Goal: Task Accomplishment & Management: Use online tool/utility

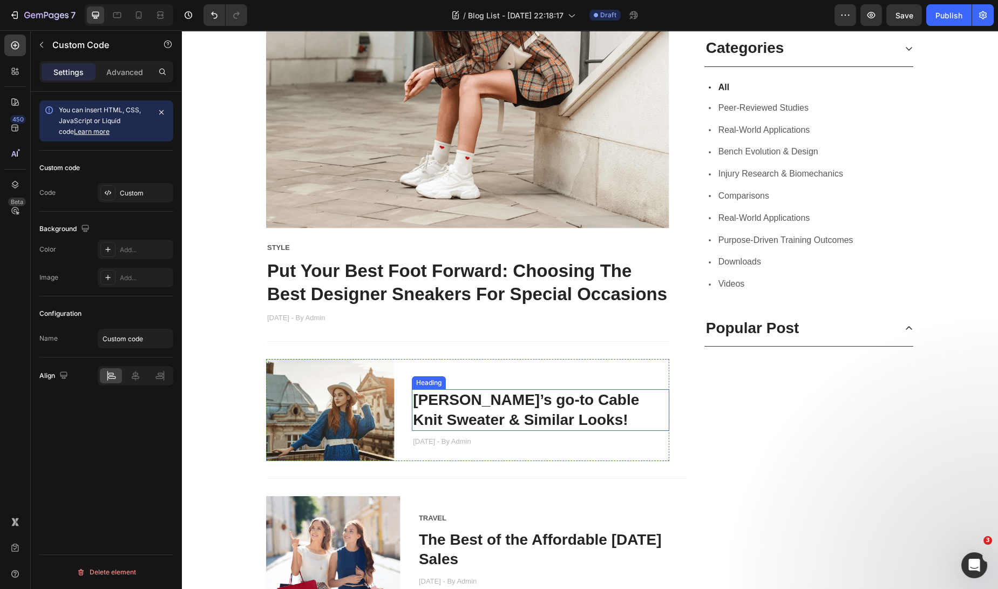
scroll to position [72, 0]
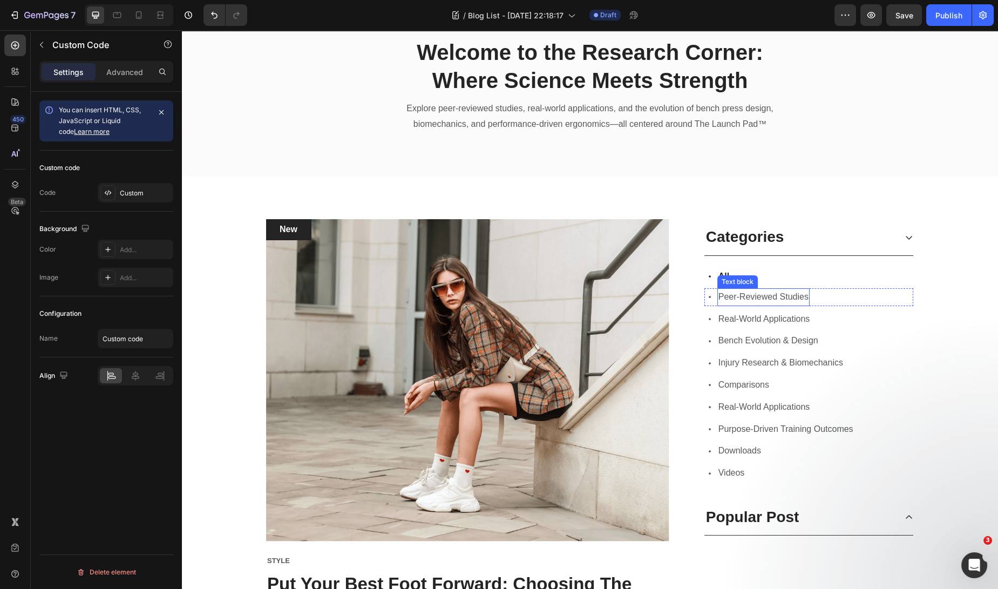
click at [784, 293] on span "Peer-Reviewed Studies" at bounding box center [763, 296] width 90 height 9
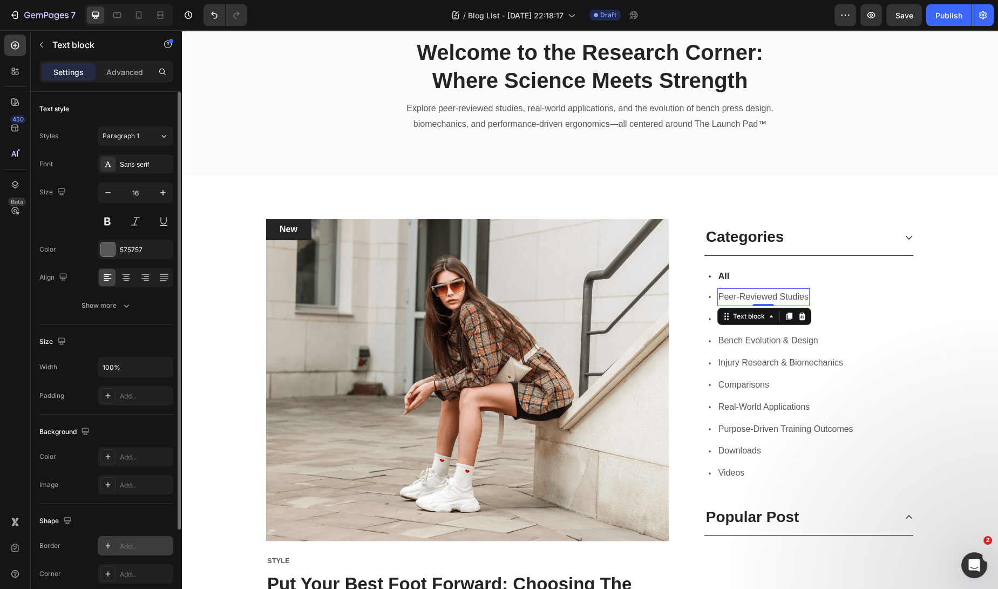
scroll to position [109, 0]
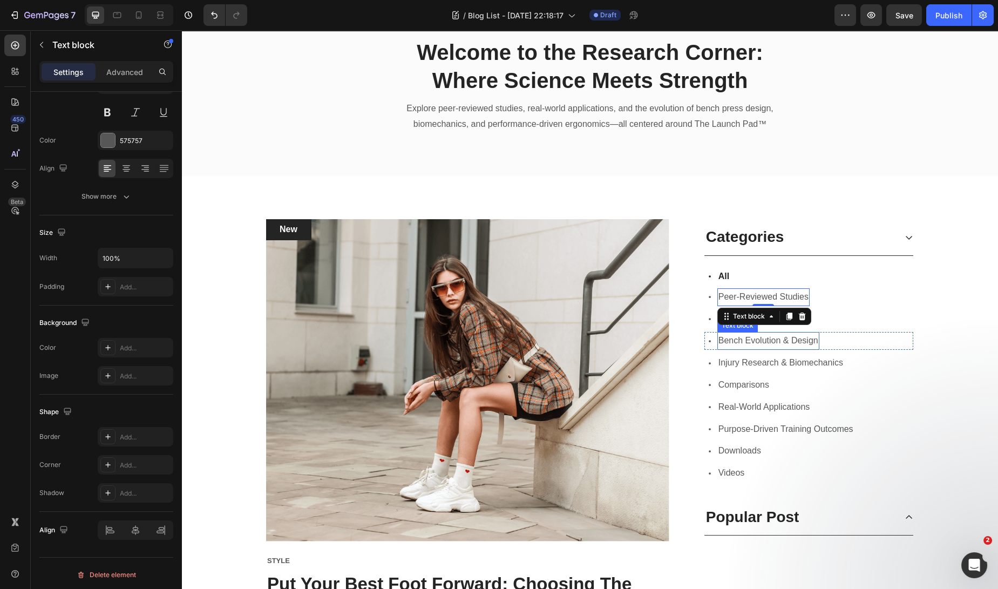
click at [776, 336] on span "Bench Evolution & Design" at bounding box center [768, 340] width 100 height 9
click at [110, 75] on p "Advanced" at bounding box center [124, 71] width 37 height 11
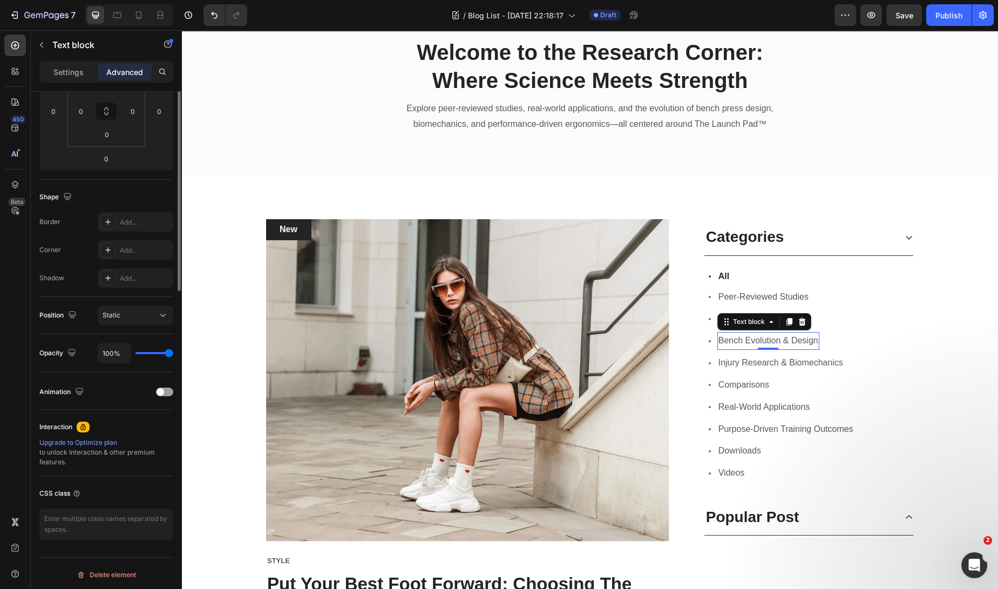
scroll to position [0, 0]
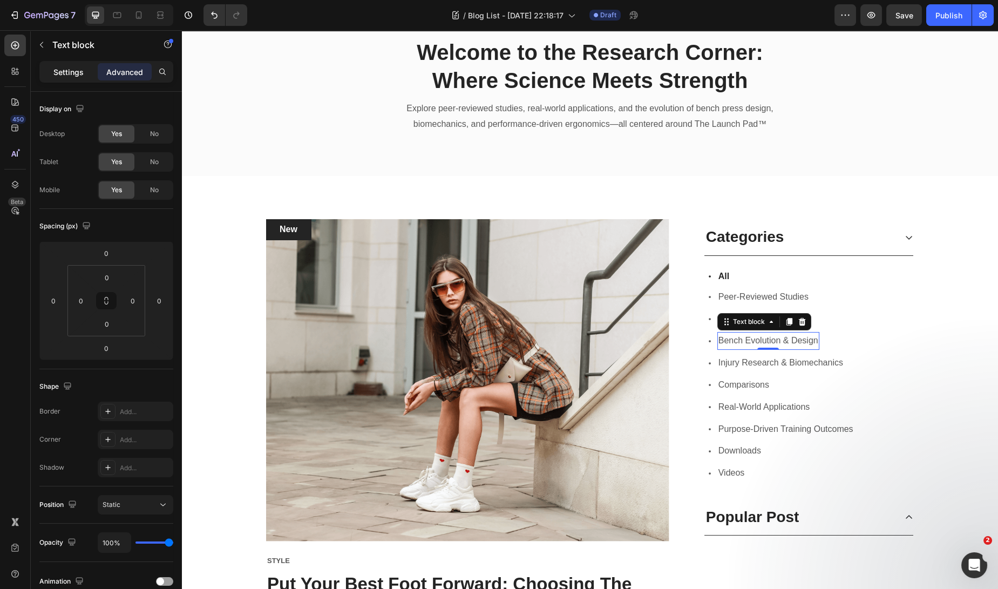
click at [63, 69] on p "Settings" at bounding box center [68, 71] width 30 height 11
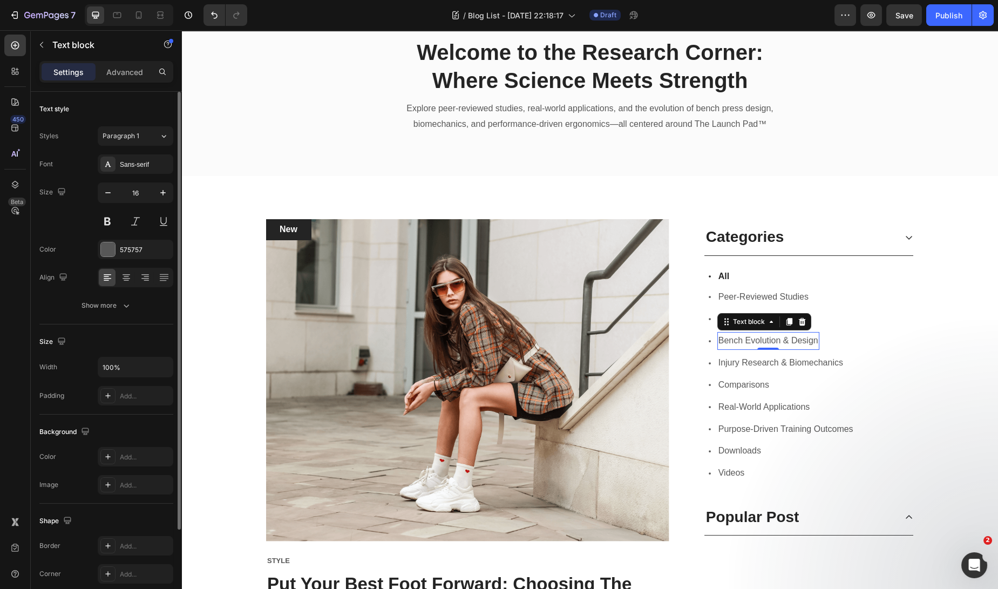
scroll to position [109, 0]
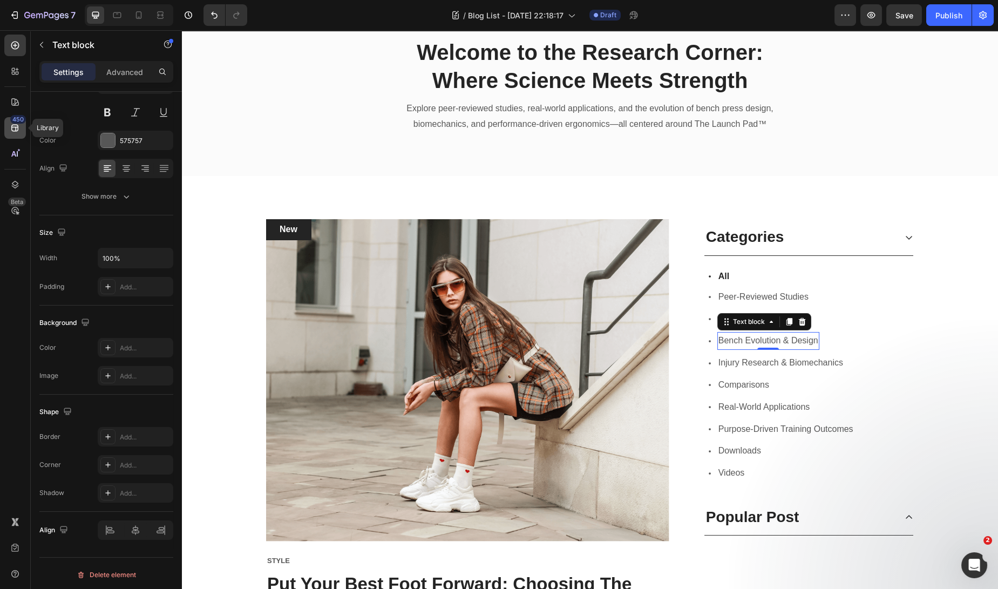
click at [12, 123] on icon at bounding box center [15, 127] width 11 height 11
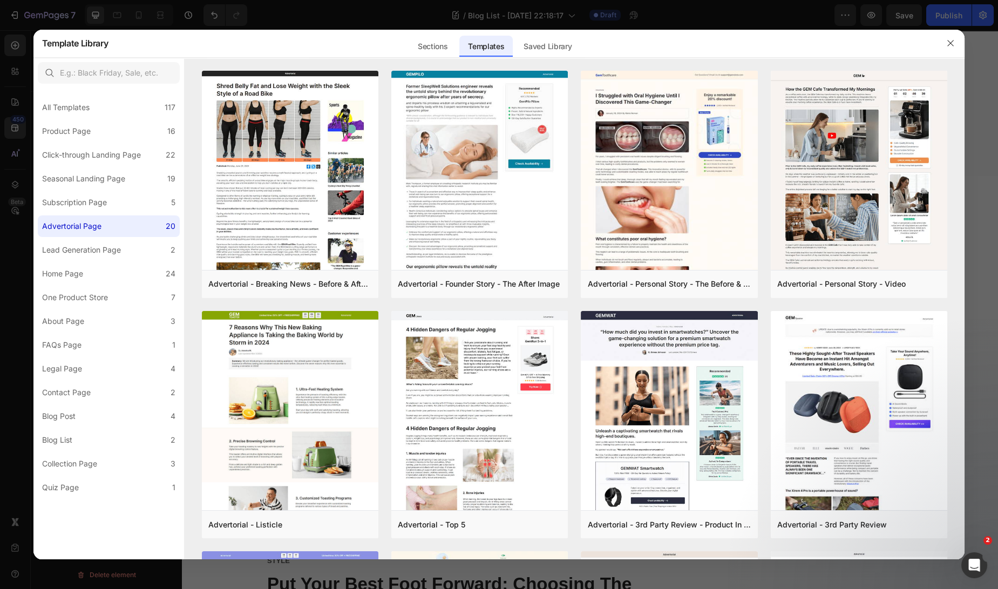
click at [15, 87] on div at bounding box center [499, 294] width 998 height 589
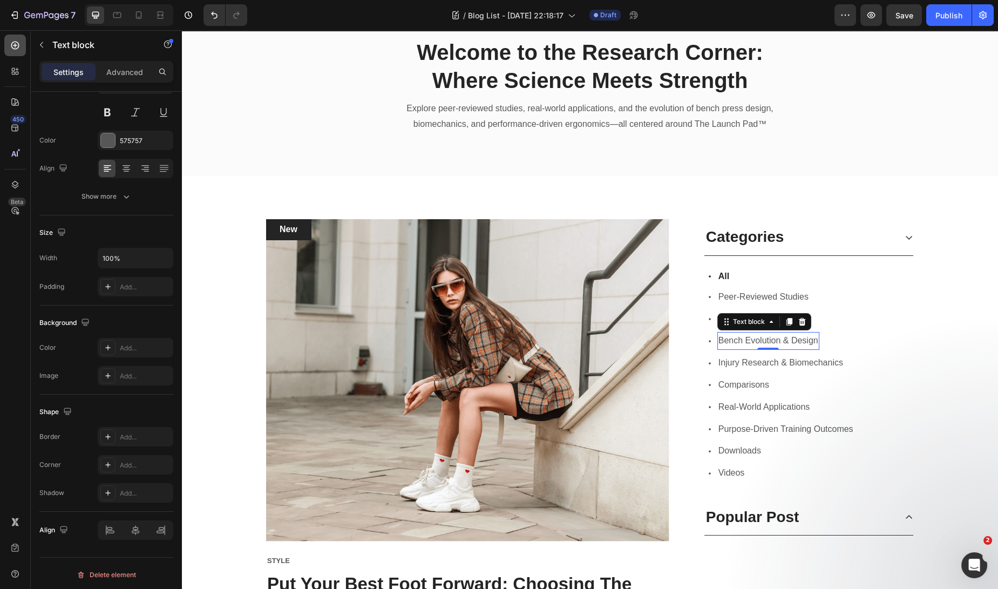
click at [18, 40] on icon at bounding box center [15, 45] width 11 height 11
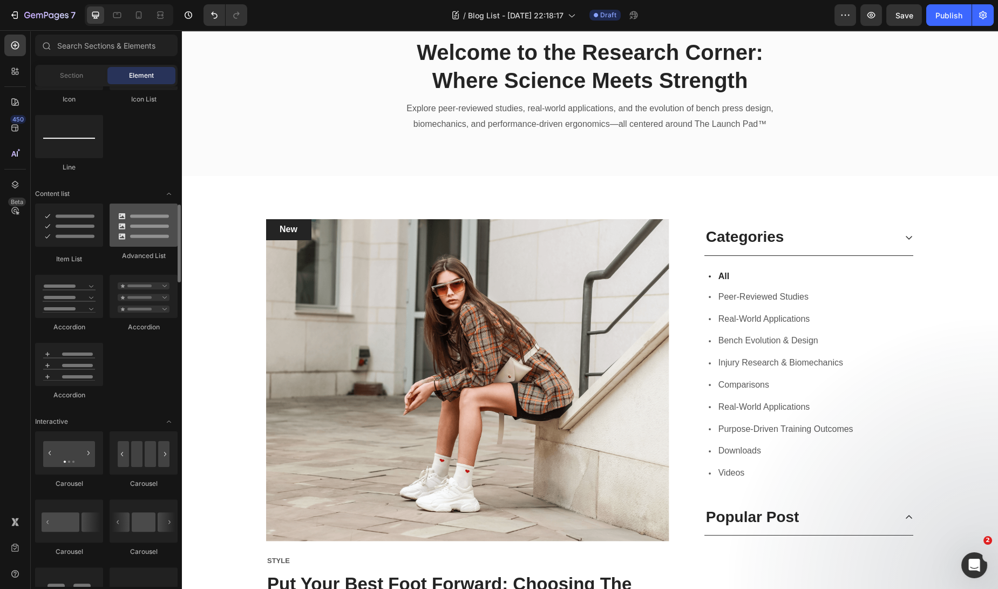
scroll to position [760, 0]
click at [146, 244] on div "Advanced List" at bounding box center [144, 231] width 68 height 60
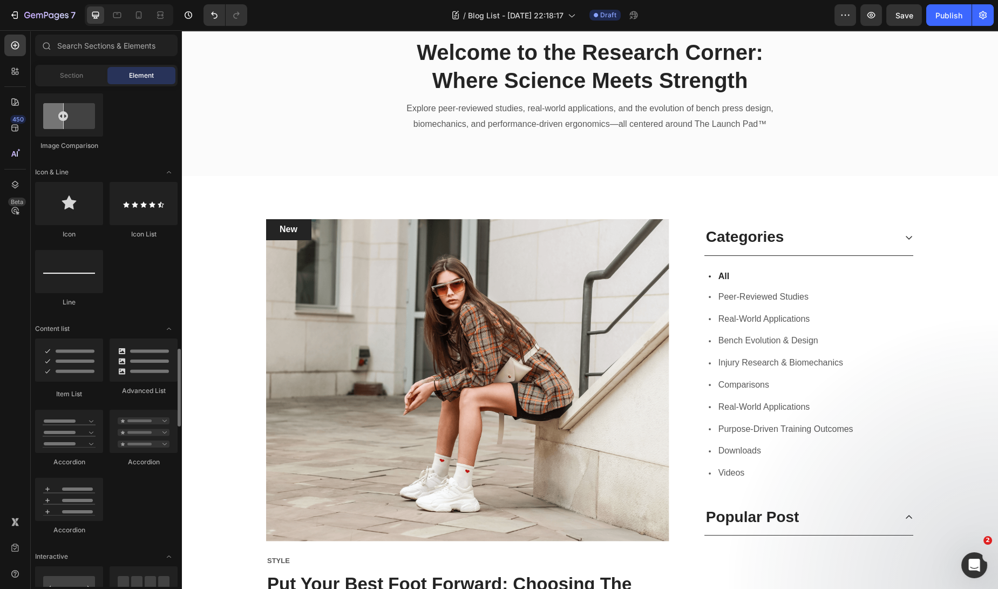
scroll to position [765, 0]
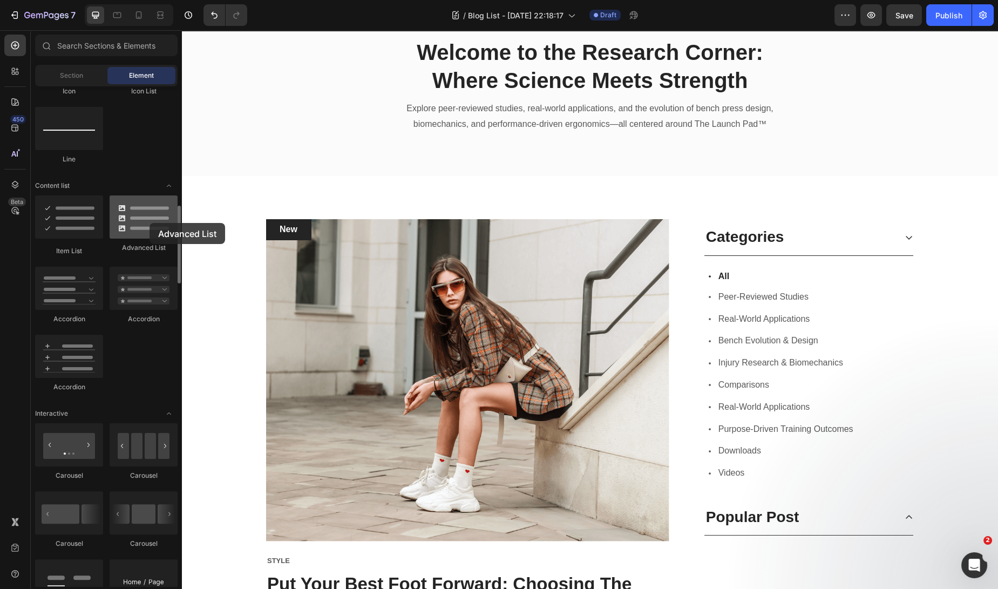
click at [149, 223] on div at bounding box center [144, 216] width 68 height 43
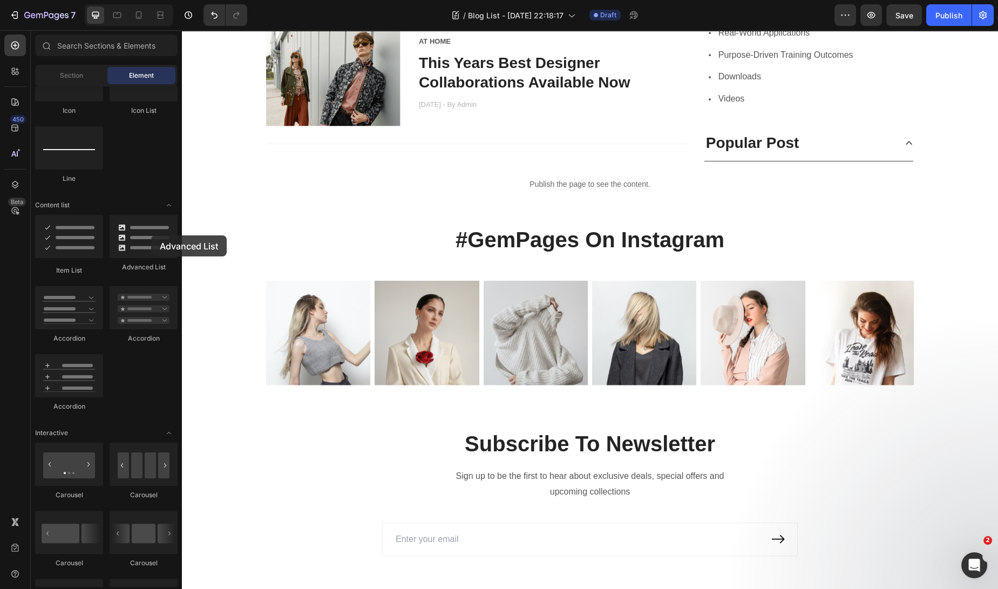
scroll to position [748, 0]
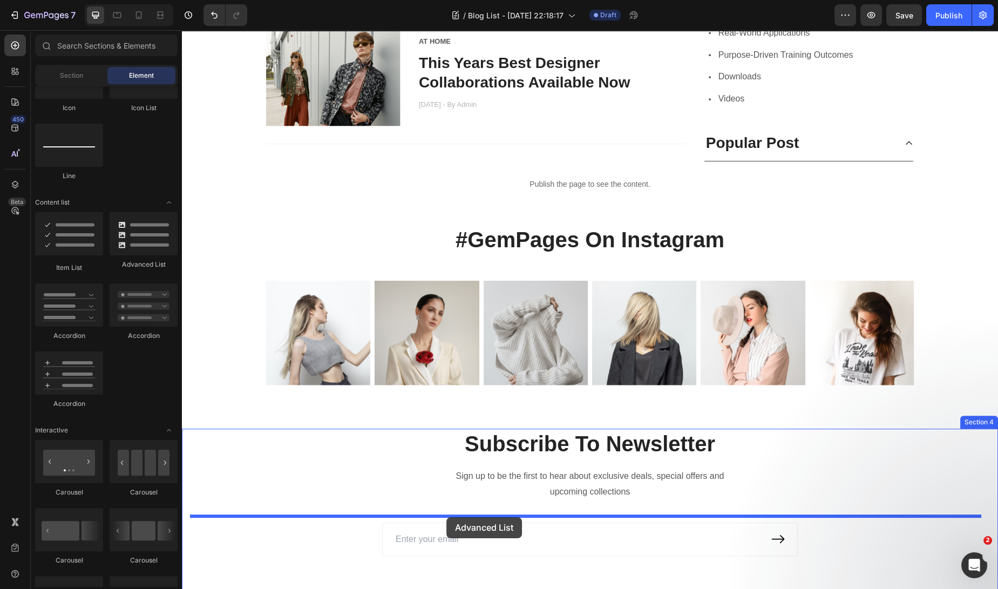
drag, startPoint x: 333, startPoint y: 265, endPoint x: 446, endPoint y: 517, distance: 275.8
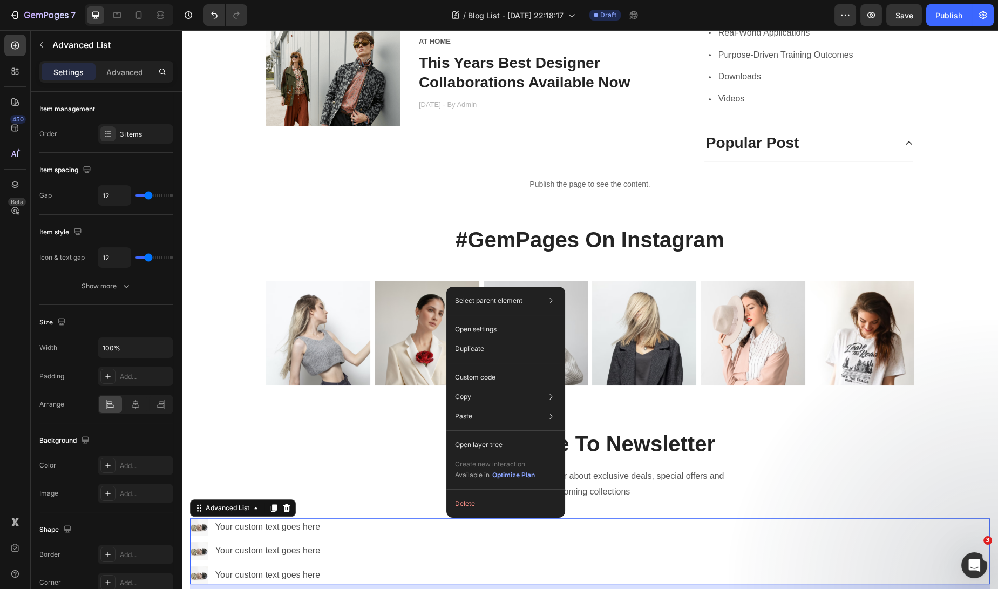
click at [379, 518] on div "Image Your custom text goes here Text Block Image Your custom text goes here Te…" at bounding box center [590, 551] width 800 height 66
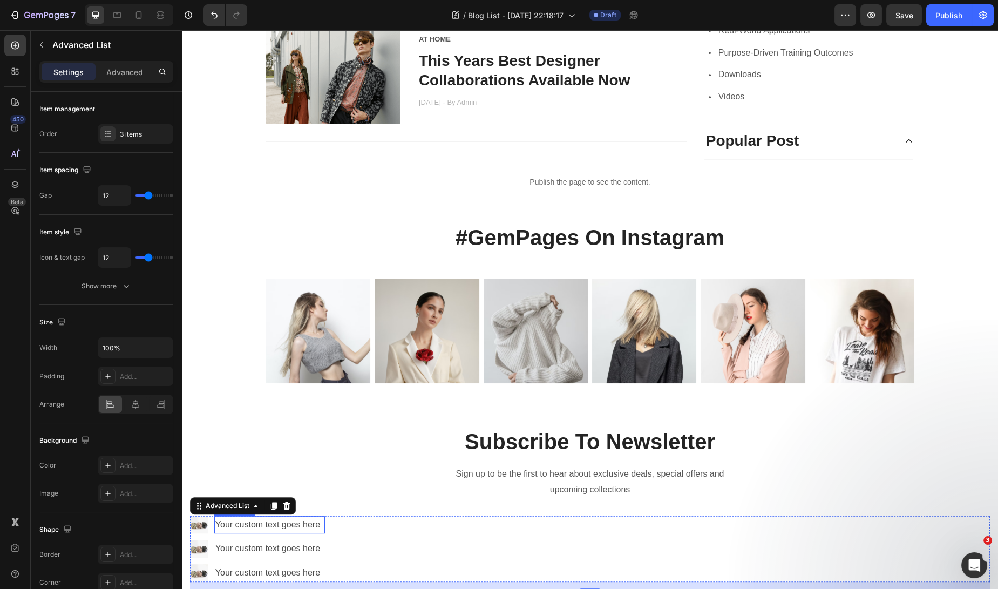
click at [323, 531] on ul "Image Your custom text goes here Text Block Image Your custom text goes here Te…" at bounding box center [257, 549] width 135 height 66
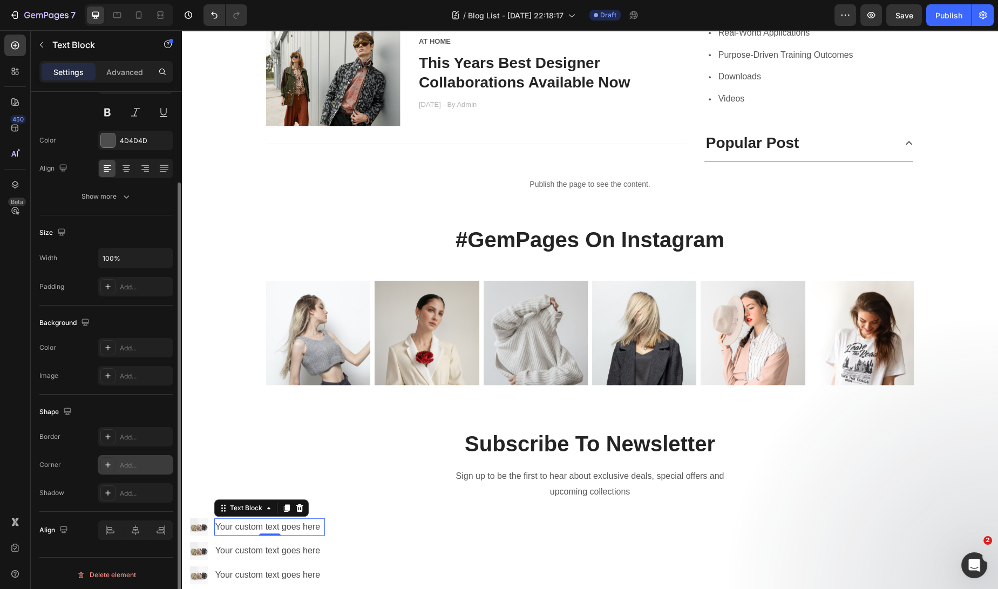
scroll to position [0, 0]
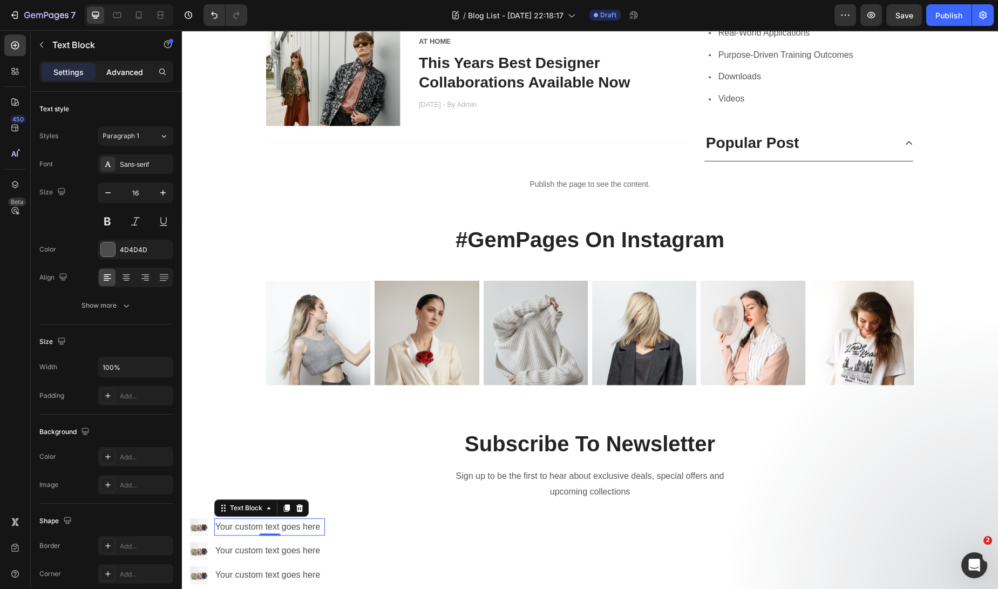
click at [131, 73] on p "Advanced" at bounding box center [124, 71] width 37 height 11
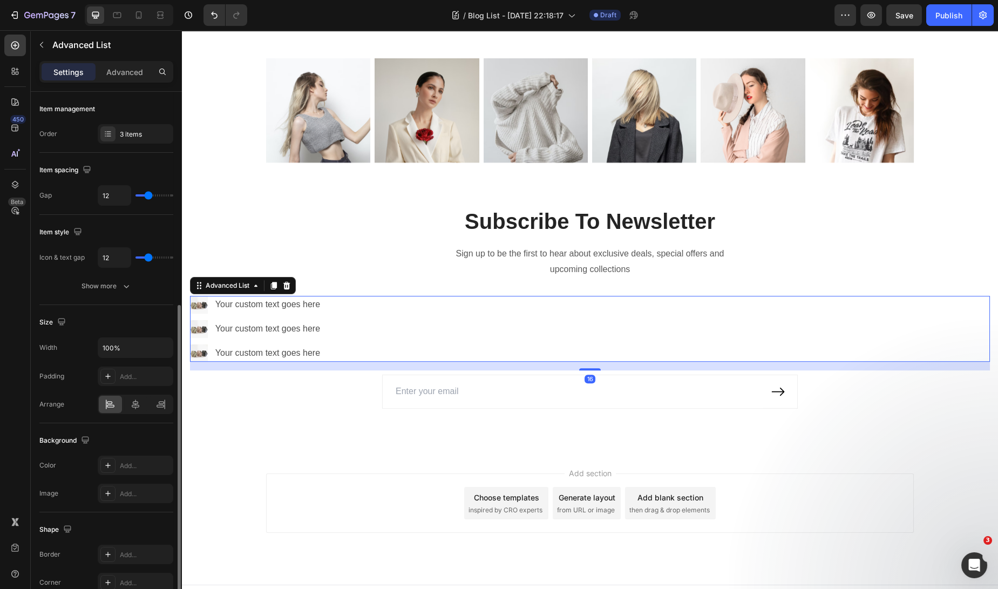
click at [425, 312] on div "Image Your custom text goes here Text Block Image Your custom text goes here Te…" at bounding box center [590, 329] width 800 height 66
click at [288, 281] on icon at bounding box center [286, 285] width 9 height 9
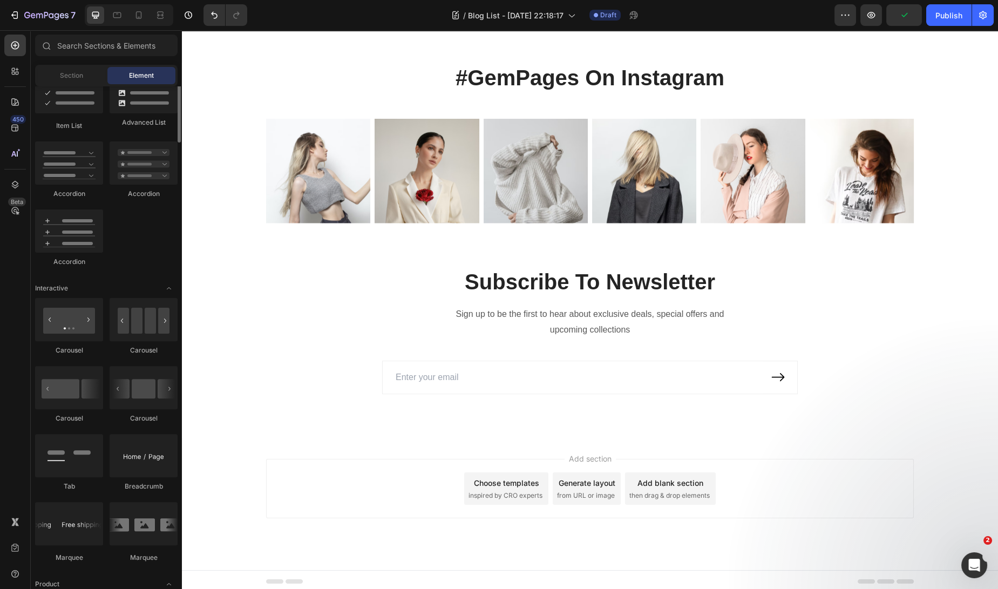
scroll to position [752, 0]
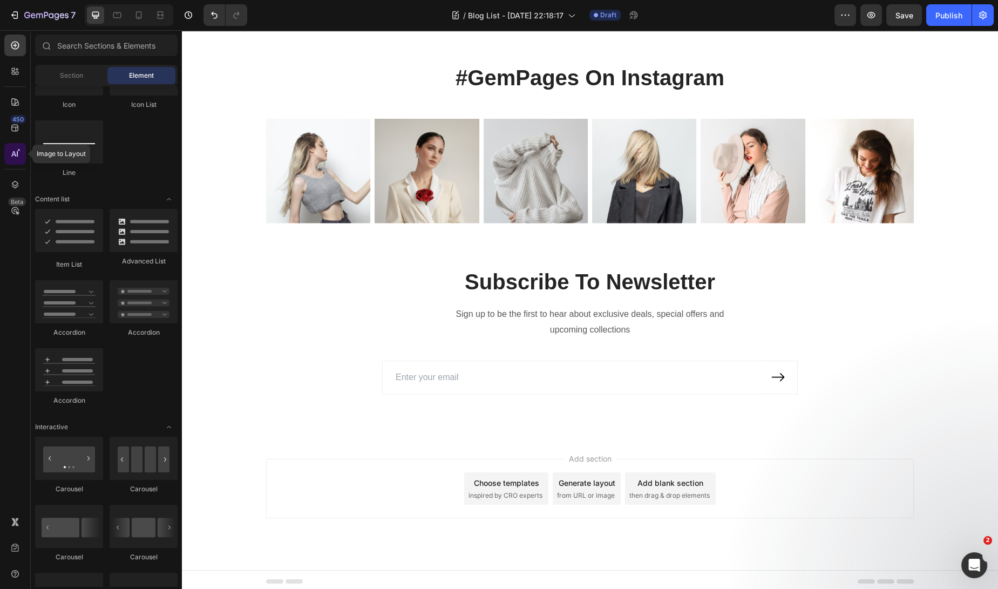
click at [13, 151] on icon at bounding box center [15, 153] width 11 height 11
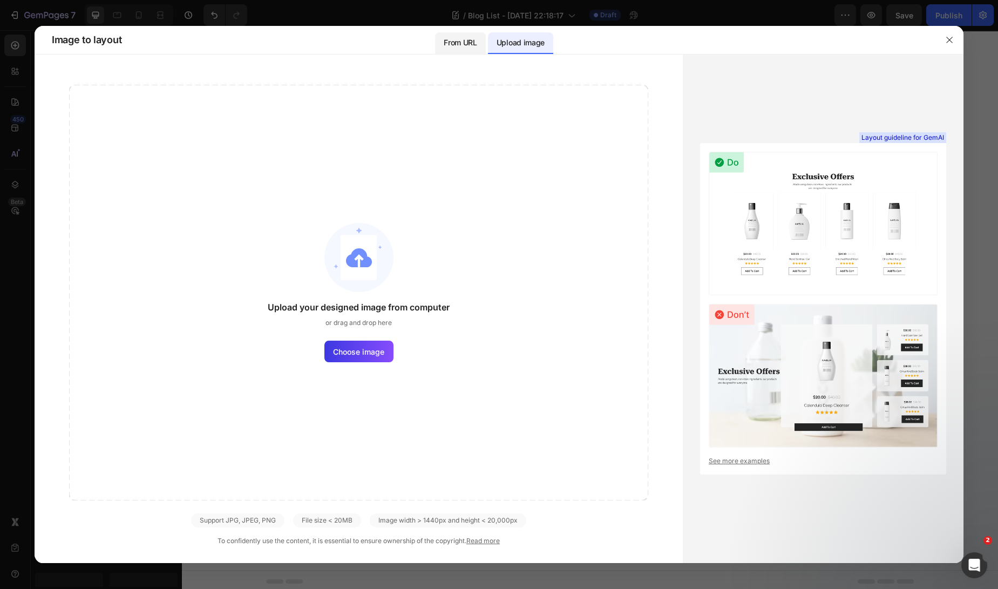
click at [465, 46] on p "From URL" at bounding box center [460, 42] width 33 height 13
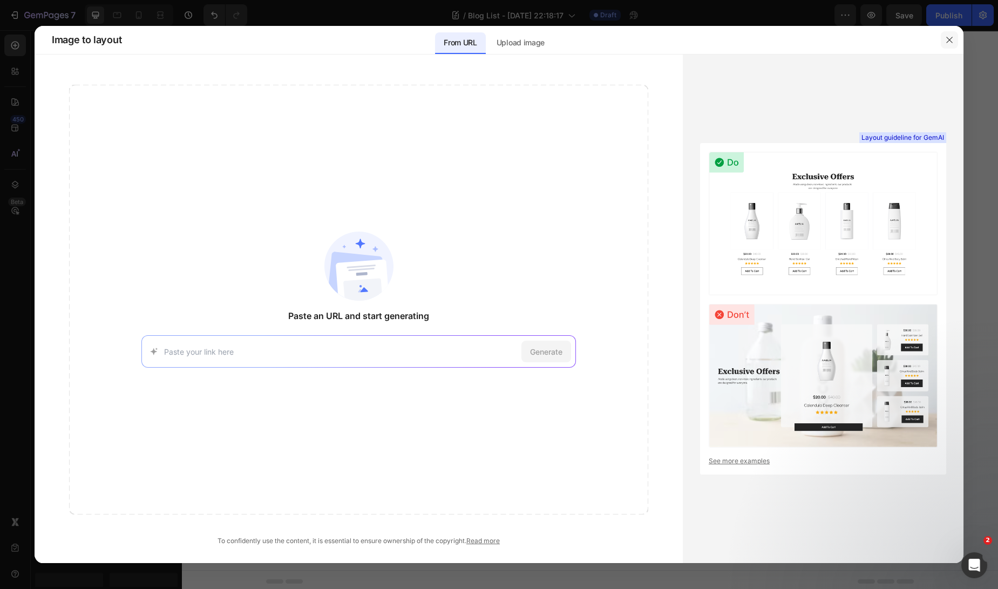
click at [944, 38] on button "button" at bounding box center [948, 39] width 17 height 17
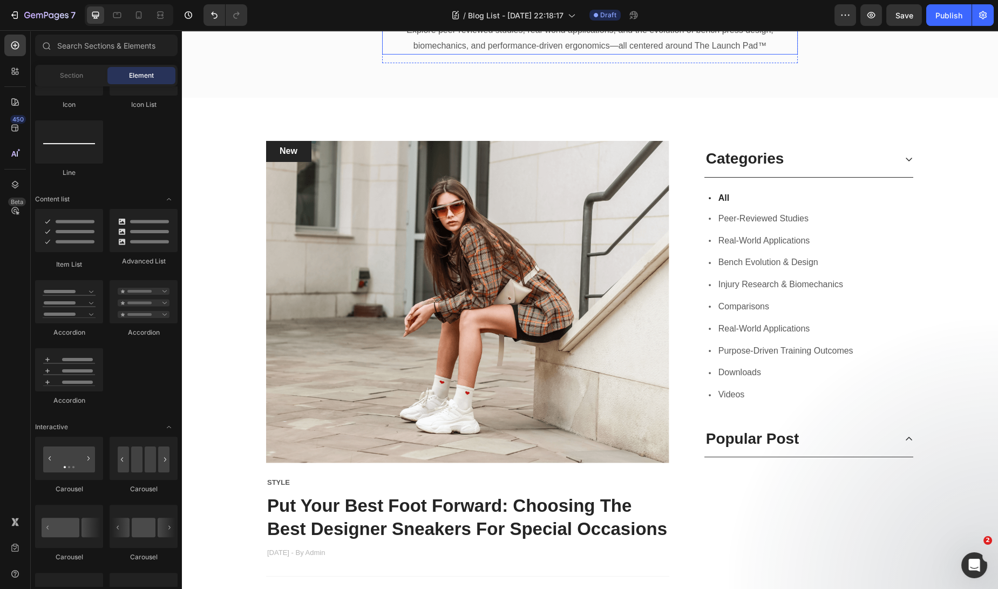
scroll to position [0, 0]
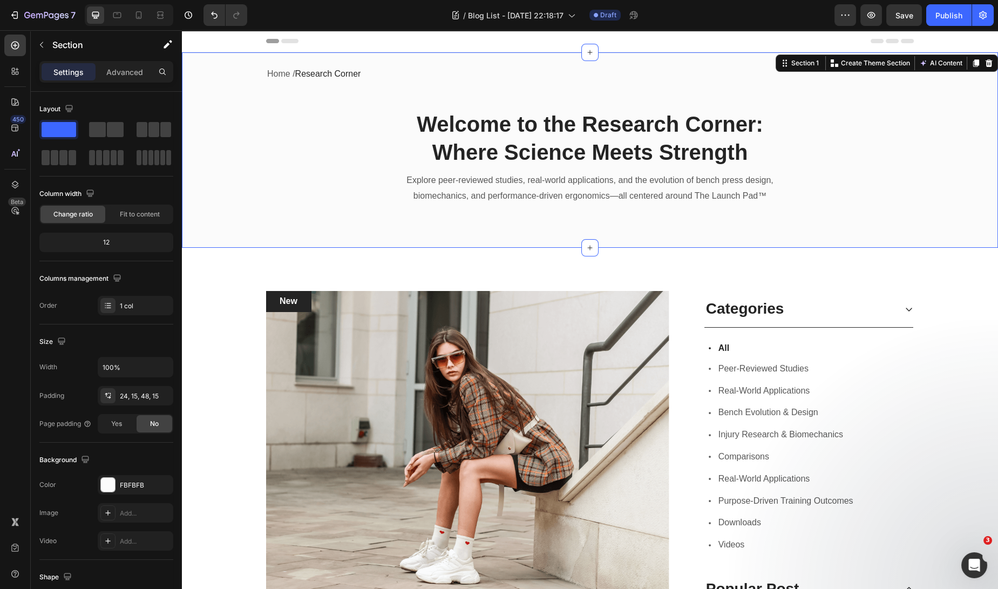
click at [647, 244] on div "Home / Research Corner Text block Row Welcome to the Research Corner: Where Sci…" at bounding box center [590, 149] width 816 height 195
drag, startPoint x: 244, startPoint y: 161, endPoint x: 498, endPoint y: 257, distance: 271.9
click at [15, 53] on div at bounding box center [15, 46] width 22 height 22
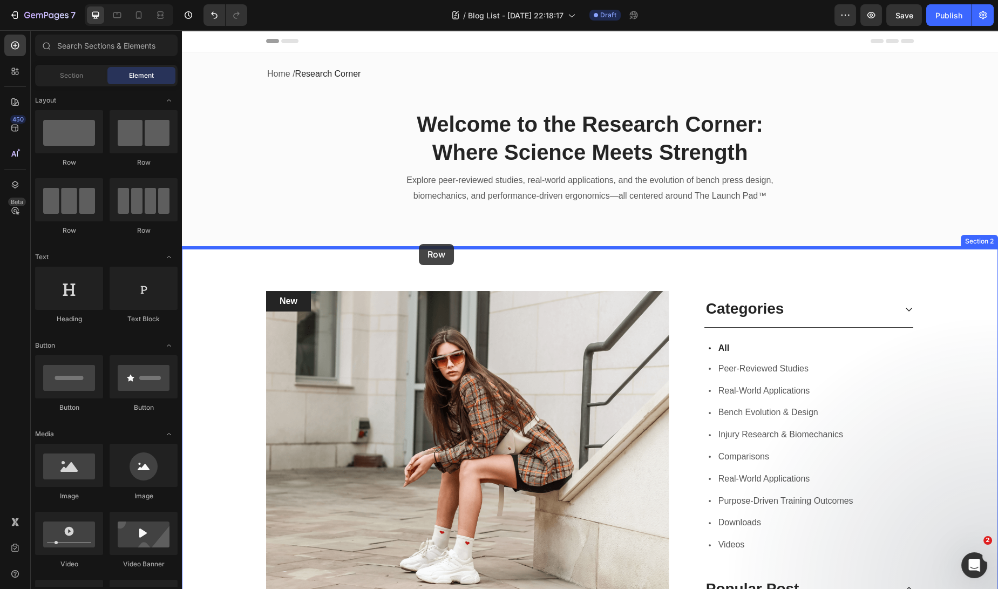
drag, startPoint x: 256, startPoint y: 166, endPoint x: 419, endPoint y: 244, distance: 180.8
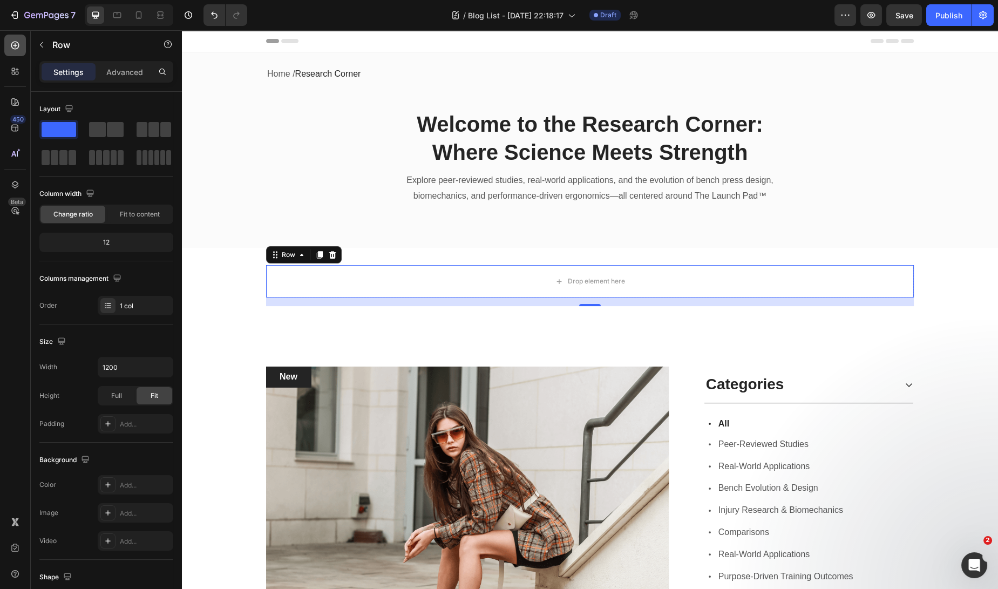
click at [17, 46] on icon at bounding box center [15, 45] width 11 height 11
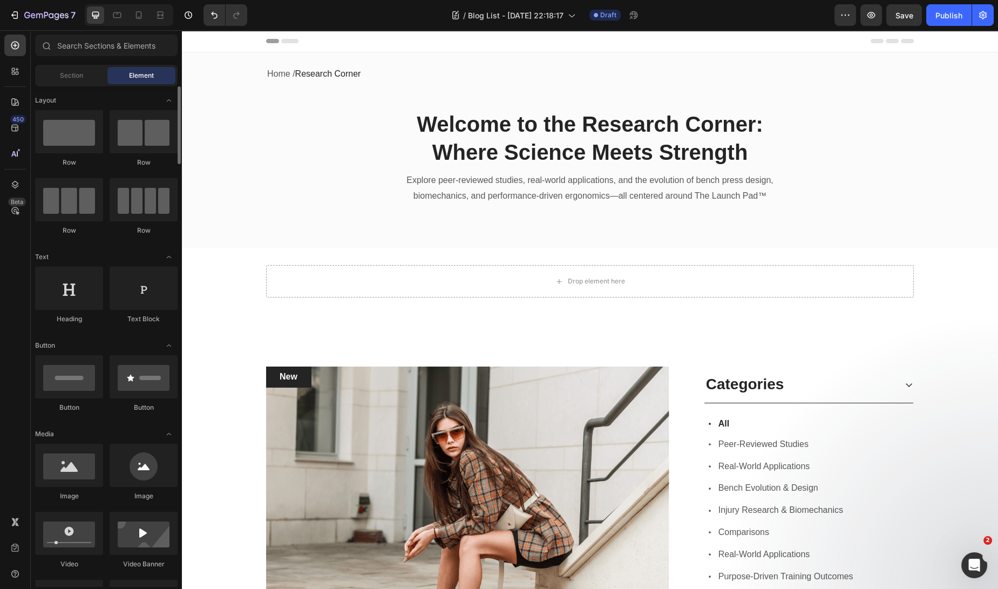
scroll to position [732, 0]
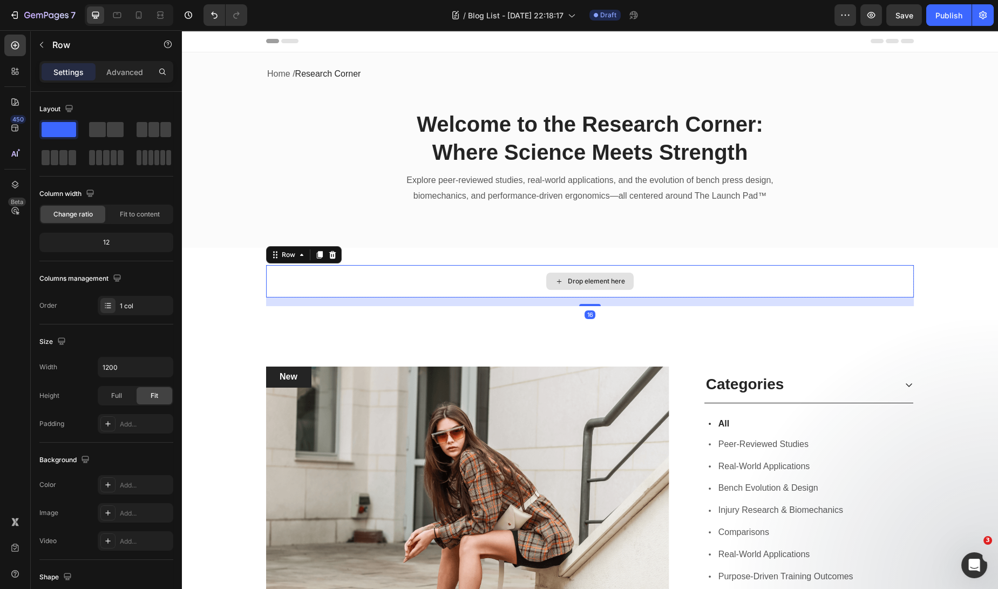
click at [413, 285] on div "Drop element here" at bounding box center [589, 281] width 647 height 32
click at [44, 47] on icon "button" at bounding box center [41, 44] width 9 height 9
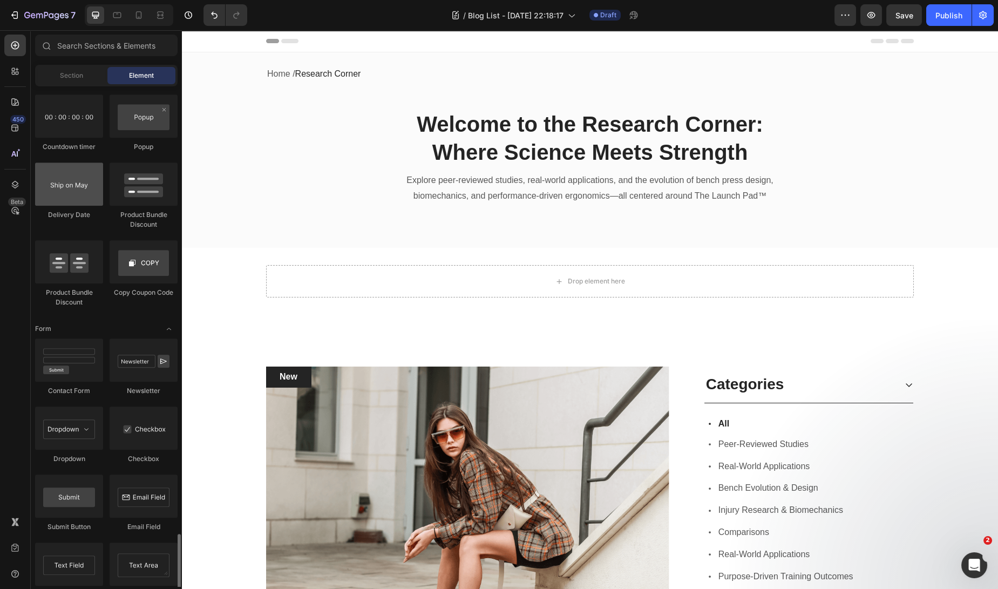
scroll to position [2311, 0]
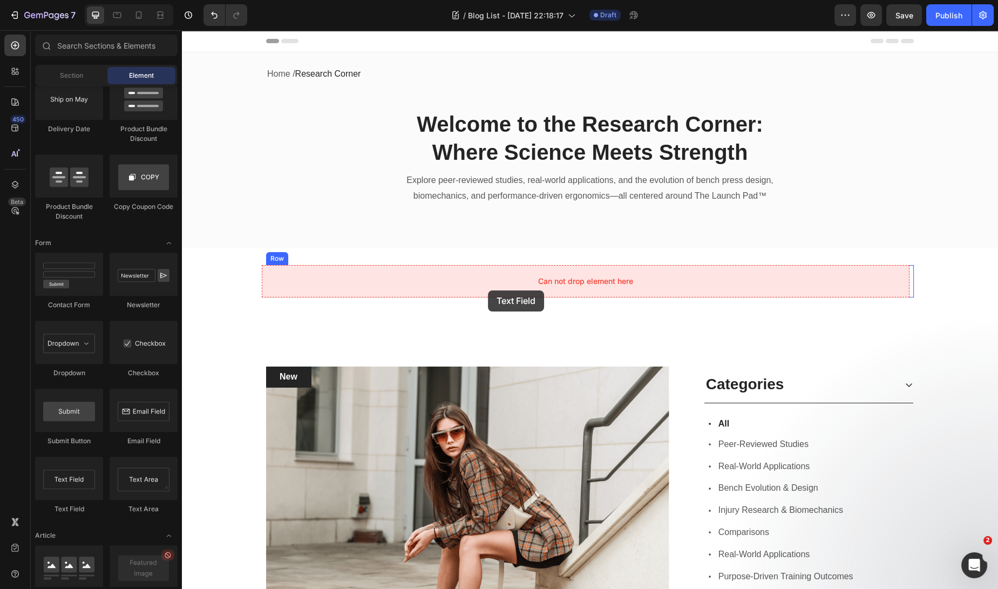
drag, startPoint x: 267, startPoint y: 507, endPoint x: 488, endPoint y: 291, distance: 309.4
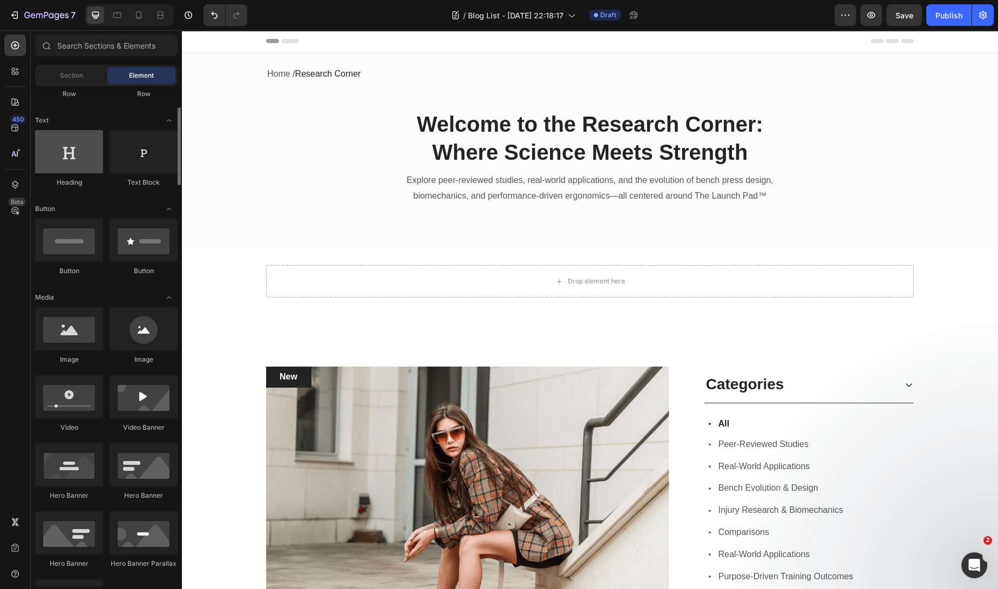
scroll to position [139, 0]
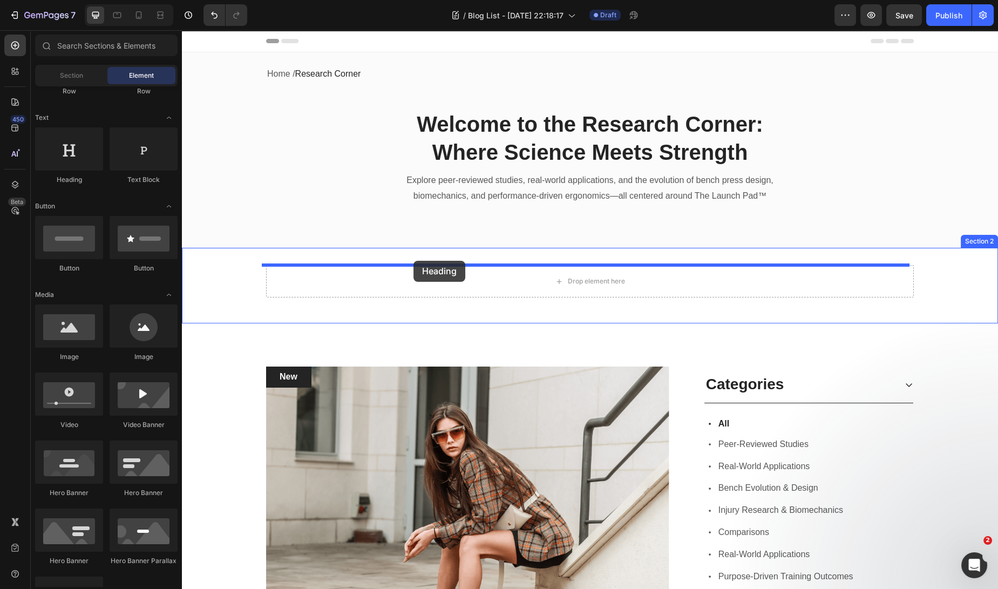
drag, startPoint x: 266, startPoint y: 182, endPoint x: 413, endPoint y: 261, distance: 166.8
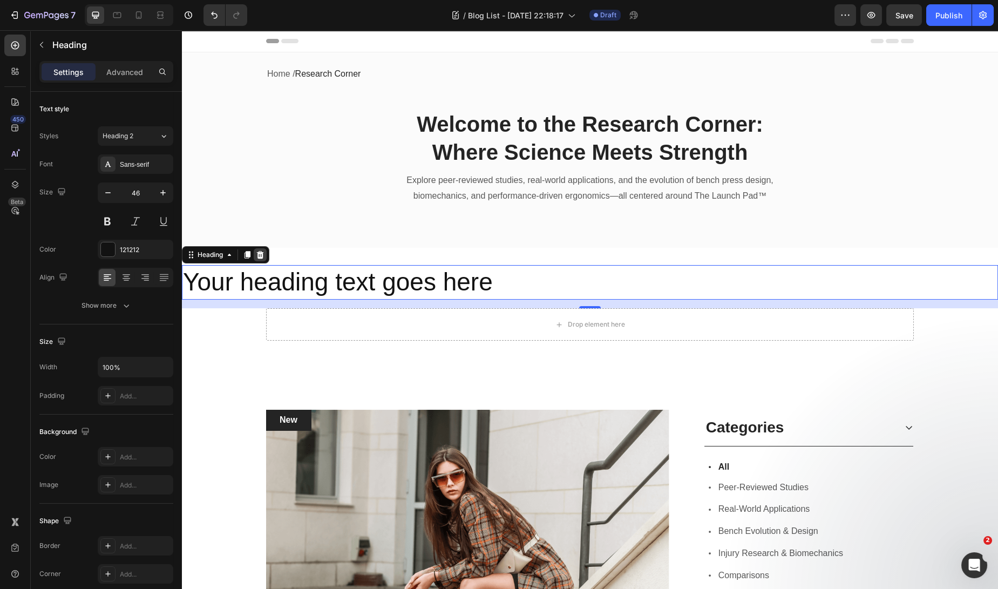
click at [262, 255] on icon at bounding box center [260, 255] width 7 height 8
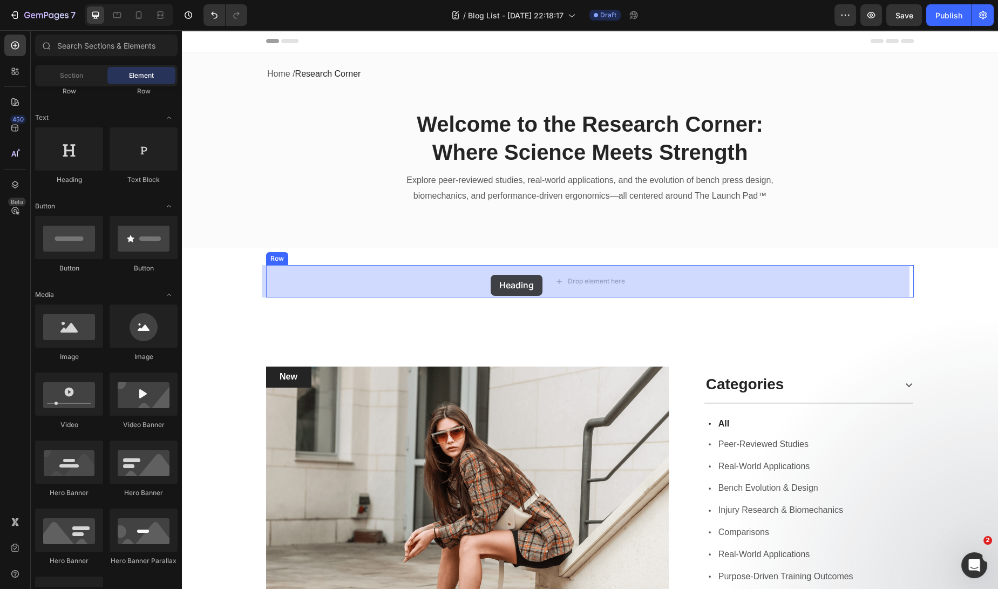
drag, startPoint x: 263, startPoint y: 185, endPoint x: 490, endPoint y: 275, distance: 244.2
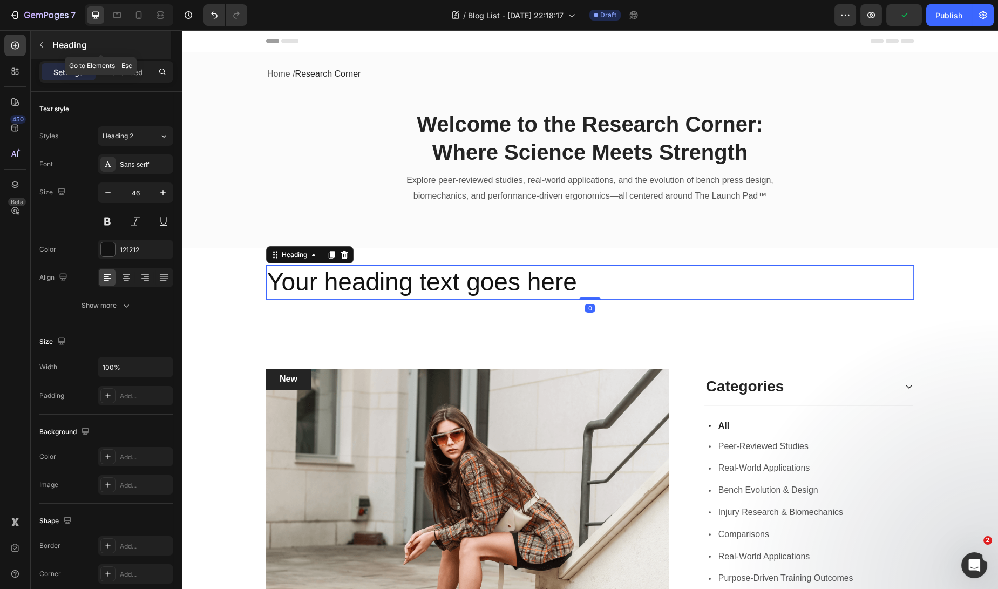
click at [40, 46] on icon "button" at bounding box center [41, 44] width 9 height 9
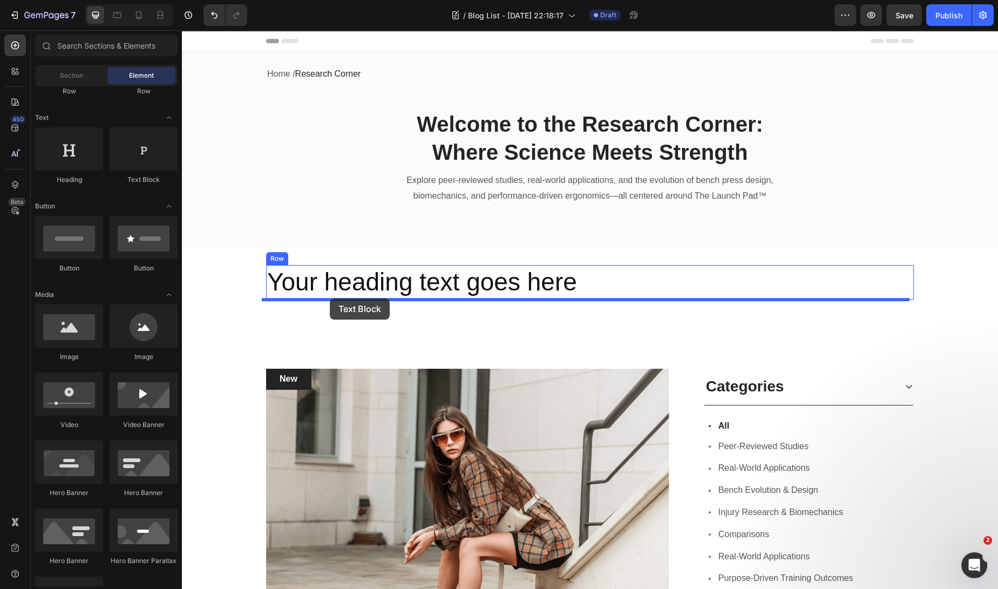
drag, startPoint x: 330, startPoint y: 196, endPoint x: 330, endPoint y: 298, distance: 102.0
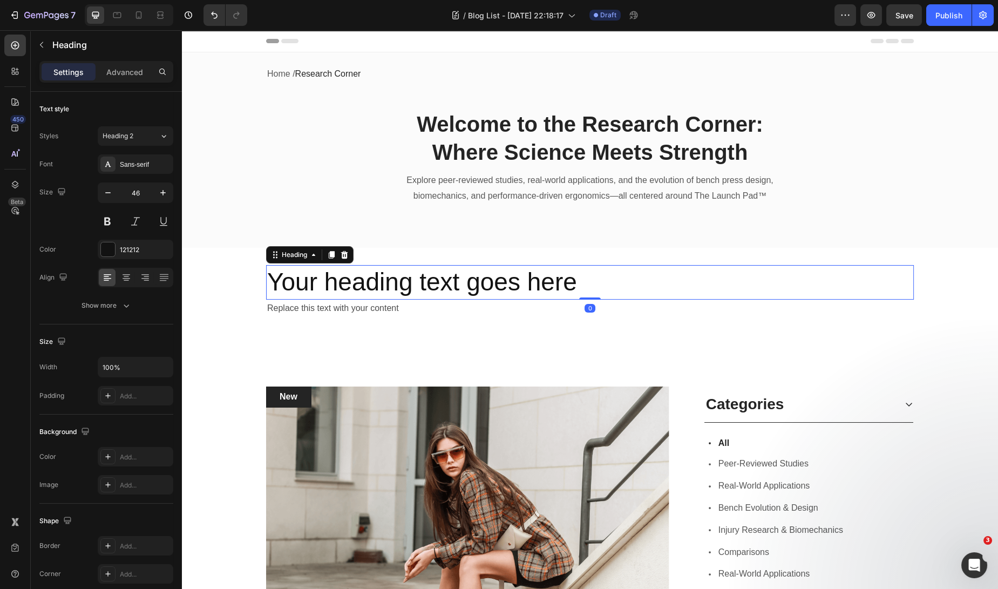
click at [555, 281] on h2 "Your heading text goes here" at bounding box center [589, 282] width 647 height 35
click at [360, 285] on h2 "Your heading text goes here" at bounding box center [589, 282] width 647 height 35
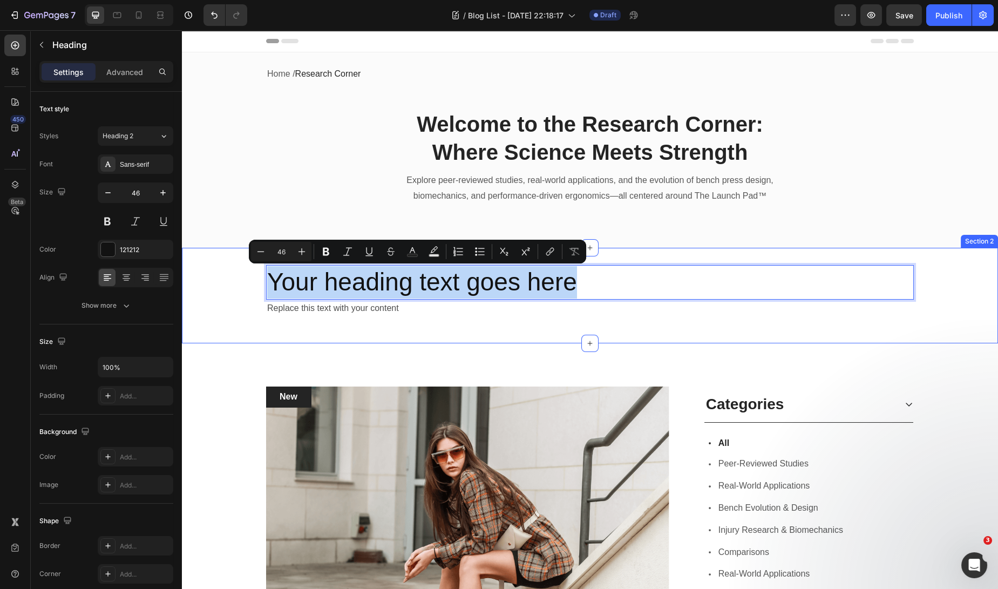
drag, startPoint x: 588, startPoint y: 283, endPoint x: 205, endPoint y: 221, distance: 388.2
click at [213, 257] on div "Your heading text goes here Heading 0 Replace this text with your content Text …" at bounding box center [590, 295] width 816 height 95
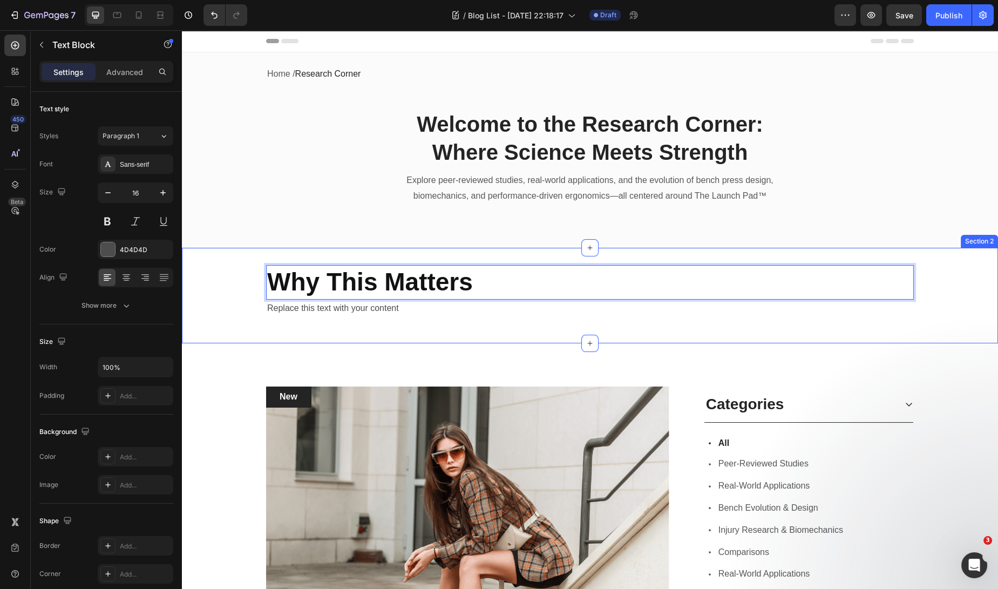
click at [391, 317] on div "Replace this text with your content" at bounding box center [589, 308] width 647 height 18
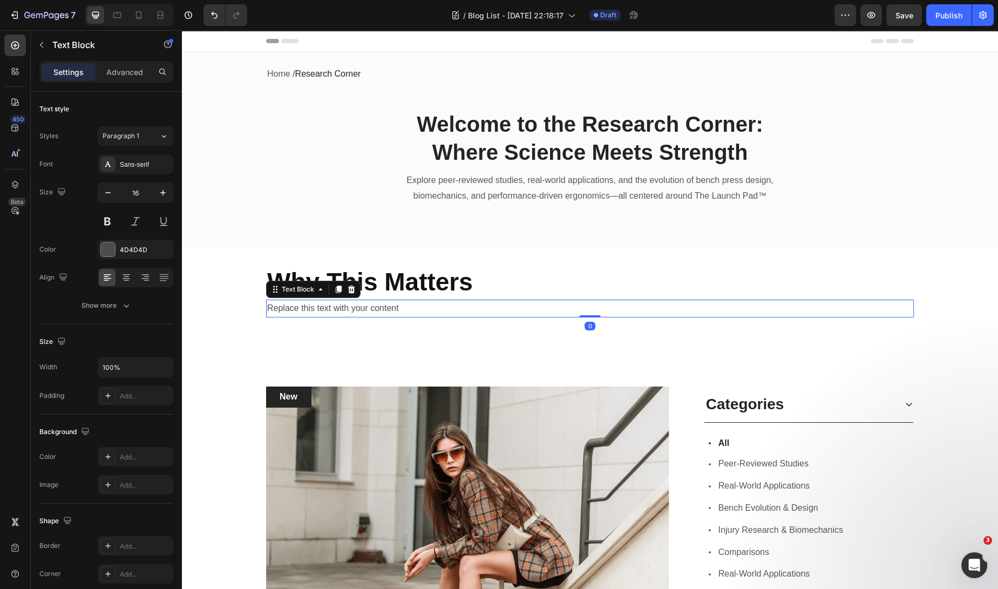
click at [365, 304] on div "Replace this text with your content" at bounding box center [589, 308] width 647 height 18
click at [383, 305] on p "Replace this text with your content" at bounding box center [589, 309] width 645 height 16
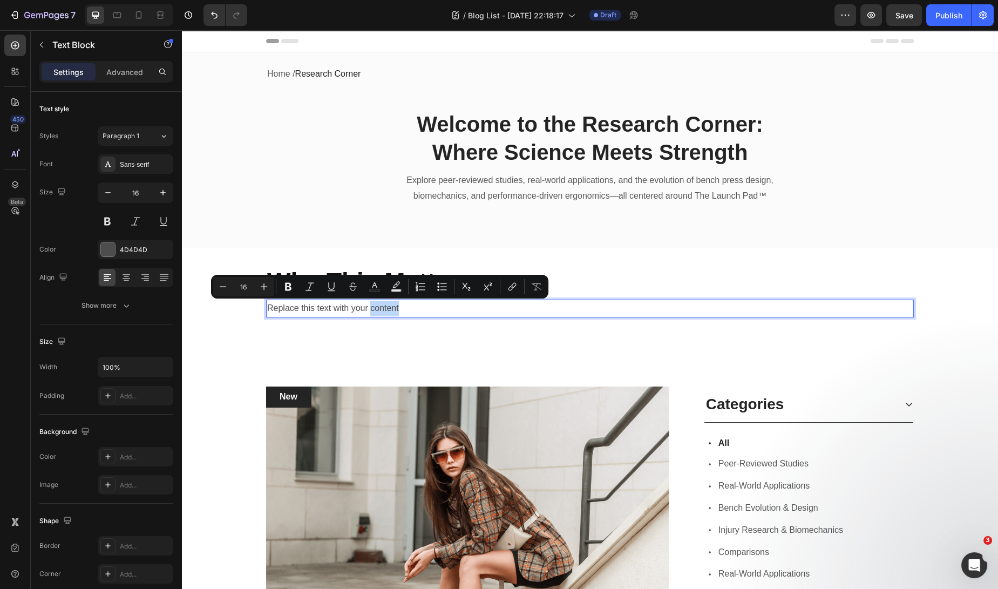
click at [404, 308] on p "Replace this text with your content" at bounding box center [589, 309] width 645 height 16
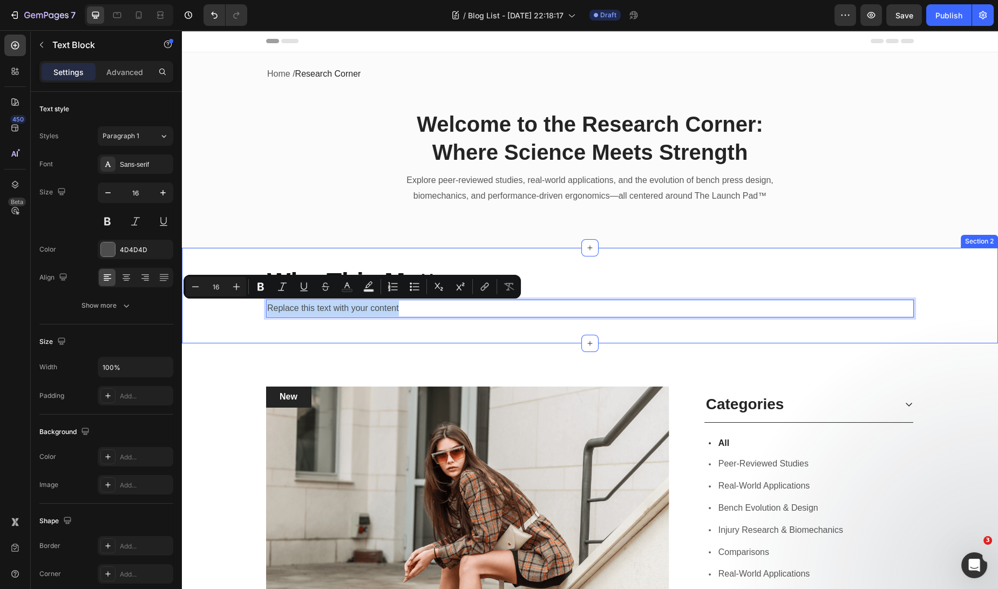
drag, startPoint x: 403, startPoint y: 308, endPoint x: 263, endPoint y: 311, distance: 139.8
click at [261, 312] on div "⁠⁠⁠⁠⁠⁠⁠ Why This Matters Heading Replace this text with your content Text Block…" at bounding box center [590, 295] width 816 height 61
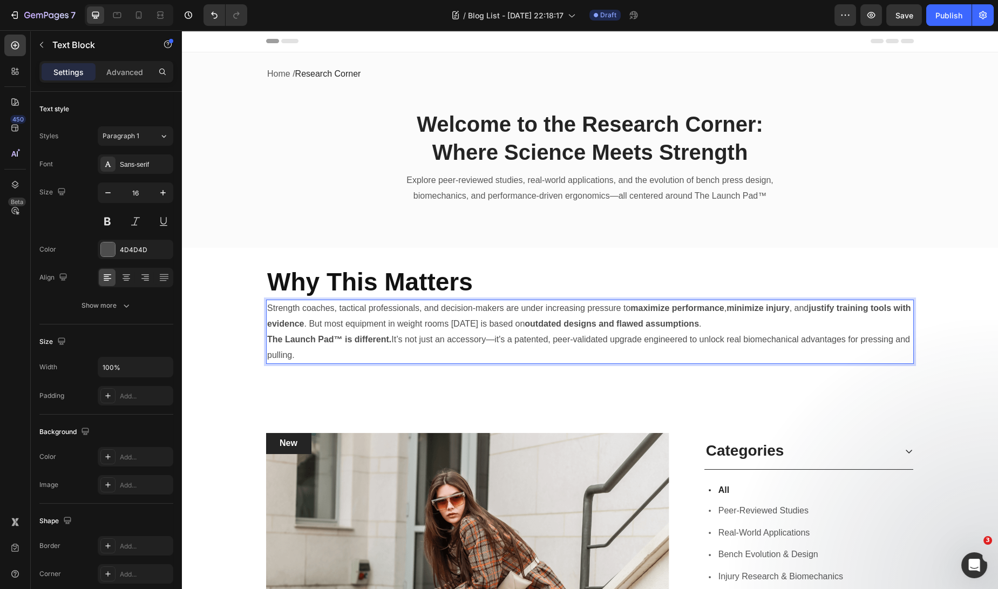
click at [795, 329] on p "Strength coaches, tactical professionals, and decision-makers are under increas…" at bounding box center [589, 316] width 645 height 31
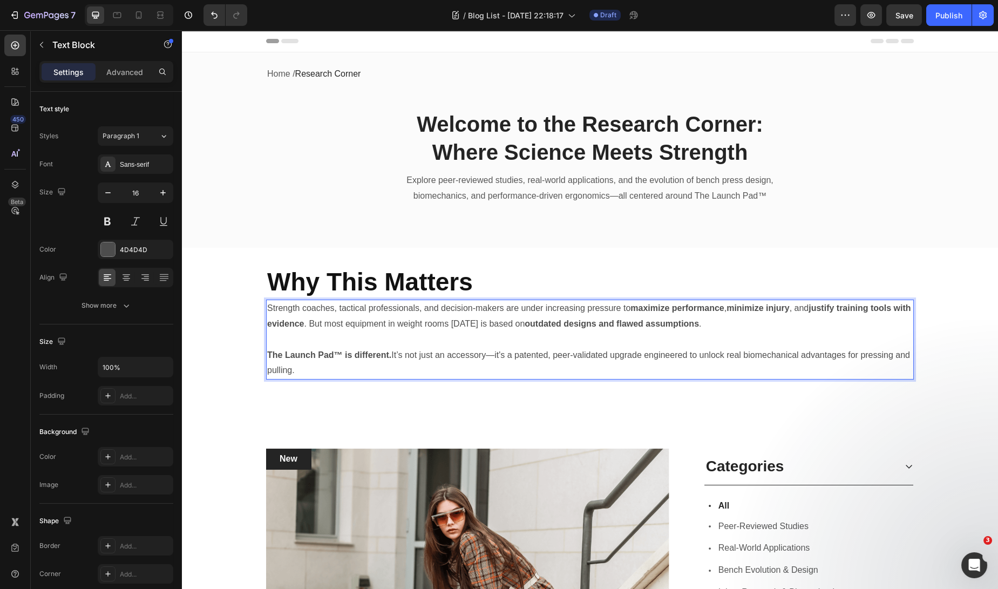
click at [703, 302] on p "Strength coaches, tactical professionals, and decision-makers are under increas…" at bounding box center [589, 316] width 645 height 31
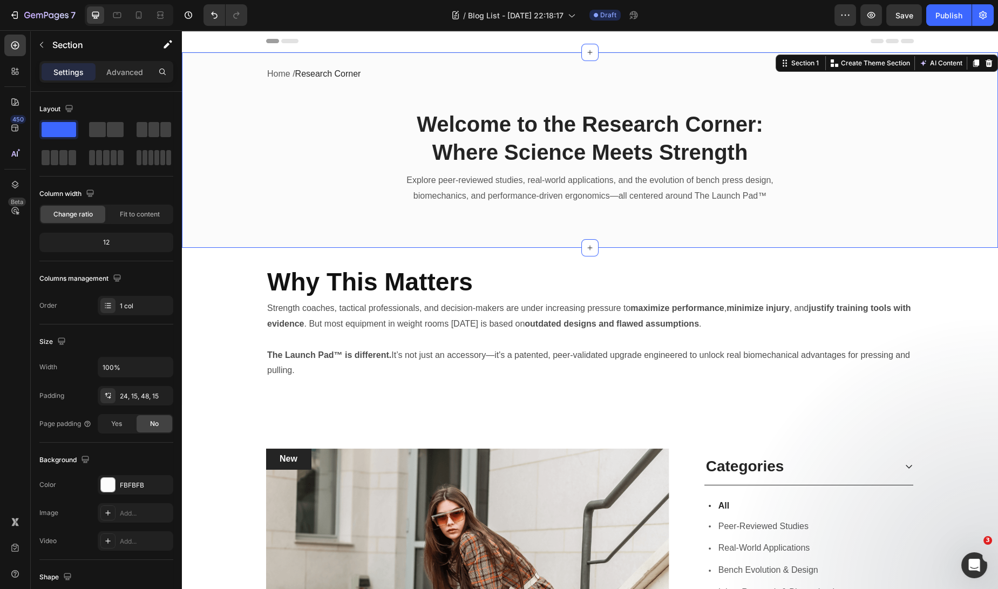
click at [806, 216] on div "Home / Research Corner Text block Row Welcome to the Research Corner: Where Sci…" at bounding box center [590, 143] width 800 height 156
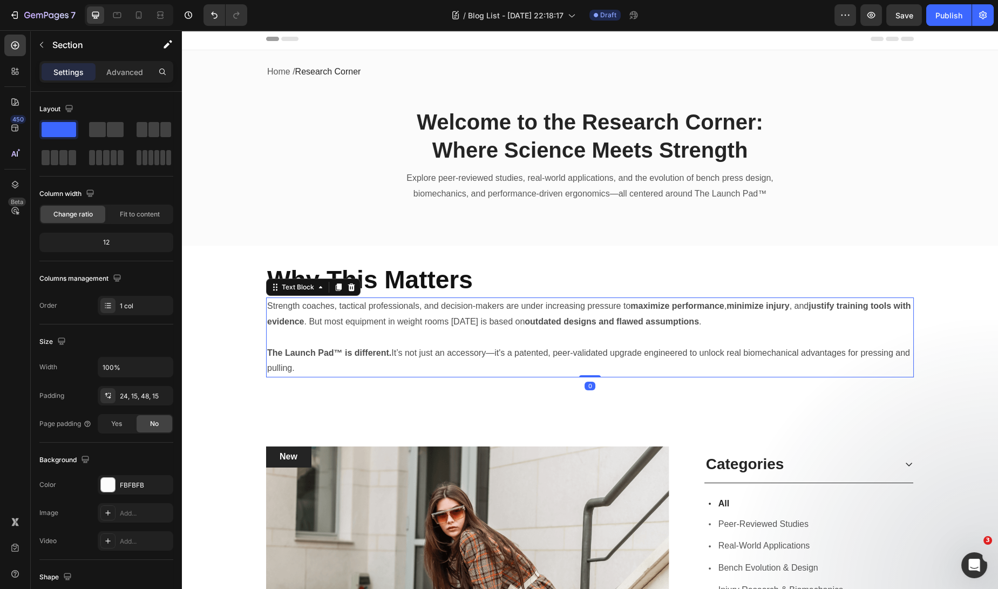
click at [447, 318] on p "Strength coaches, tactical professionals, and decision-makers are under increas…" at bounding box center [589, 313] width 645 height 31
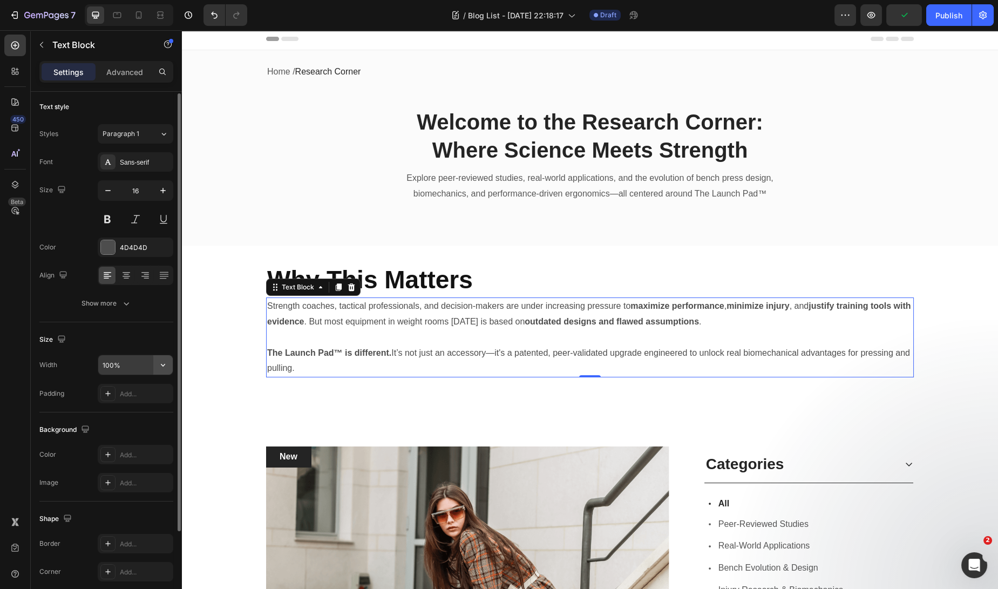
click at [155, 361] on button "button" at bounding box center [162, 364] width 19 height 19
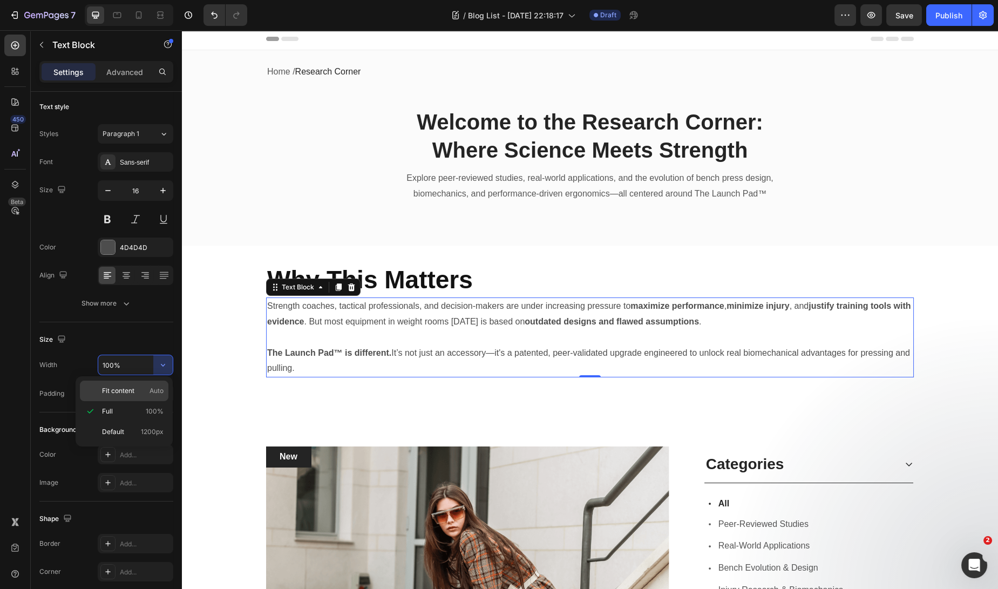
click at [144, 381] on div "Fit content Auto" at bounding box center [124, 390] width 88 height 21
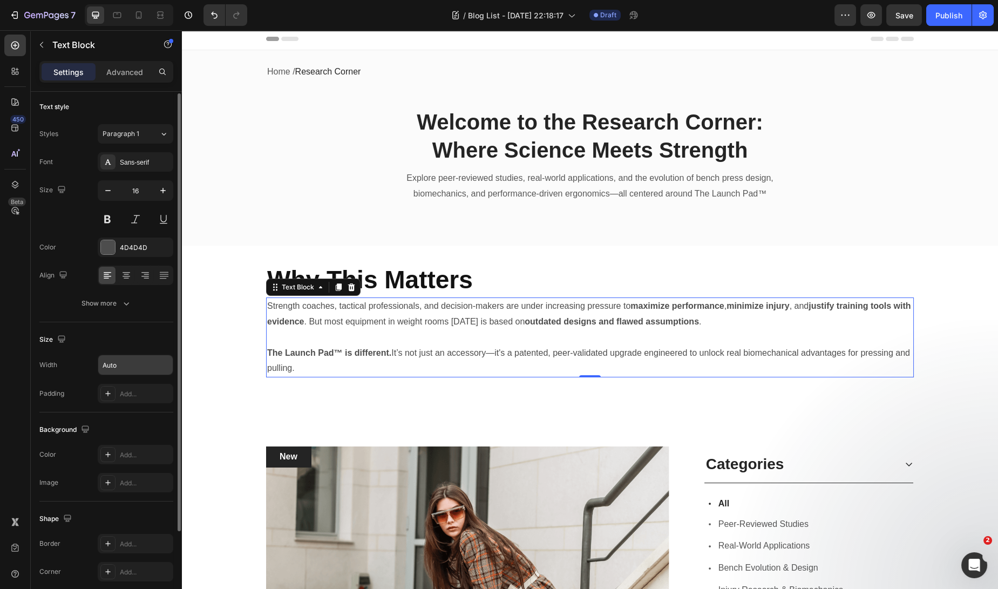
scroll to position [0, 0]
click at [152, 367] on input "Auto" at bounding box center [135, 366] width 74 height 19
drag, startPoint x: 159, startPoint y: 369, endPoint x: 154, endPoint y: 373, distance: 6.5
click at [159, 369] on button "button" at bounding box center [162, 364] width 19 height 19
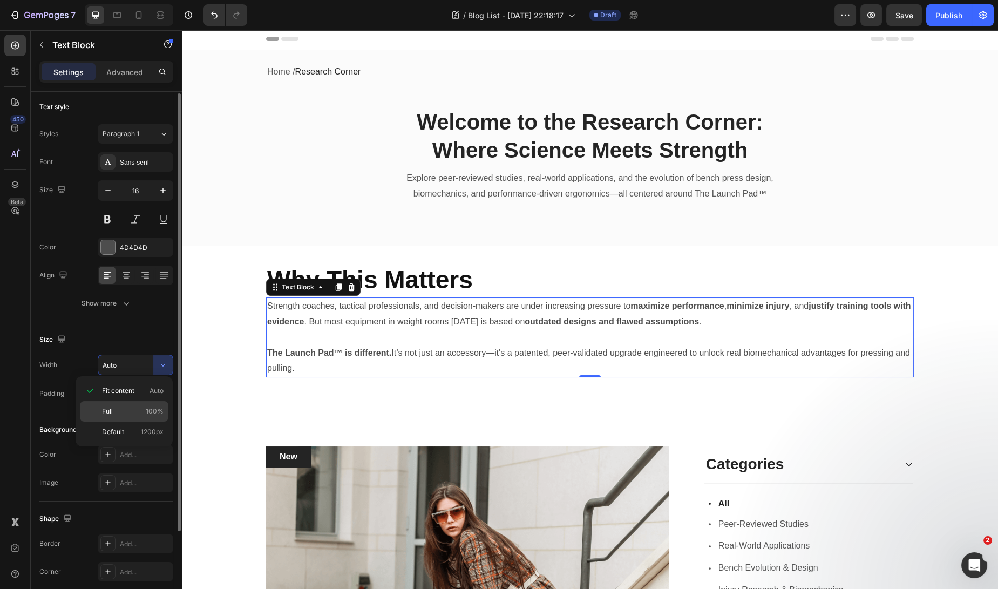
click at [142, 421] on div "Full 100%" at bounding box center [124, 431] width 88 height 21
type input "100%"
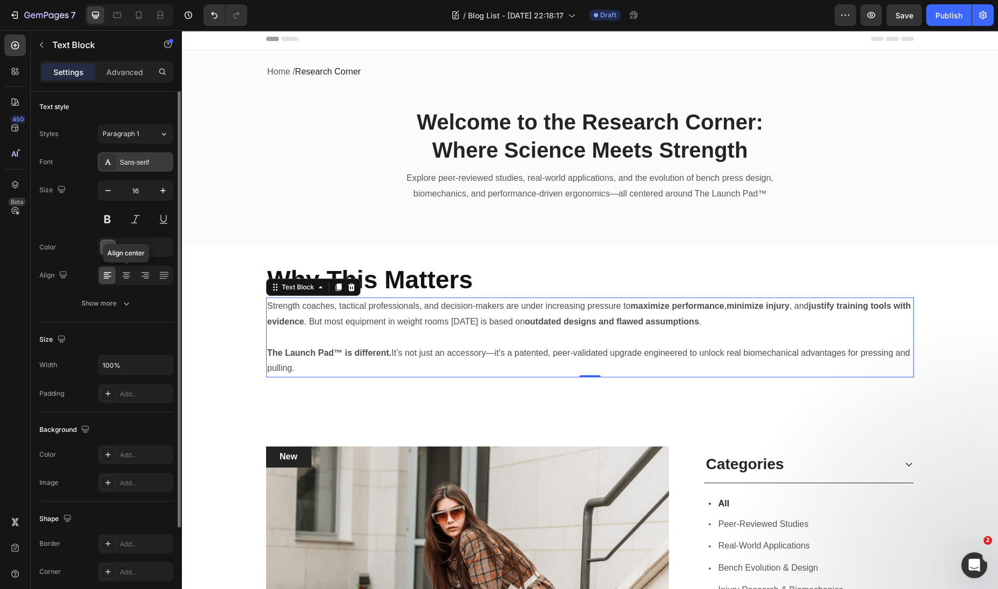
scroll to position [0, 0]
click at [134, 67] on p "Advanced" at bounding box center [124, 71] width 37 height 11
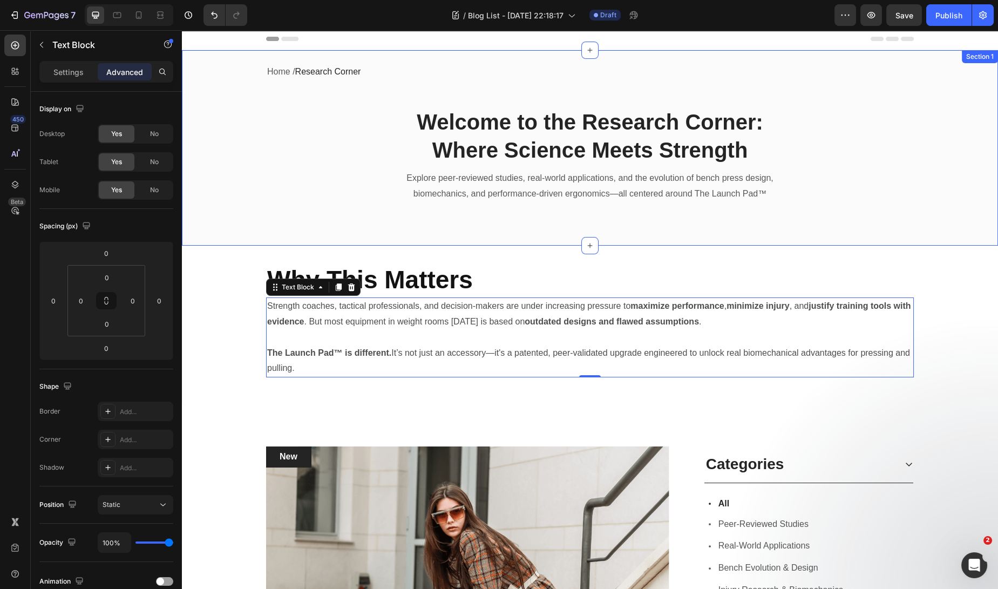
click at [591, 231] on div "Home / Research Corner Text block Row Welcome to the Research Corner: Where Sci…" at bounding box center [590, 147] width 816 height 195
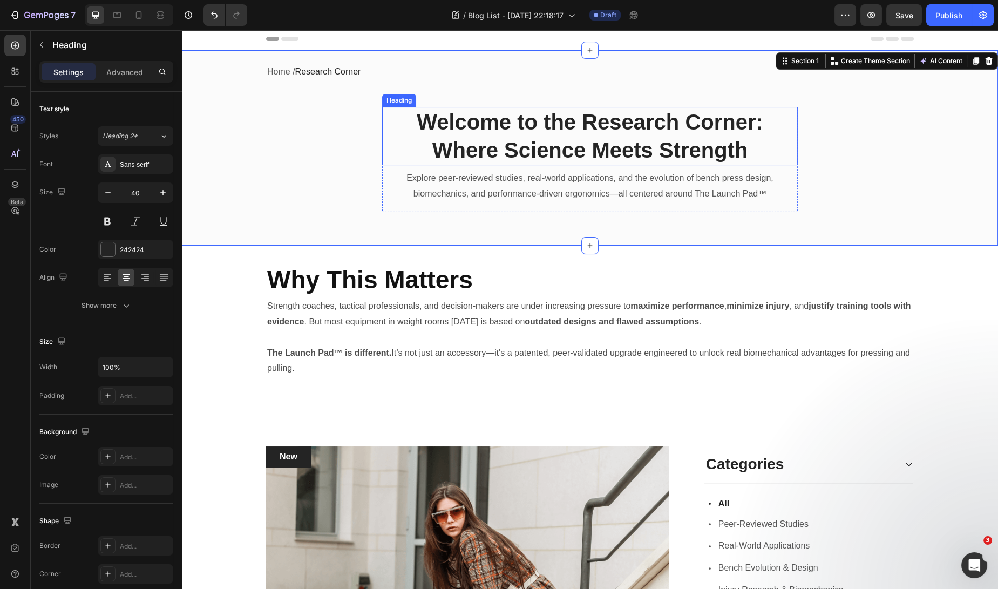
click at [659, 125] on h2 "Welcome to the Research Corner: Where Science Meets Strength" at bounding box center [589, 136] width 415 height 58
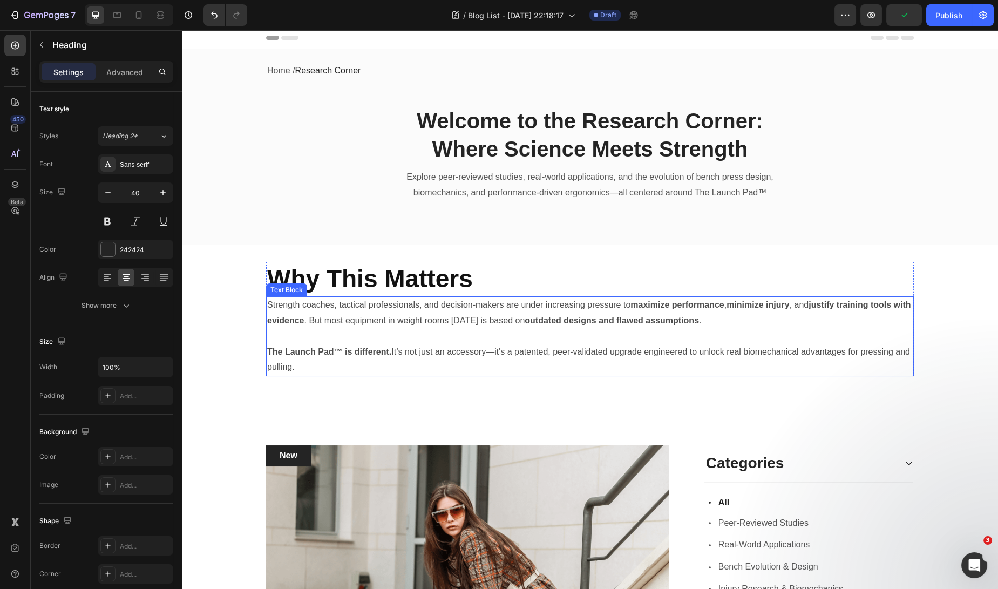
scroll to position [4, 0]
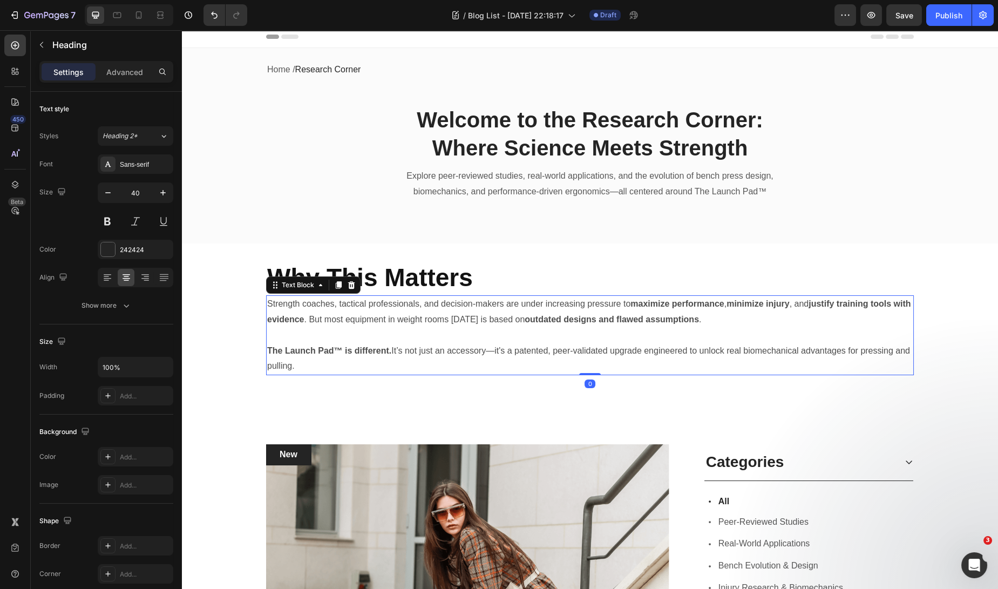
click at [674, 325] on p "Strength coaches, tactical professionals, and decision-makers are under increas…" at bounding box center [589, 311] width 645 height 31
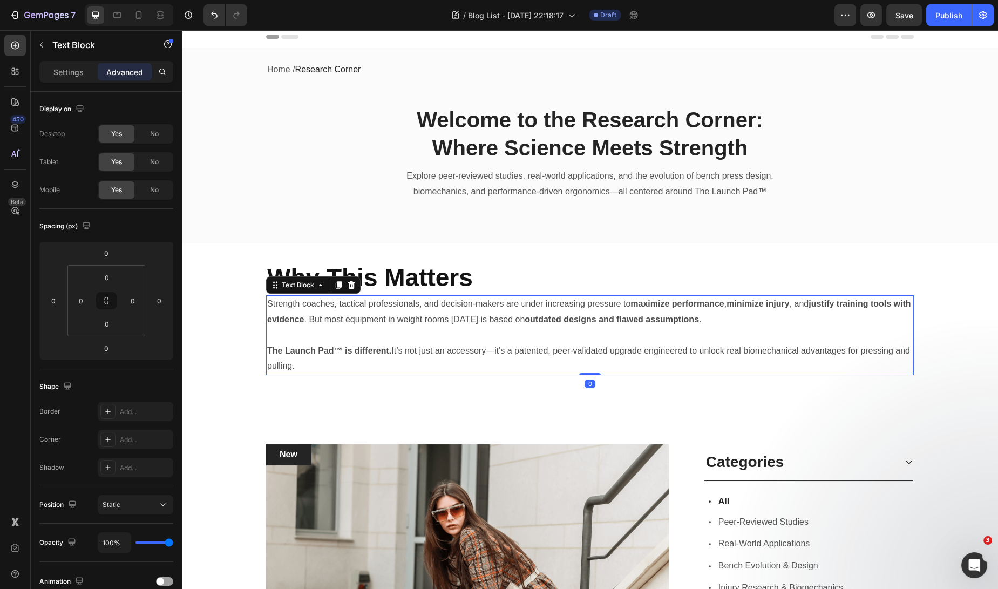
click at [401, 344] on p "The Launch Pad™ is different. It’s not just an accessory—it's a patented, peer-…" at bounding box center [589, 358] width 645 height 31
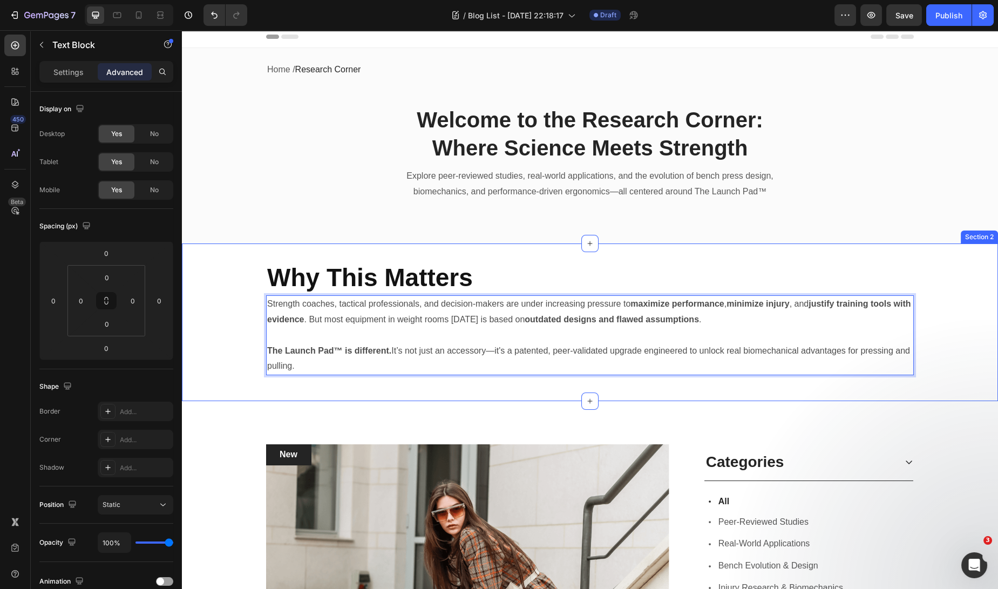
drag, startPoint x: 312, startPoint y: 370, endPoint x: 245, endPoint y: 294, distance: 101.3
click at [245, 294] on div "Why This Matters Heading Strength coaches, tactical professionals, and decision…" at bounding box center [590, 322] width 816 height 123
drag, startPoint x: 369, startPoint y: 312, endPoint x: 360, endPoint y: 317, distance: 9.4
click at [369, 312] on p "Strength coaches, tactical professionals, and decision-makers are under increas…" at bounding box center [589, 311] width 645 height 31
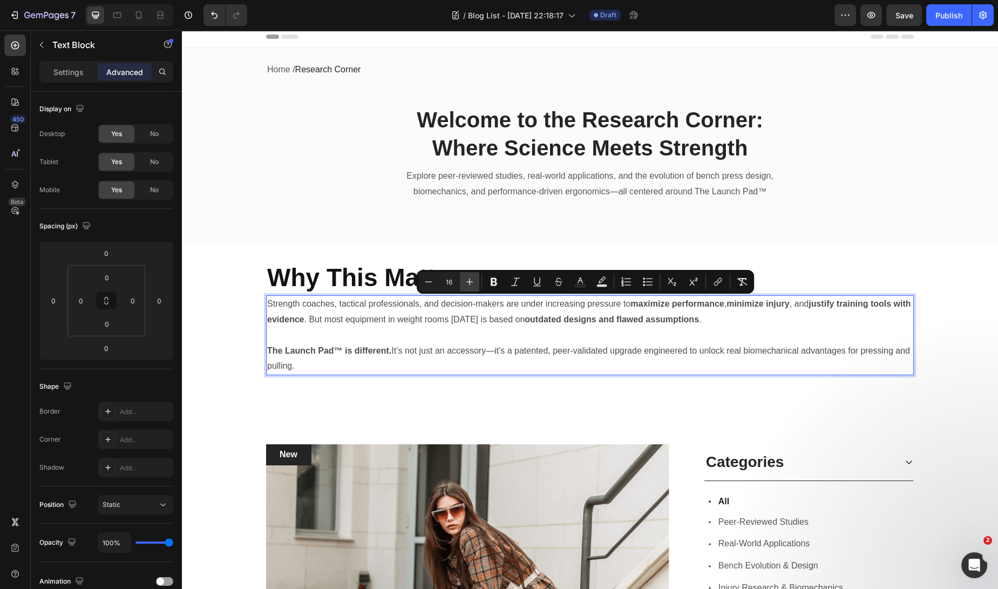
click at [470, 282] on icon "Editor contextual toolbar" at bounding box center [469, 281] width 7 height 7
type input "18"
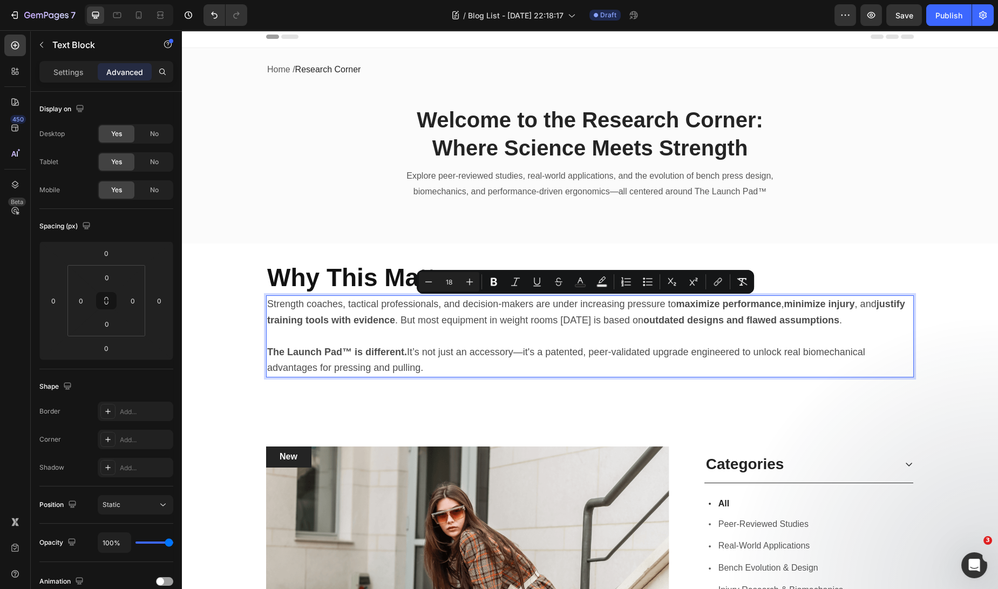
click at [583, 352] on span "The Launch Pad™ is different. It’s not just an accessory—it's a patented, peer-…" at bounding box center [566, 359] width 598 height 27
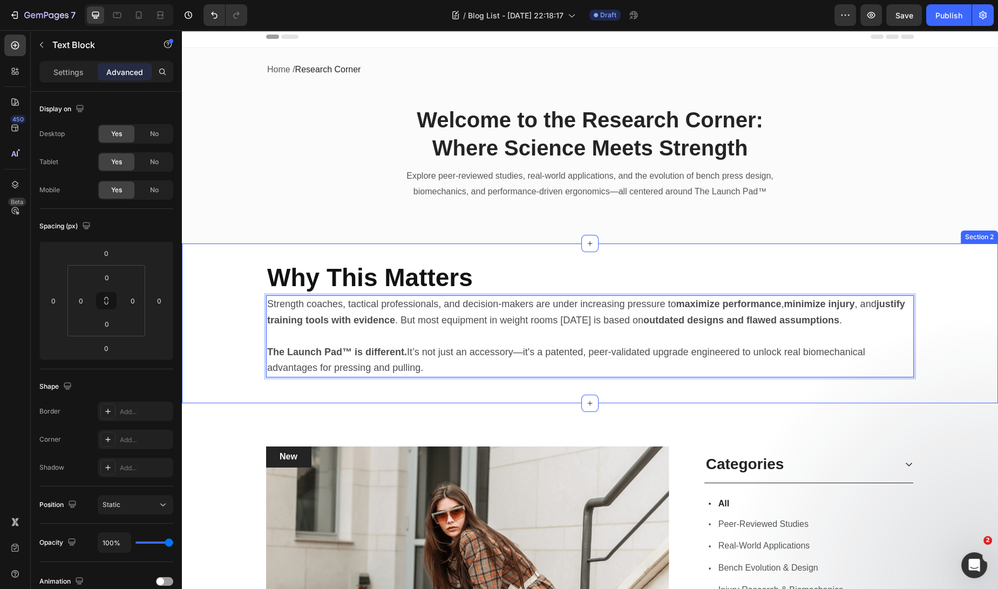
click at [865, 229] on div "Home / Research Corner Text block Row Welcome to the Research Corner: Where Sci…" at bounding box center [590, 145] width 816 height 195
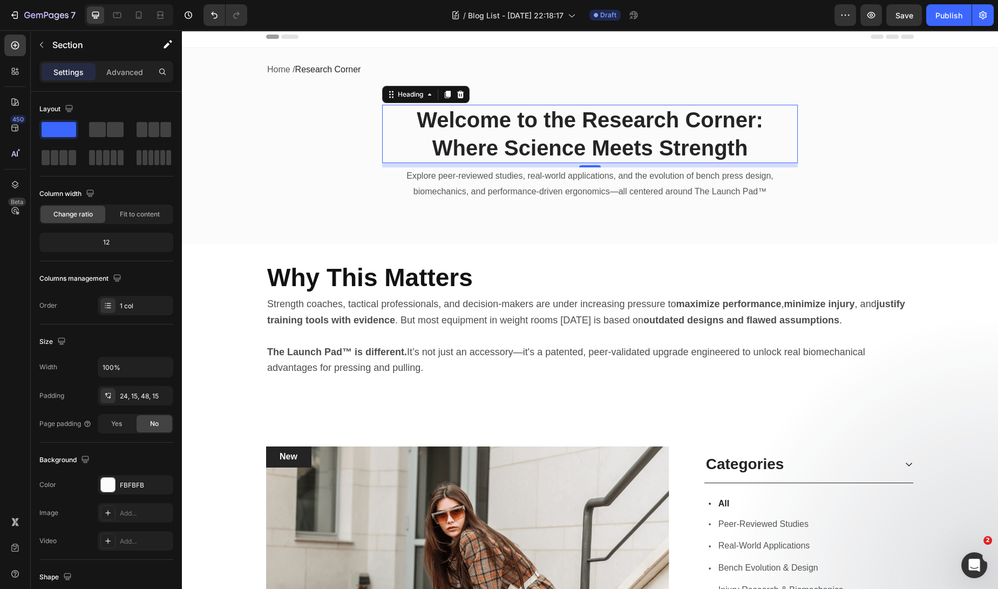
click at [504, 137] on h2 "Welcome to the Research Corner: Where Science Meets Strength" at bounding box center [589, 134] width 415 height 58
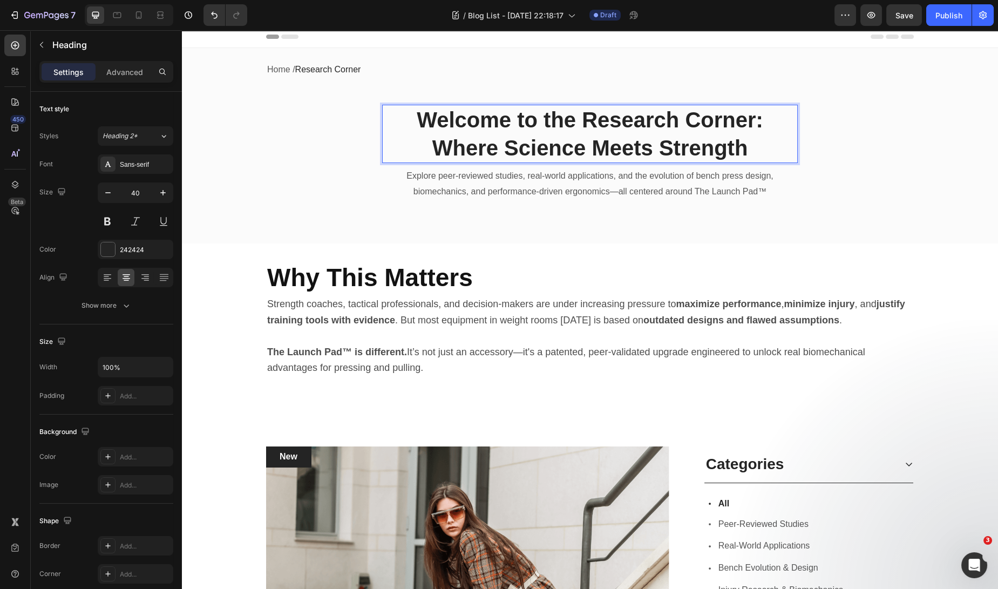
click at [505, 136] on h2 "Welcome to the Research Corner: Where Science Meets Strength" at bounding box center [589, 134] width 415 height 58
click at [505, 136] on p "Welcome to the Research Corner: Where Science Meets Strength" at bounding box center [589, 134] width 413 height 56
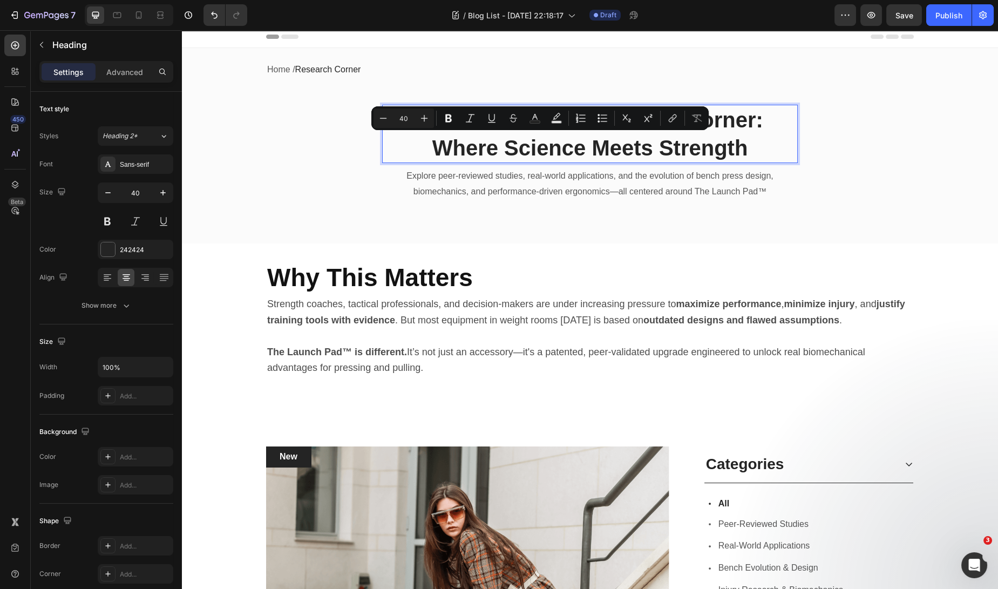
click at [751, 147] on p "Welcome to the Research Corner: Where Science Meets Strength" at bounding box center [589, 134] width 413 height 56
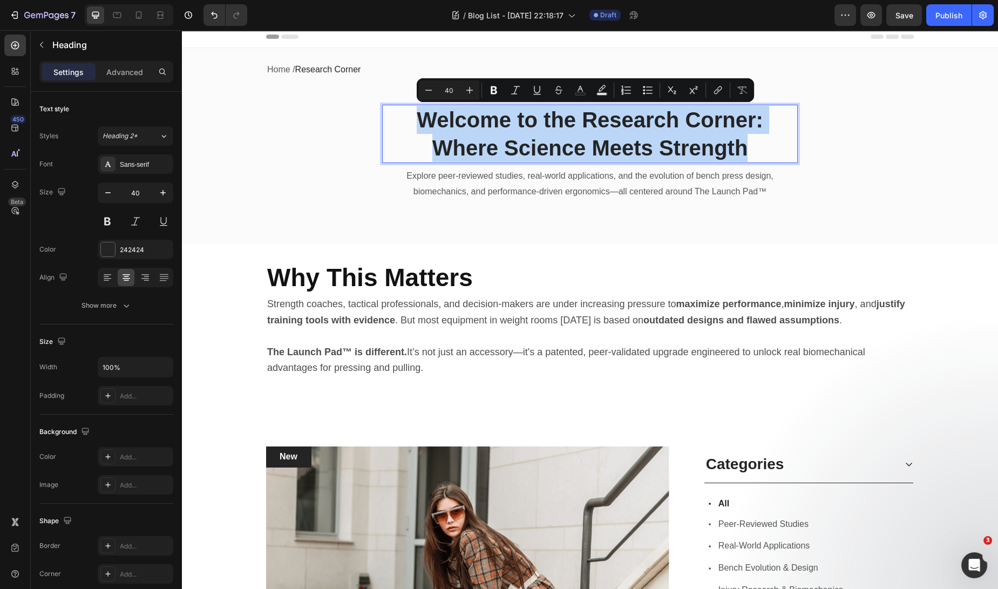
drag, startPoint x: 745, startPoint y: 146, endPoint x: 408, endPoint y: 120, distance: 338.2
click at [408, 120] on p "Welcome to the Research Corner: Where Science Meets Strength" at bounding box center [589, 134] width 413 height 56
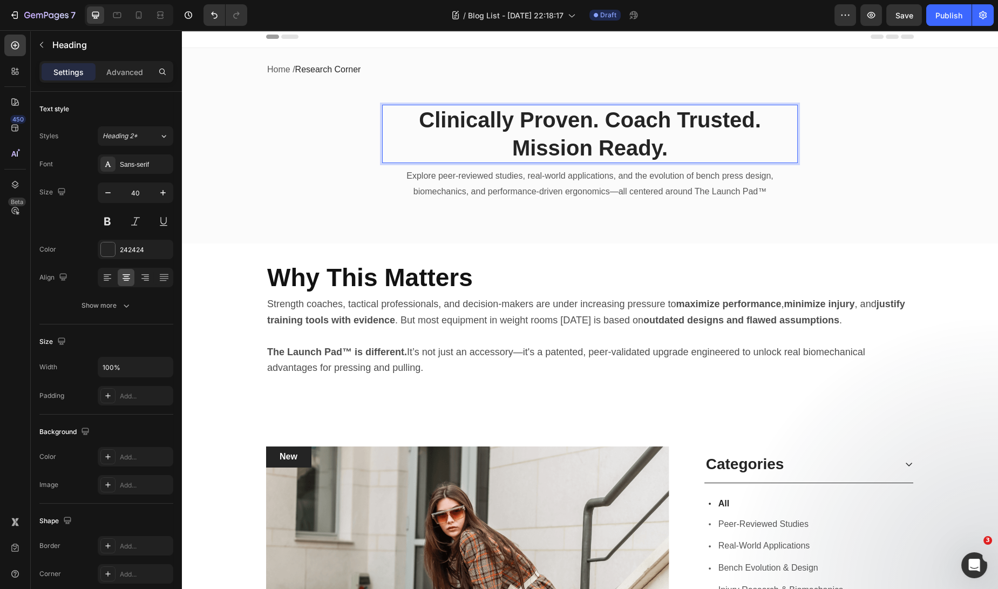
click at [509, 147] on p "Clinically Proven. Coach Trusted. Mission Ready." at bounding box center [589, 134] width 413 height 56
click at [677, 135] on p "Clinically Proven. Coach Trusted. Mission Ready." at bounding box center [589, 134] width 413 height 56
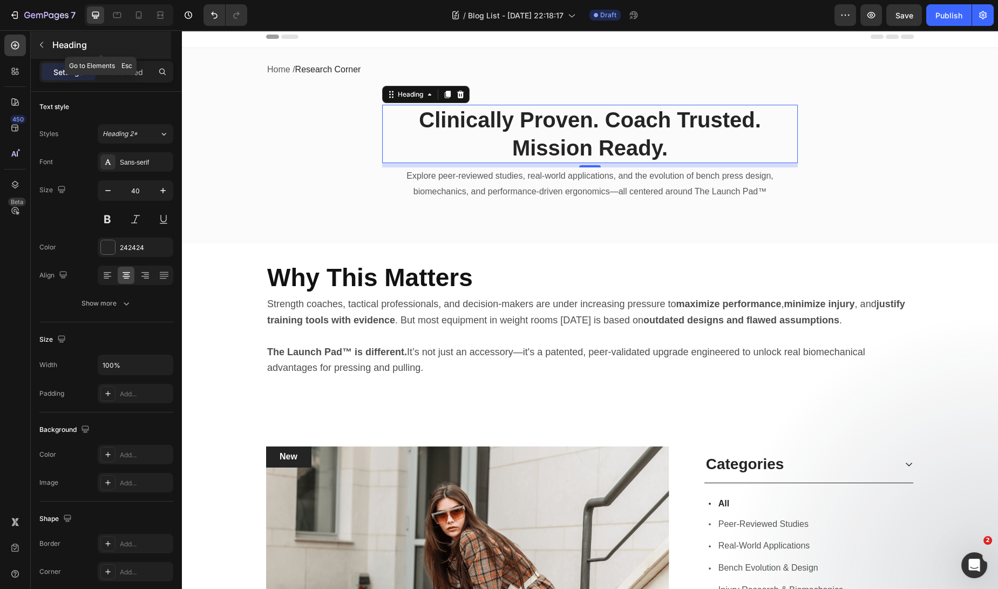
click at [49, 51] on button "button" at bounding box center [41, 44] width 17 height 17
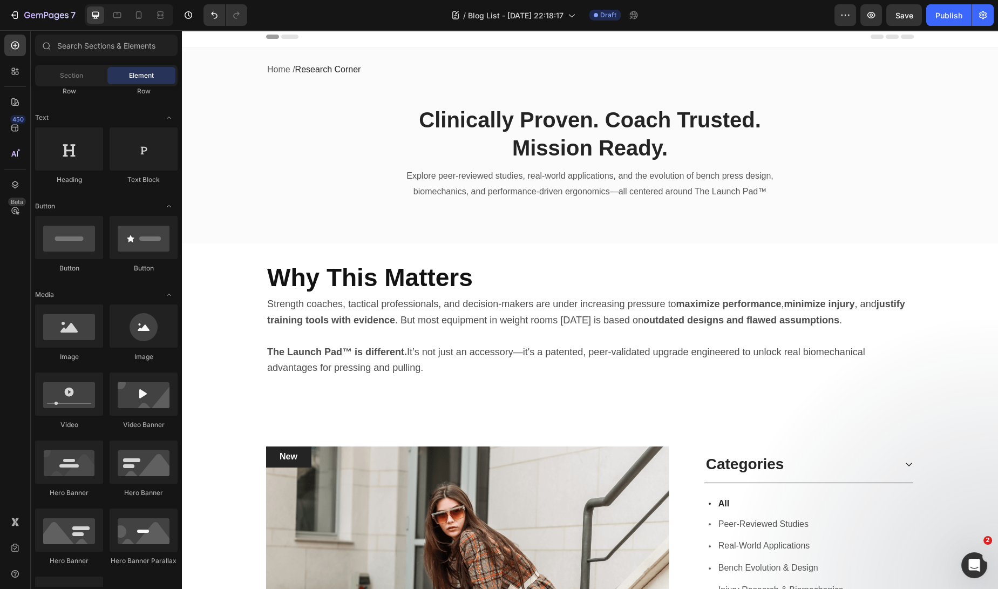
scroll to position [0, 0]
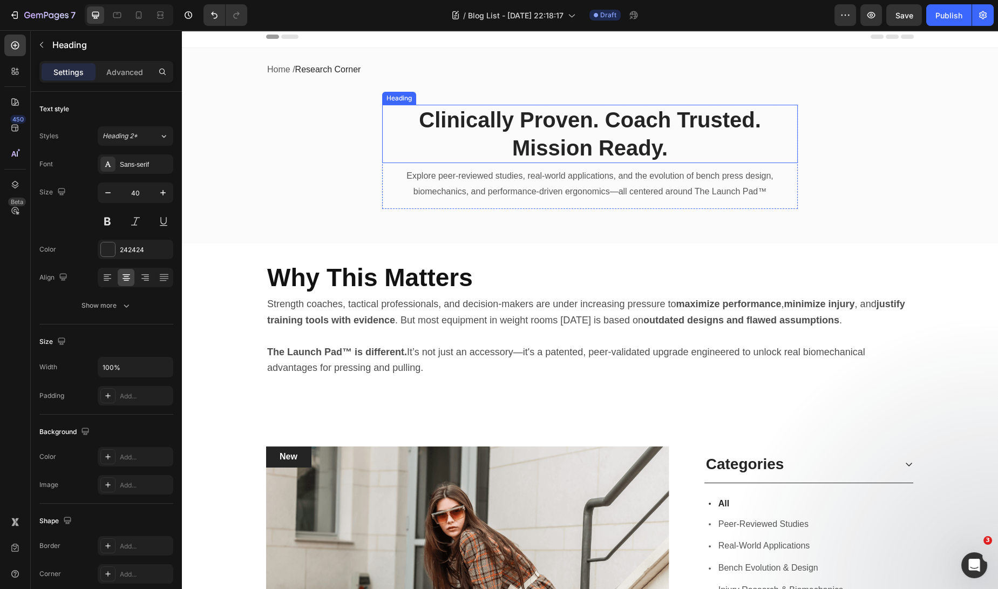
click at [500, 121] on p "Clinically Proven. Coach Trusted. Mission Ready." at bounding box center [589, 134] width 413 height 56
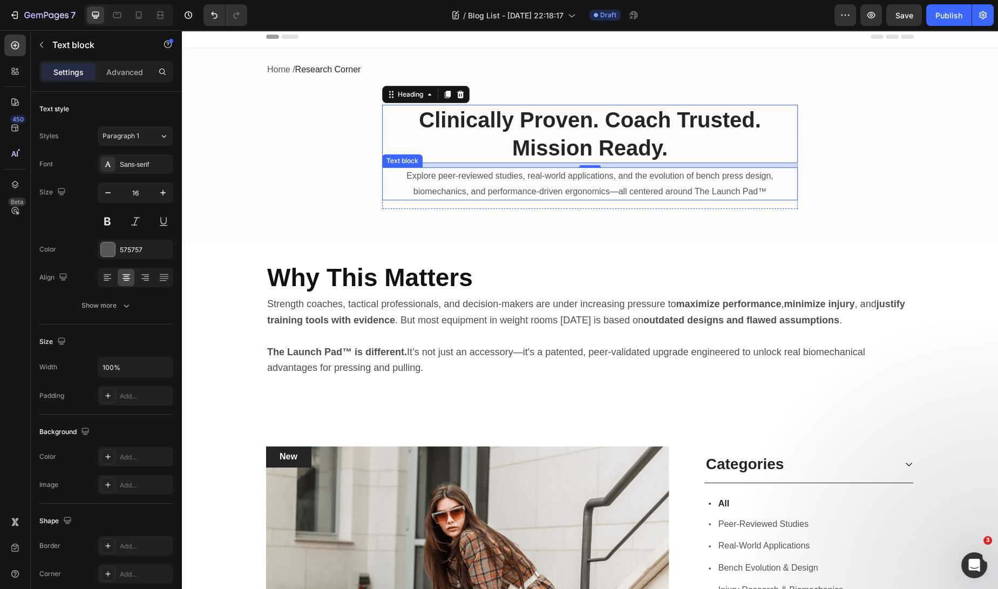
click at [765, 190] on p "Explore peer-reviewed studies, real-world applications, and the evolution of be…" at bounding box center [589, 183] width 413 height 31
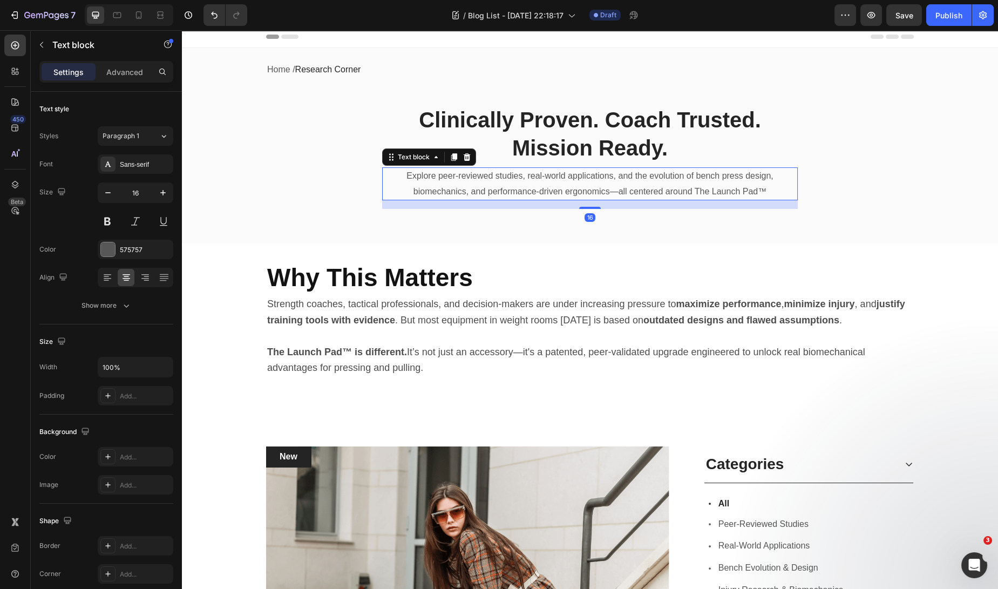
click at [764, 190] on p "Explore peer-reviewed studies, real-world applications, and the evolution of be…" at bounding box center [589, 183] width 413 height 31
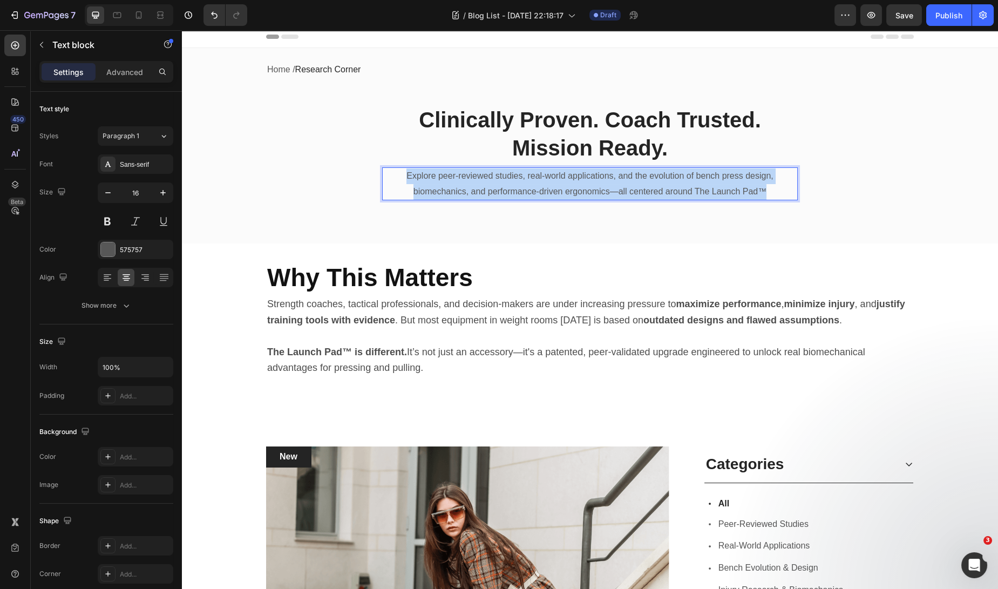
click at [764, 190] on p "Explore peer-reviewed studies, real-world applications, and the evolution of be…" at bounding box center [589, 183] width 413 height 31
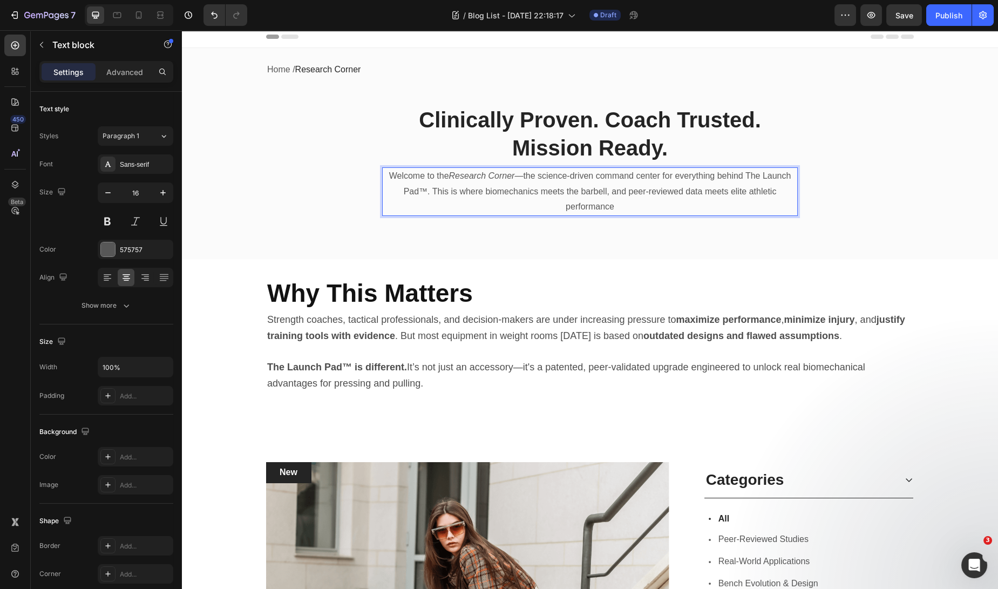
scroll to position [4, 0]
click at [516, 177] on p "Welcome to the [GEOGRAPHIC_DATA] —the science-driven command center for everyth…" at bounding box center [589, 191] width 413 height 46
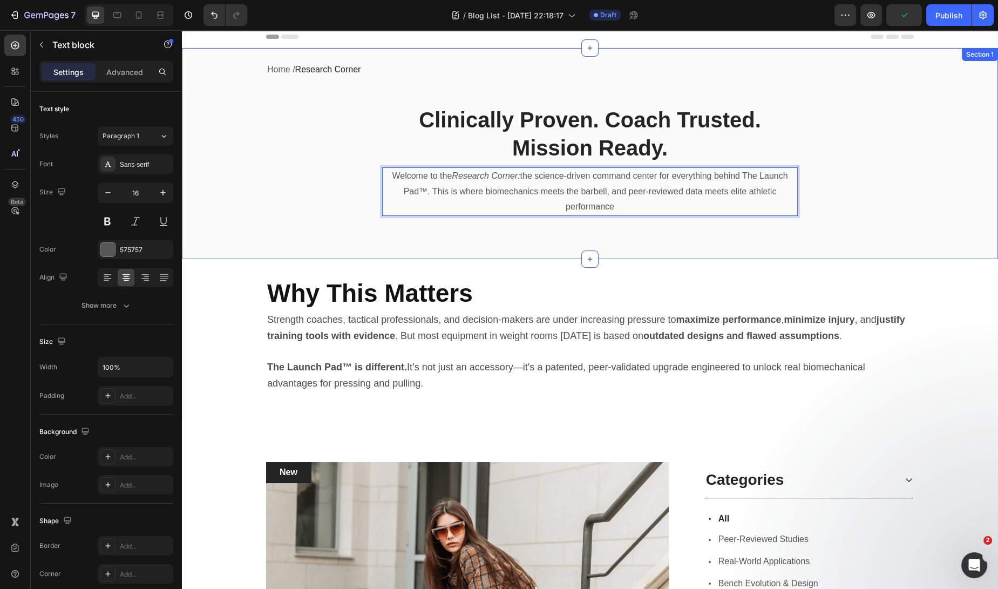
click at [728, 210] on p "Welcome to the Research Corner: the science-driven command center for everythin…" at bounding box center [589, 191] width 413 height 46
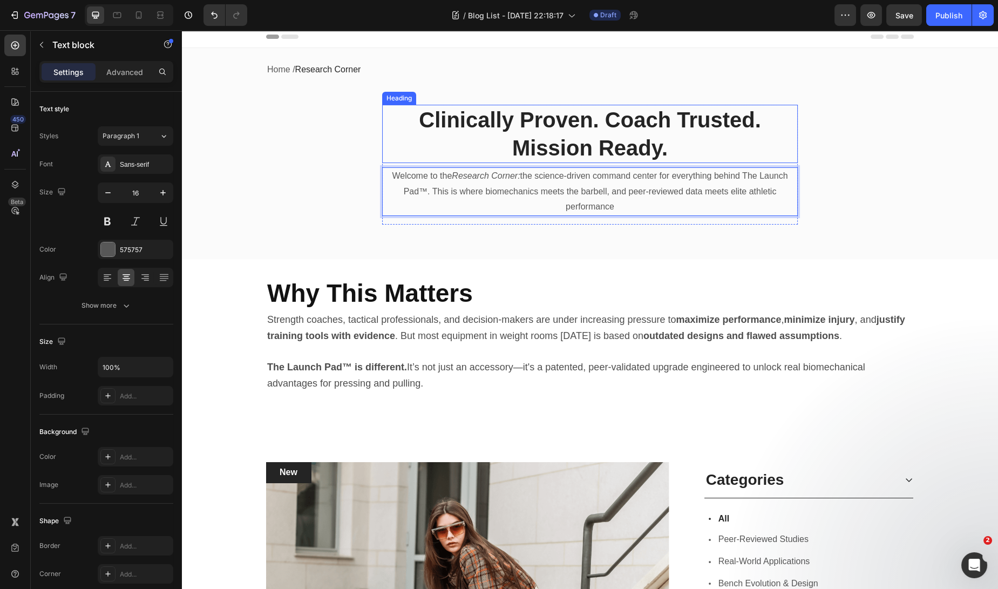
click at [572, 131] on p "Clinically Proven. Coach Trusted. Mission Ready." at bounding box center [589, 134] width 413 height 56
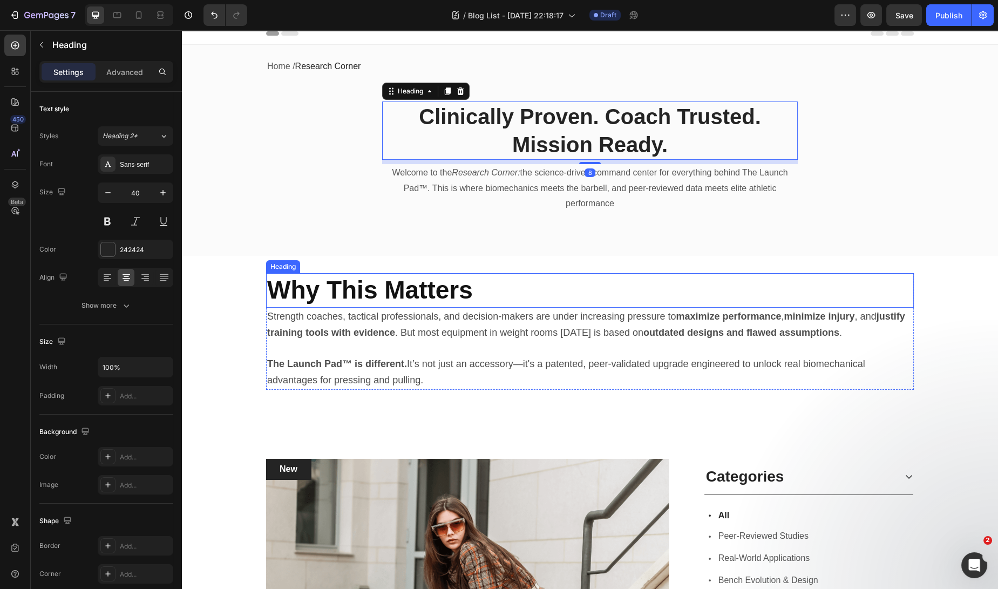
scroll to position [9, 0]
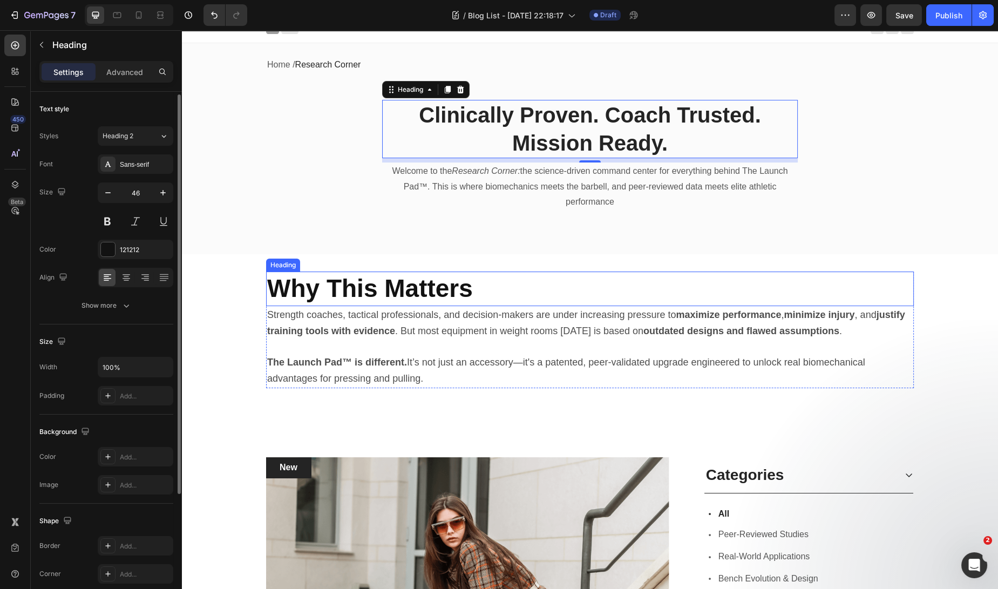
click at [425, 289] on strong "Why This Matters" at bounding box center [370, 288] width 206 height 28
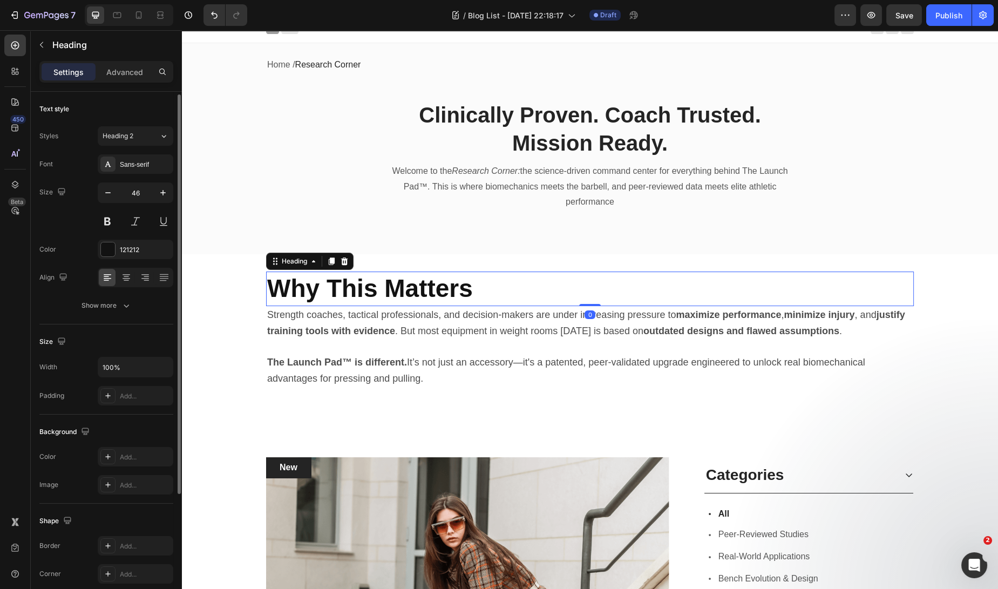
scroll to position [2, 0]
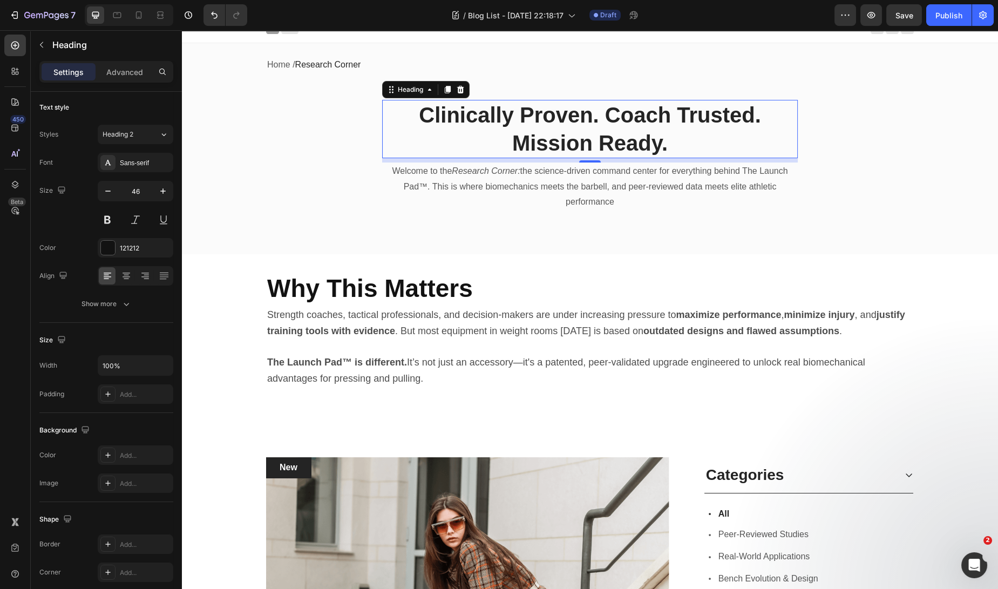
click at [507, 120] on p "Clinically Proven. Coach Trusted. Mission Ready." at bounding box center [589, 129] width 413 height 56
click at [165, 135] on icon at bounding box center [163, 134] width 9 height 11
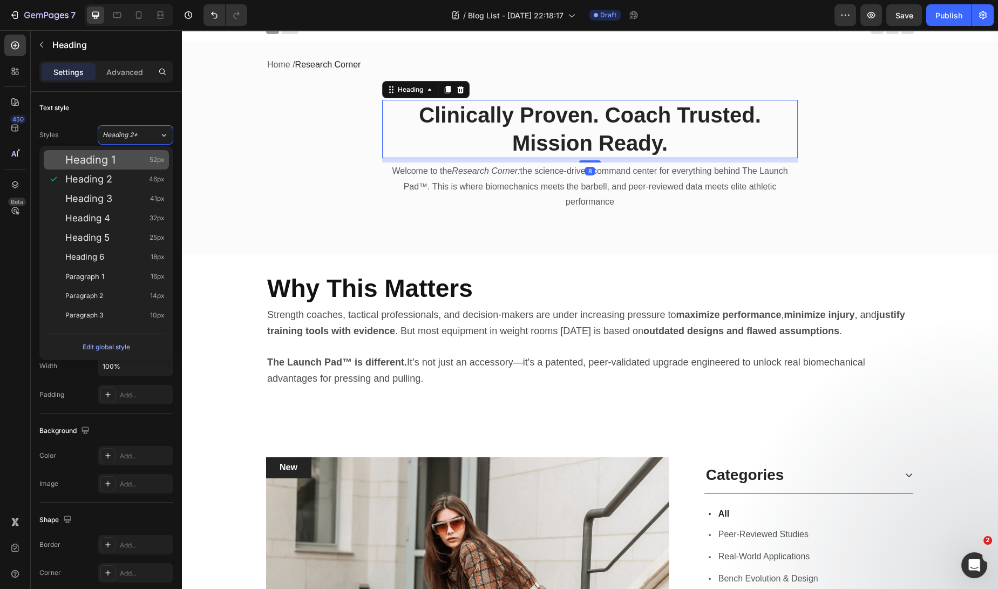
click at [136, 165] on div "Heading 1 52px" at bounding box center [106, 159] width 125 height 19
type input "52"
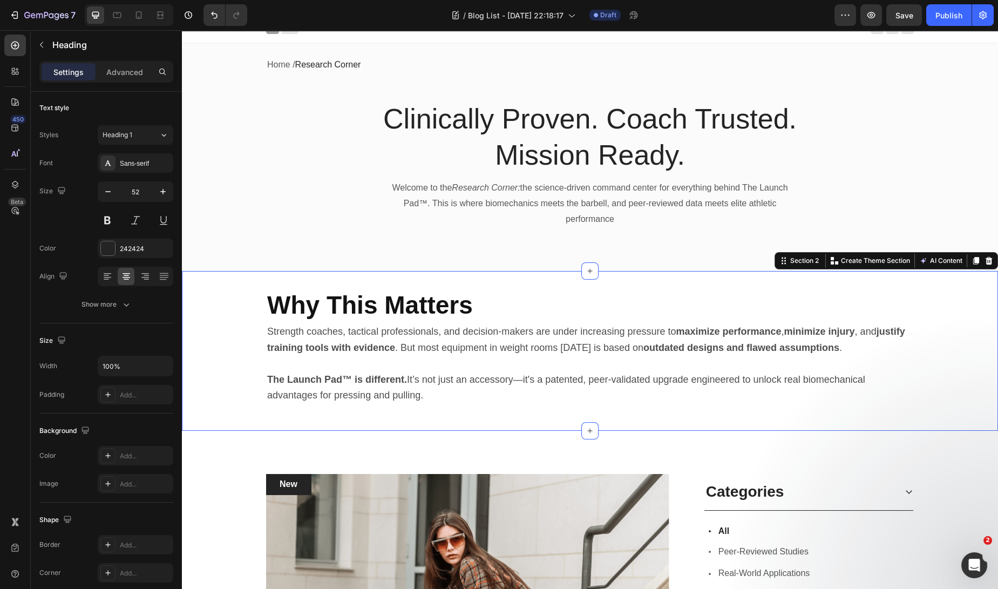
click at [798, 277] on div "Why This Matters Heading Strength coaches, tactical professionals, and decision…" at bounding box center [590, 351] width 816 height 160
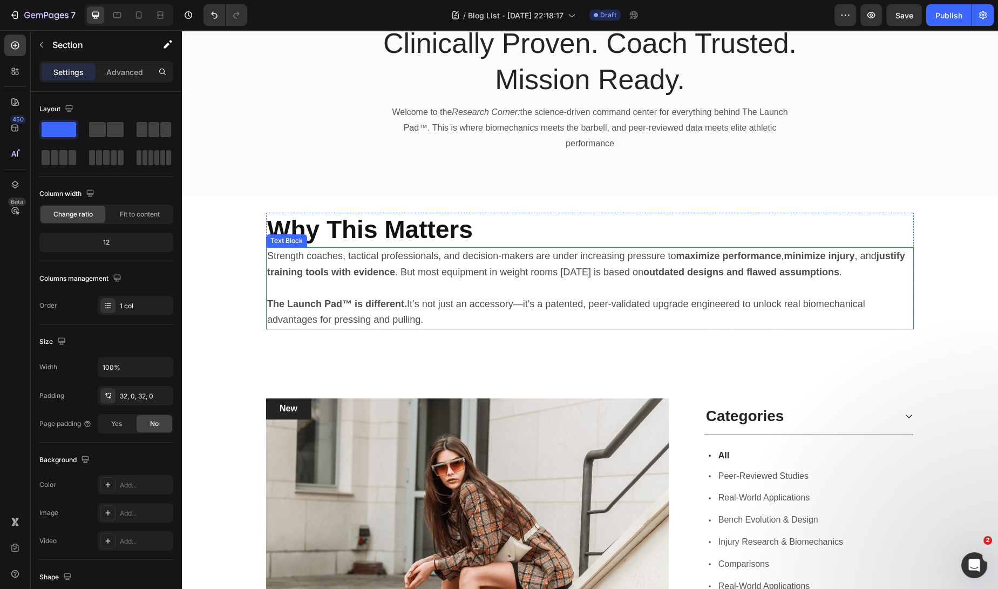
scroll to position [0, 0]
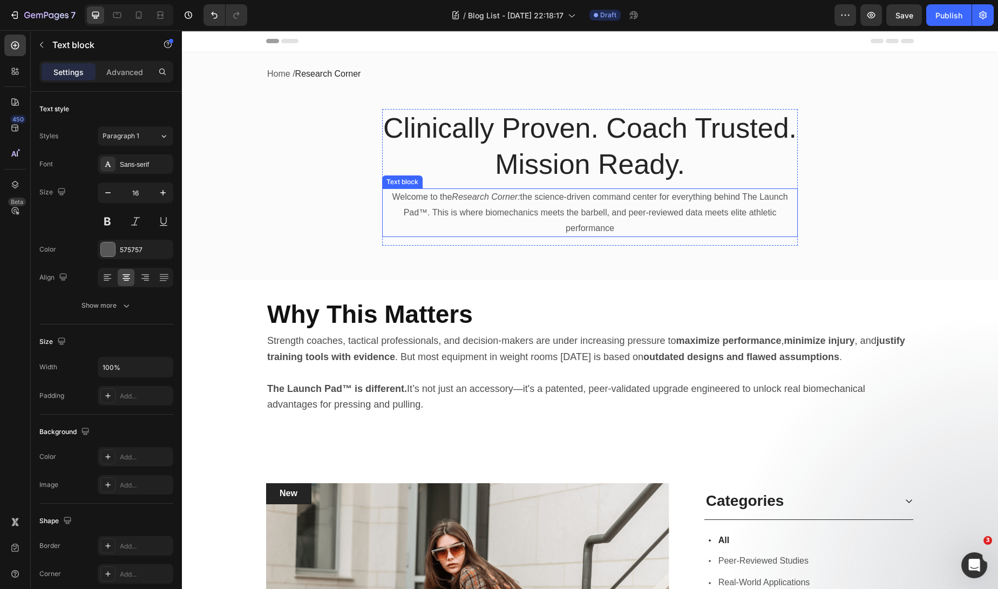
click at [585, 214] on p "Welcome to the Research Corner: the science-driven command center for everythin…" at bounding box center [589, 212] width 413 height 46
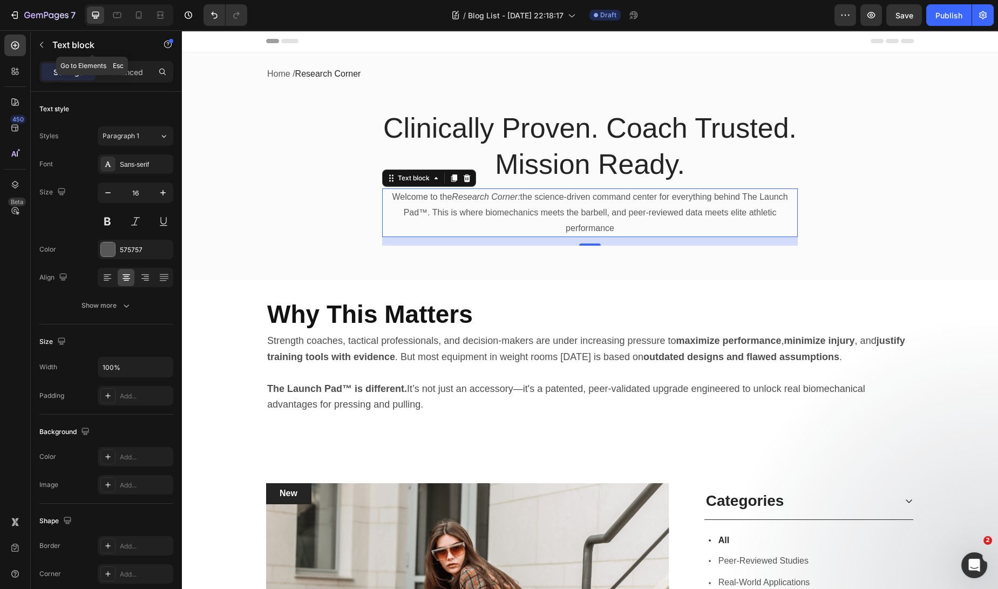
click at [40, 47] on icon "button" at bounding box center [41, 44] width 9 height 9
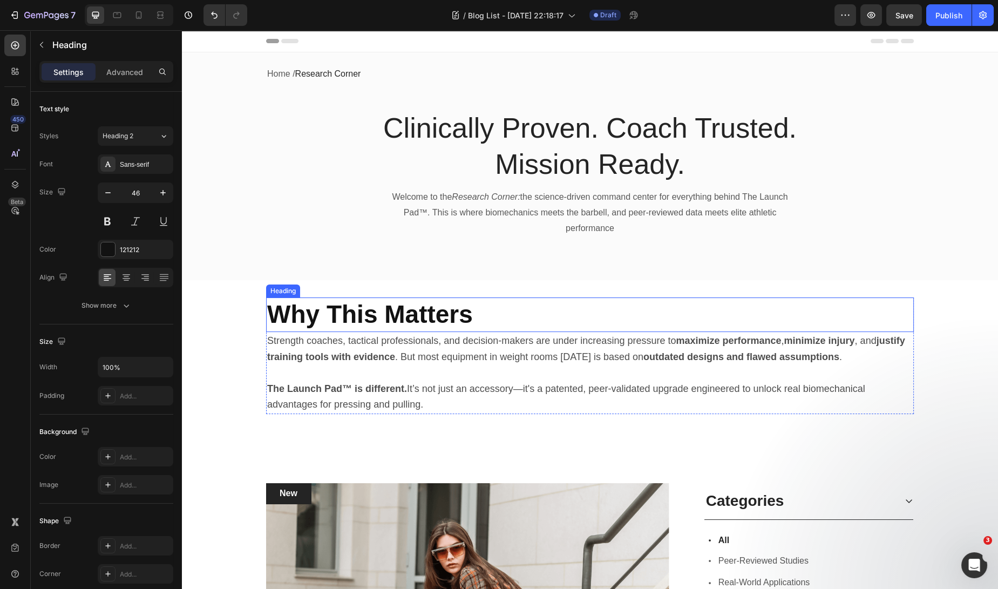
click at [510, 309] on h2 "Why This Matters" at bounding box center [589, 314] width 647 height 35
click at [533, 345] on span "Strength coaches, tactical professionals, and decision-makers are under increas…" at bounding box center [586, 348] width 638 height 27
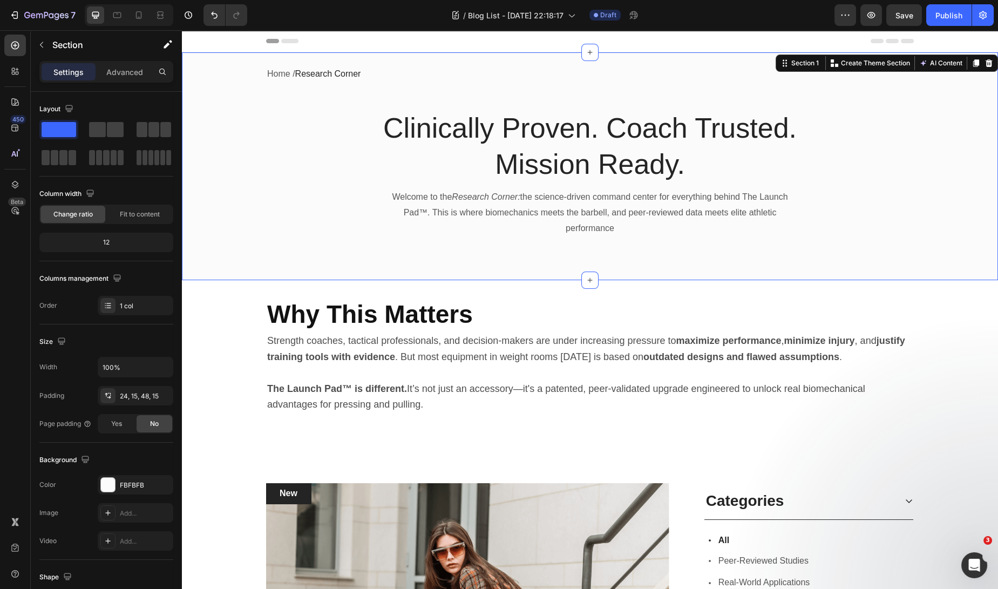
click at [543, 279] on div "Home / Research Corner Text block Row Clinically Proven. Coach Trusted. Mission…" at bounding box center [590, 166] width 816 height 228
click at [581, 277] on div at bounding box center [589, 279] width 17 height 17
click at [707, 268] on div "Home / Research Corner Text block Row Clinically Proven. Coach Trusted. Mission…" at bounding box center [590, 166] width 816 height 228
click at [16, 42] on icon at bounding box center [15, 46] width 8 height 8
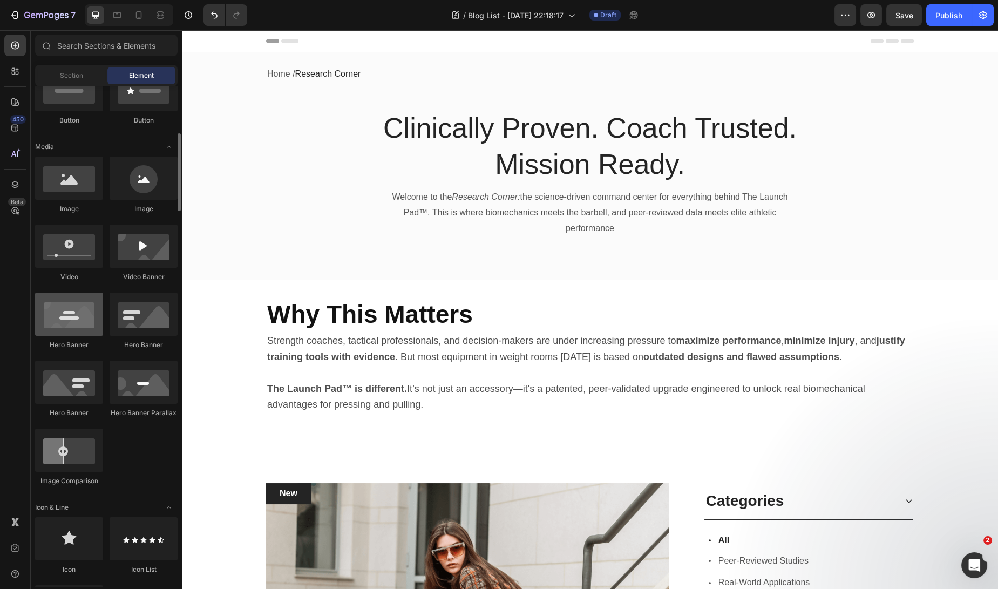
scroll to position [289, 0]
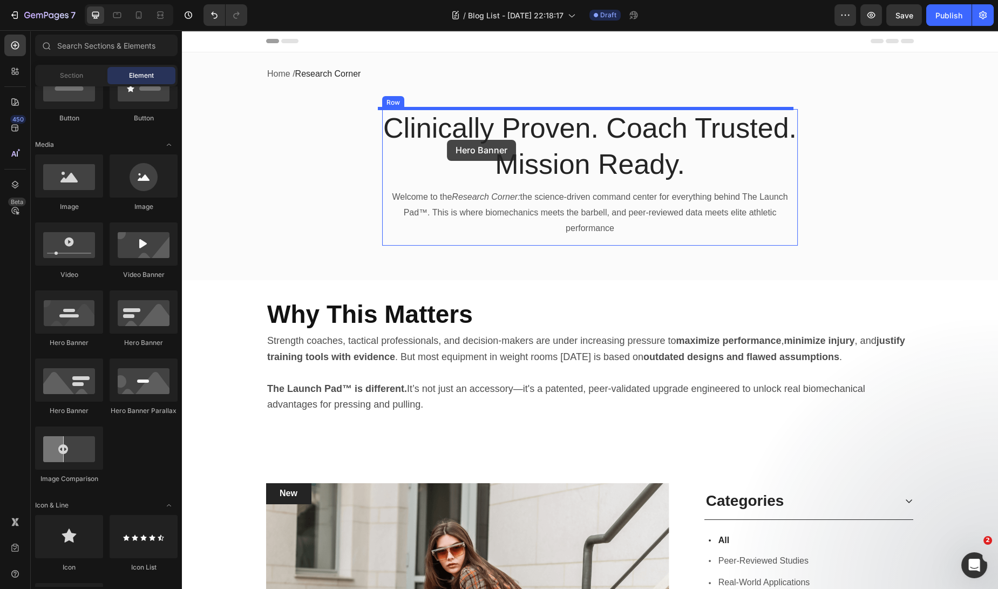
drag, startPoint x: 248, startPoint y: 346, endPoint x: 447, endPoint y: 140, distance: 286.9
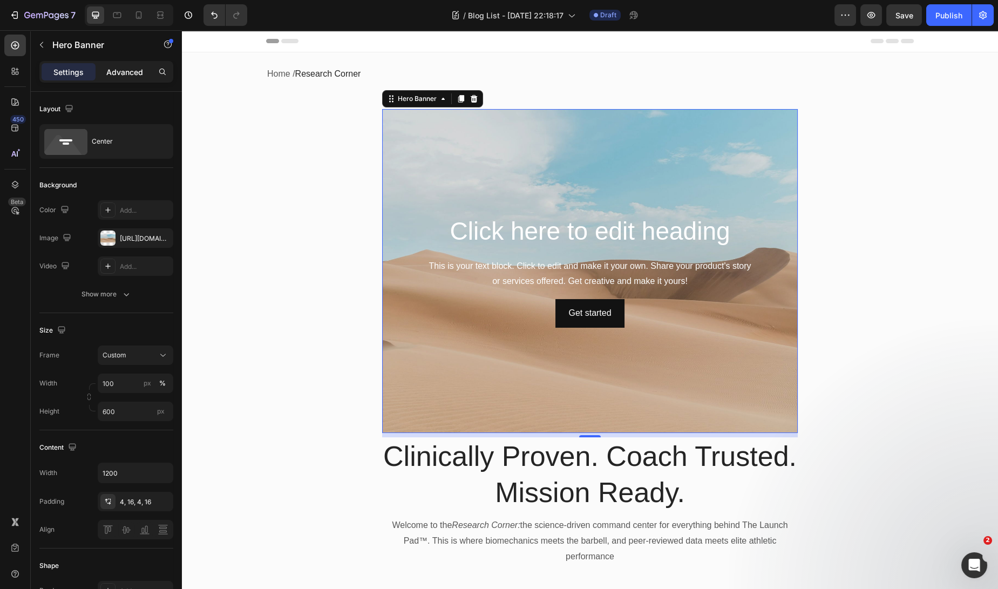
click at [131, 71] on p "Advanced" at bounding box center [124, 71] width 37 height 11
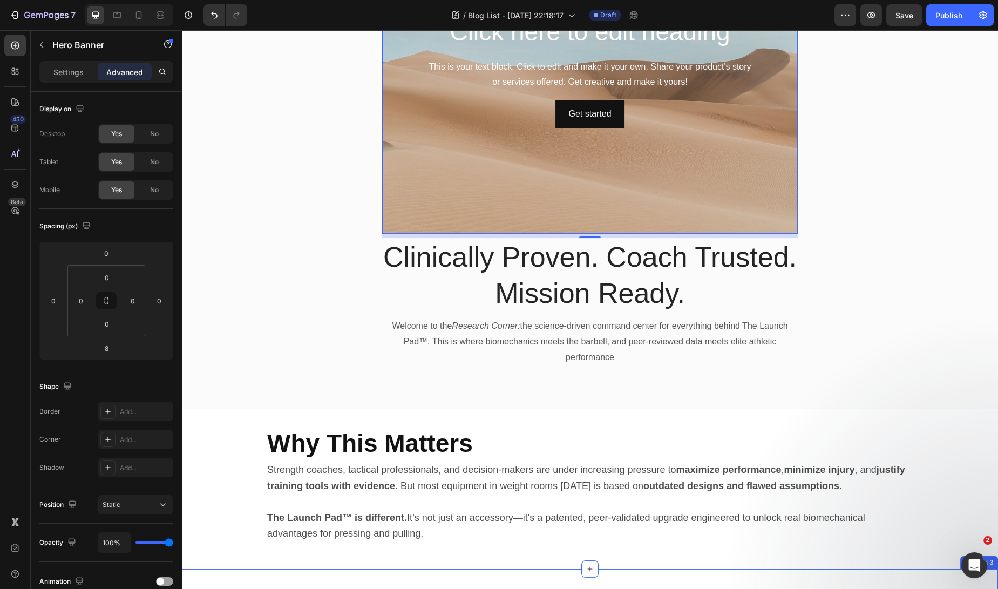
scroll to position [0, 0]
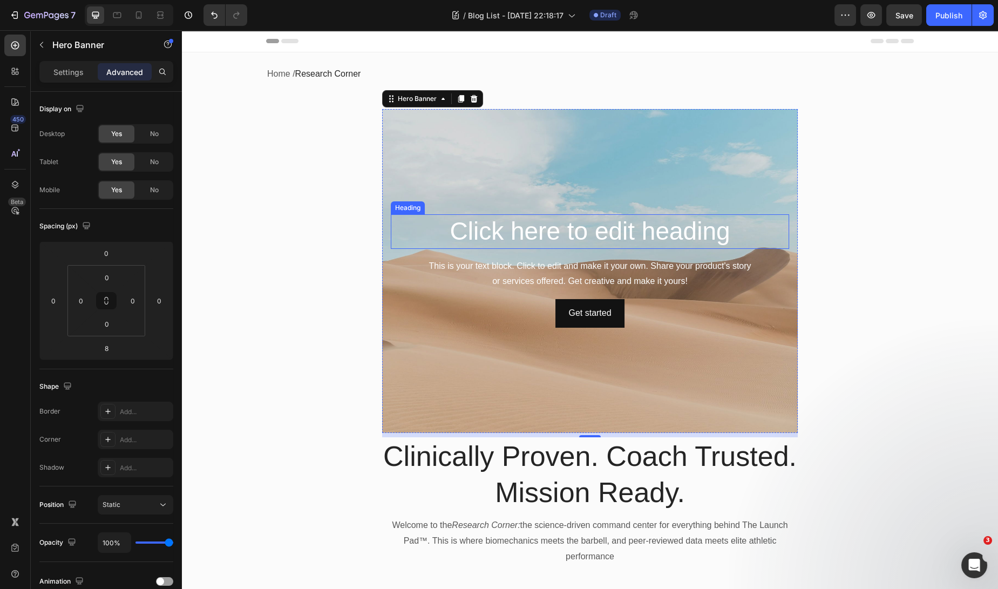
click at [426, 190] on div "Background Image" at bounding box center [589, 271] width 415 height 324
click at [470, 98] on icon at bounding box center [473, 99] width 7 height 8
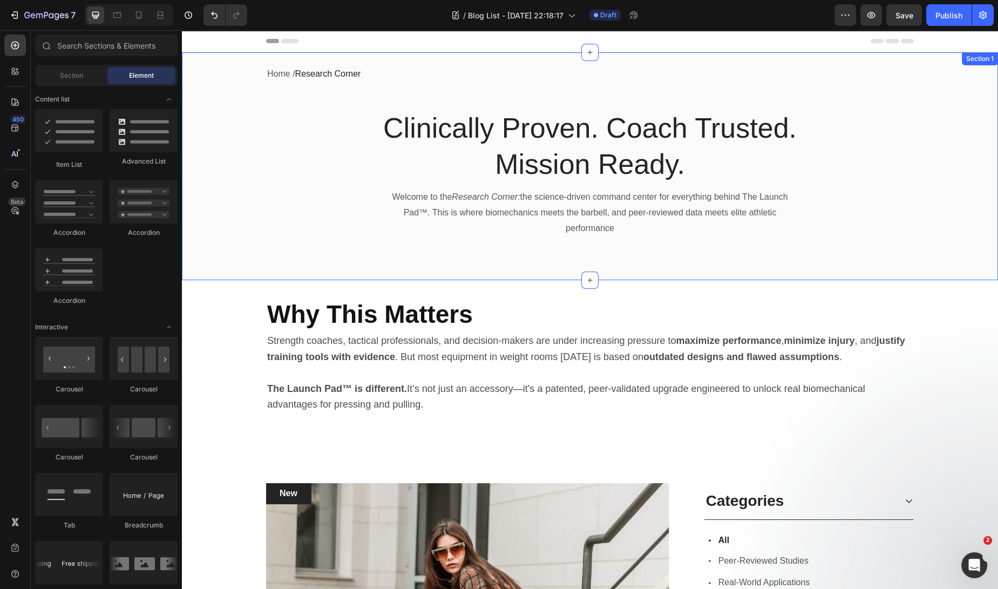
click at [359, 235] on div "Home / Research Corner Text block Row Clinically Proven. Coach Trusted. Mission…" at bounding box center [590, 159] width 800 height 189
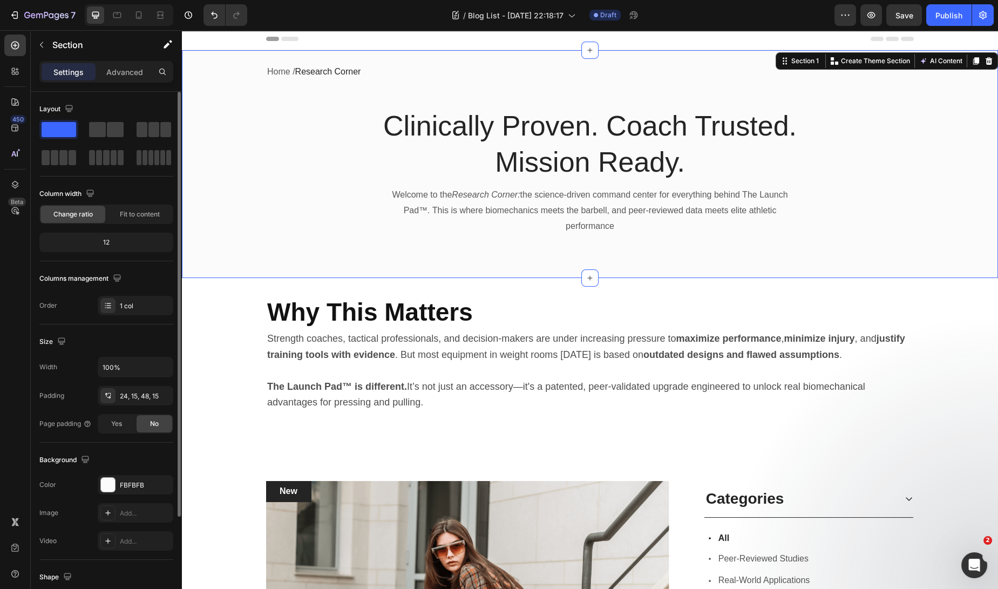
scroll to position [2, 0]
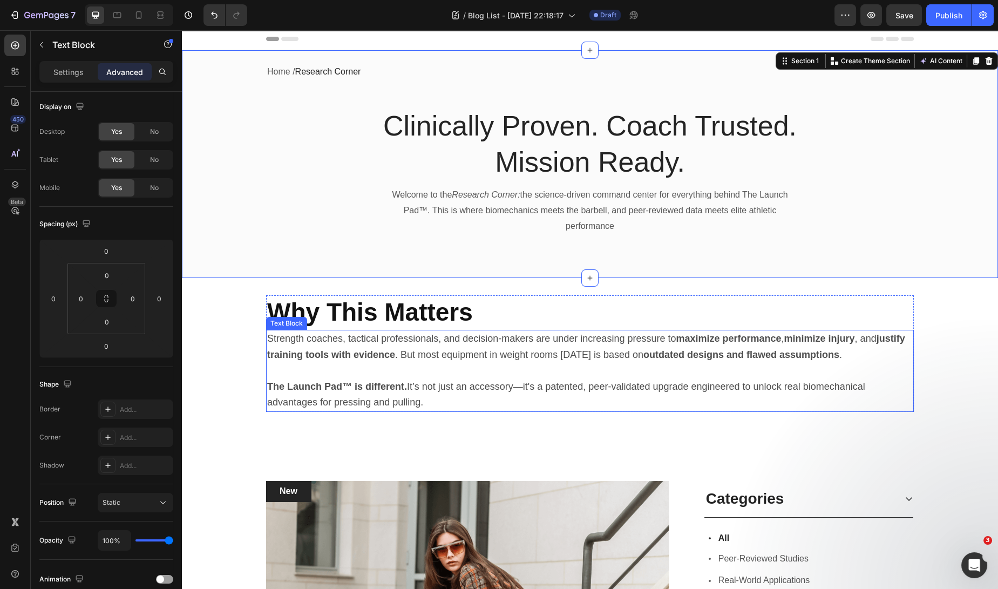
click at [421, 331] on p "Strength coaches, tactical professionals, and decision-makers are under increas…" at bounding box center [589, 347] width 645 height 32
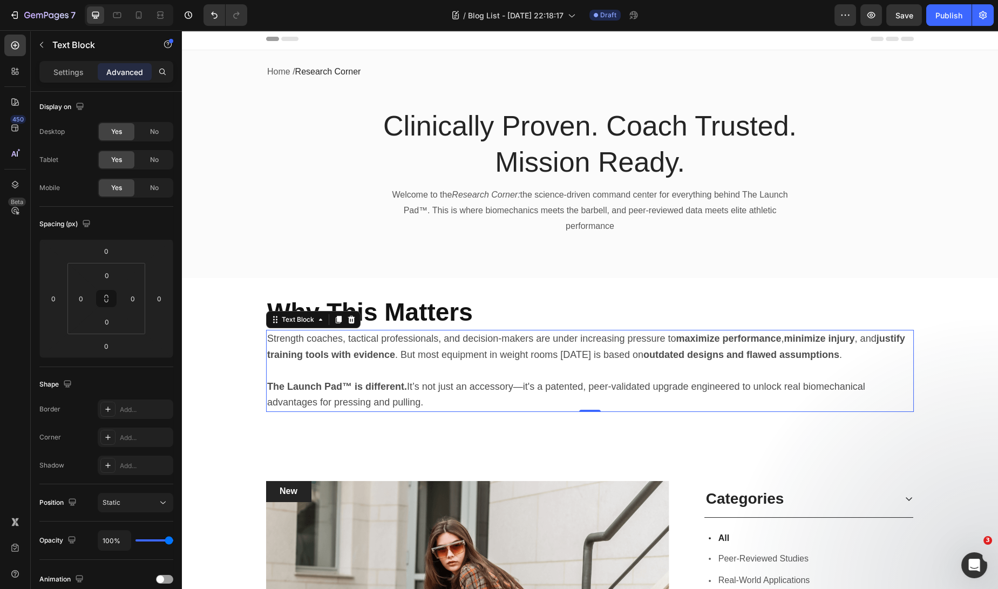
scroll to position [0, 0]
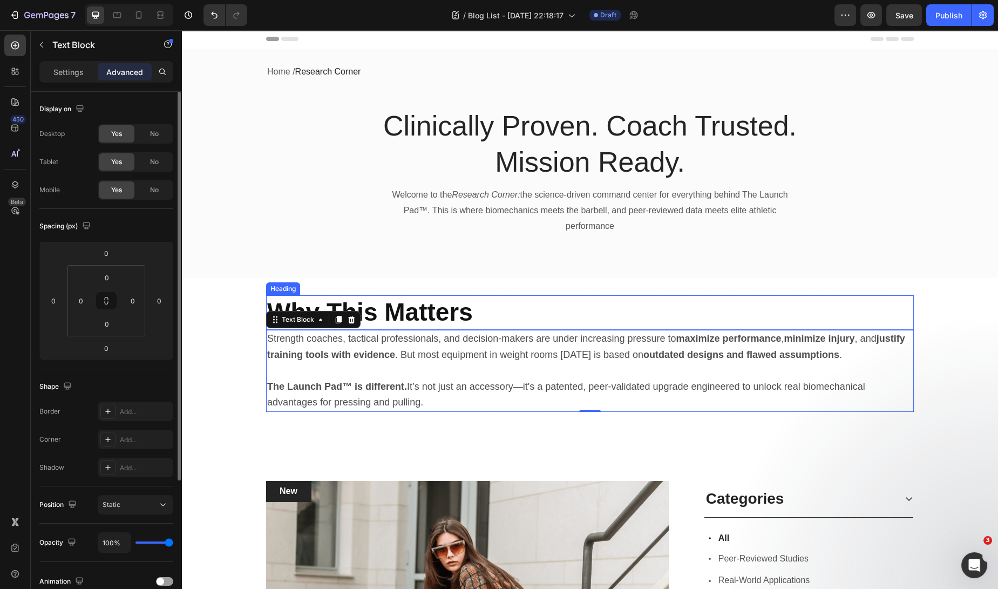
click at [430, 313] on strong "Why This Matters" at bounding box center [370, 312] width 206 height 28
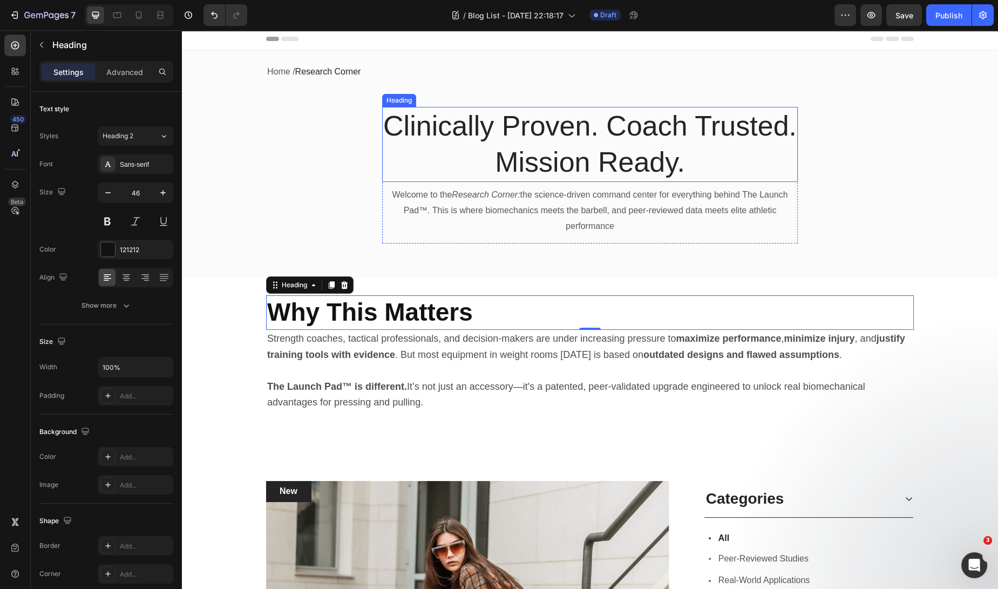
click at [560, 149] on h2 "Clinically Proven. Coach Trusted. Mission Ready." at bounding box center [589, 144] width 415 height 75
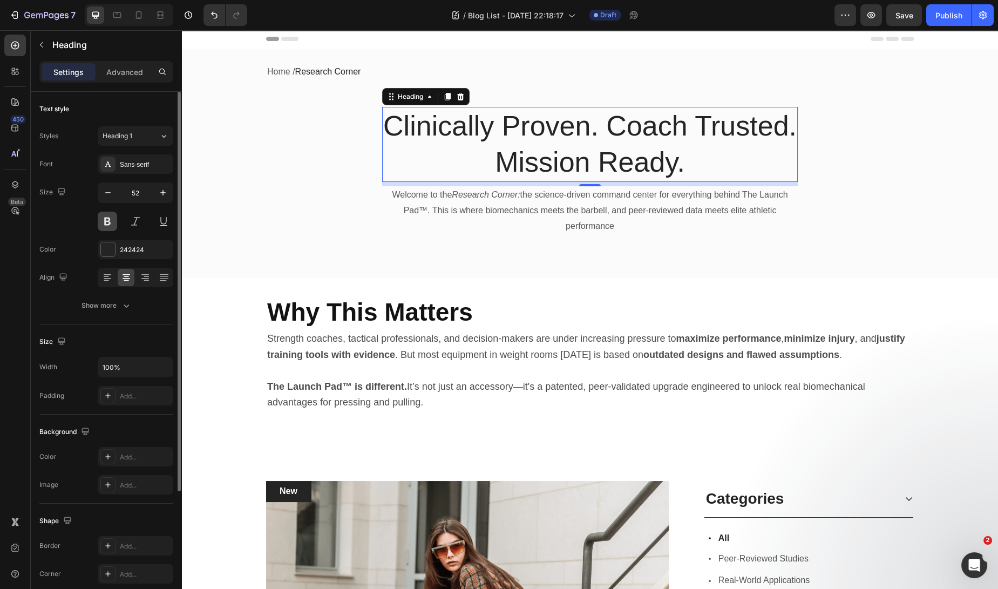
click at [109, 221] on button at bounding box center [107, 221] width 19 height 19
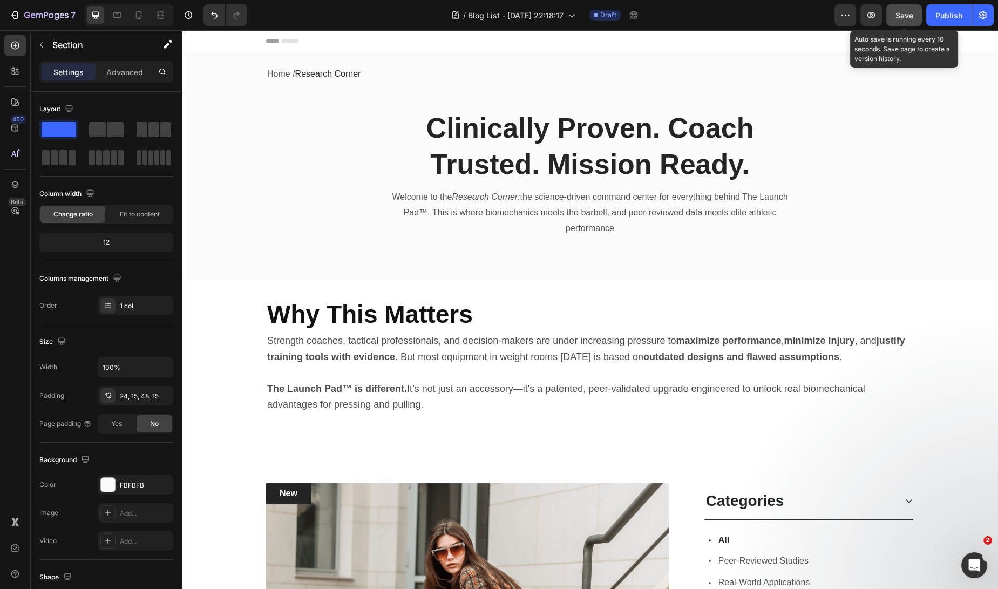
click at [907, 13] on span "Save" at bounding box center [904, 15] width 18 height 9
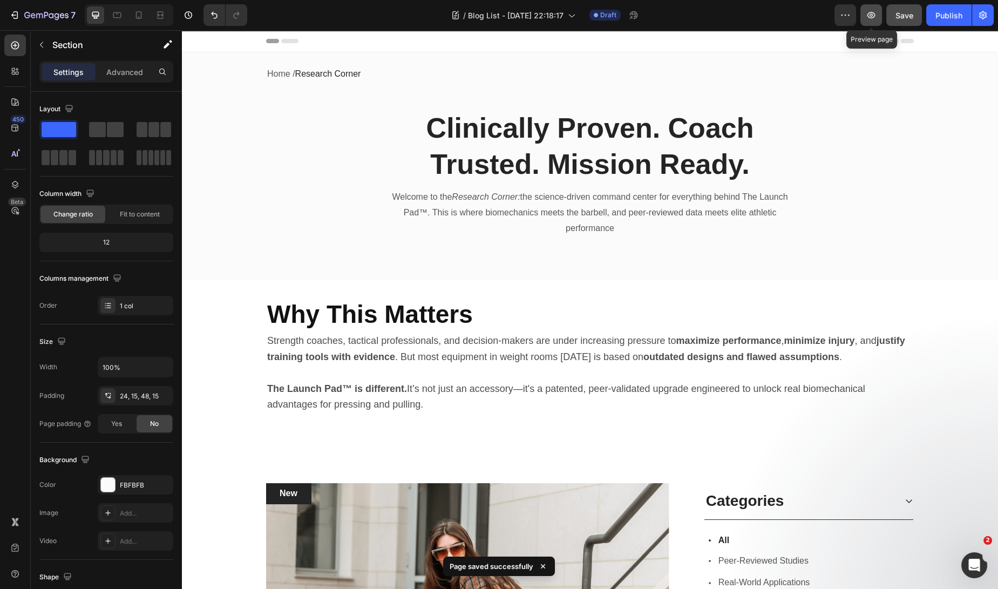
click at [867, 9] on button "button" at bounding box center [871, 15] width 22 height 22
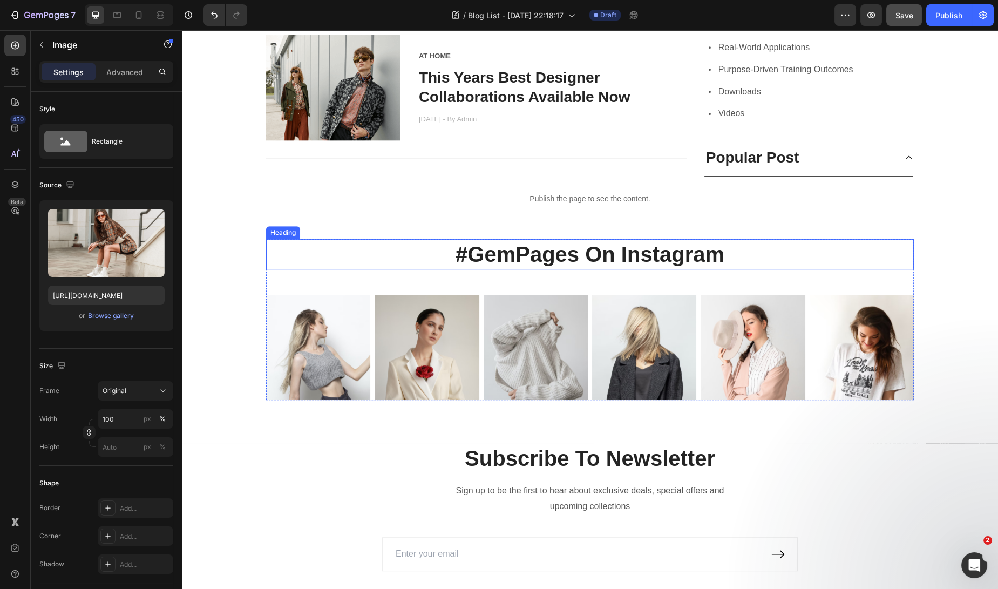
scroll to position [1678, 0]
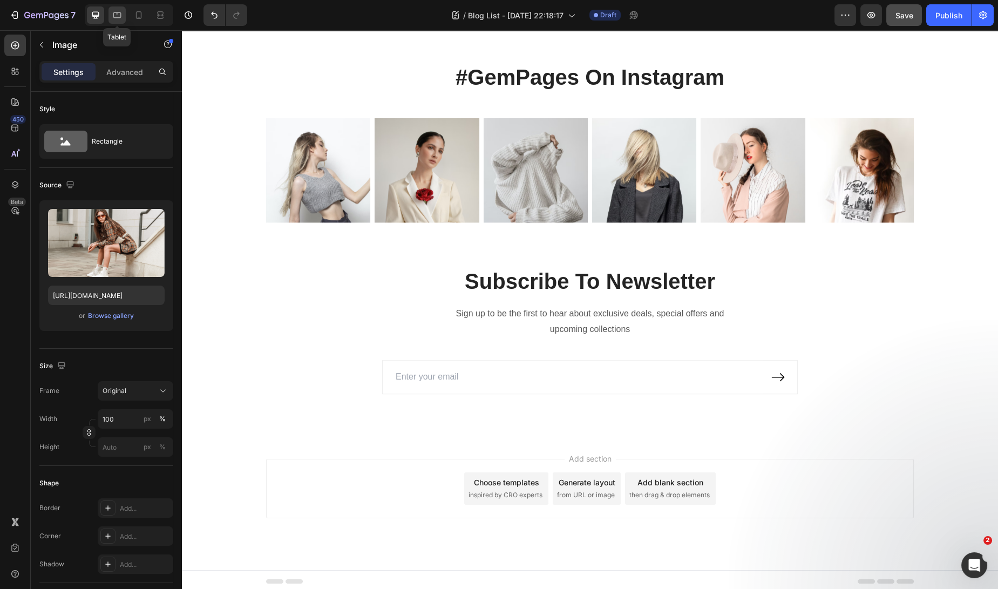
click at [117, 10] on icon at bounding box center [117, 15] width 11 height 11
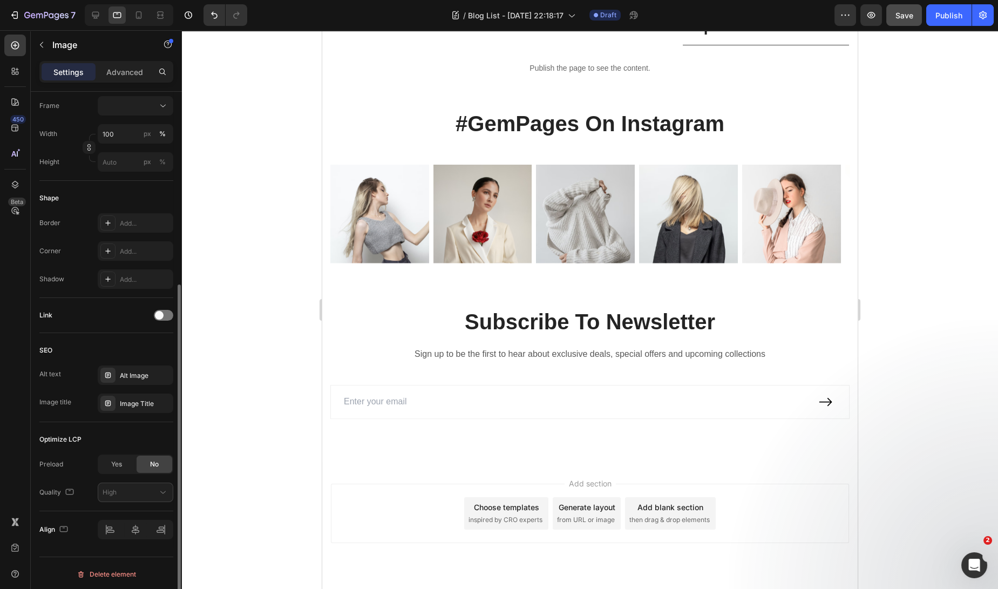
scroll to position [310, 0]
click at [18, 73] on icon at bounding box center [17, 73] width 3 height 3
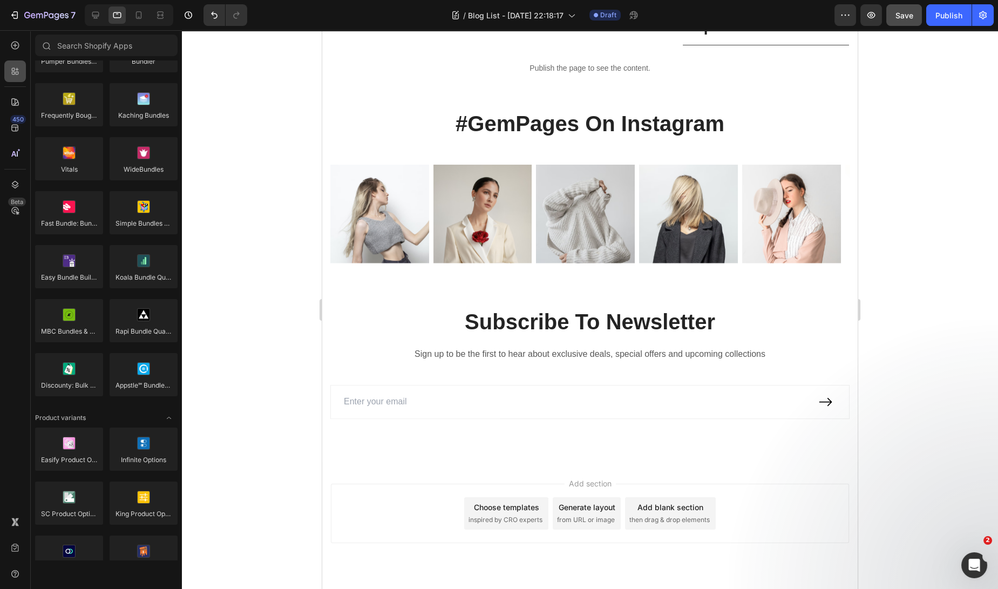
click at [16, 73] on icon at bounding box center [17, 73] width 3 height 3
click at [13, 51] on div at bounding box center [15, 46] width 22 height 22
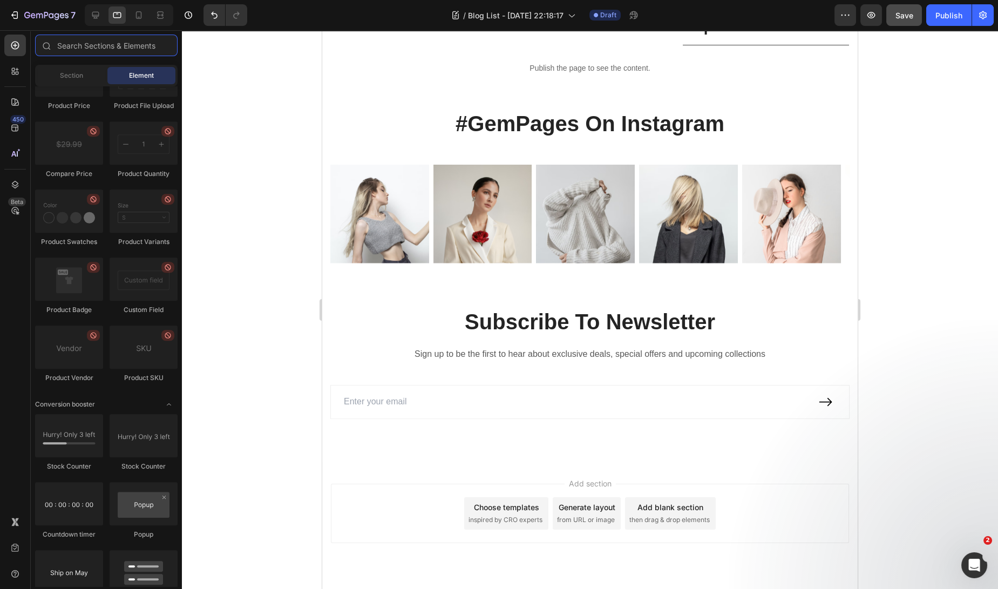
scroll to position [1501, 0]
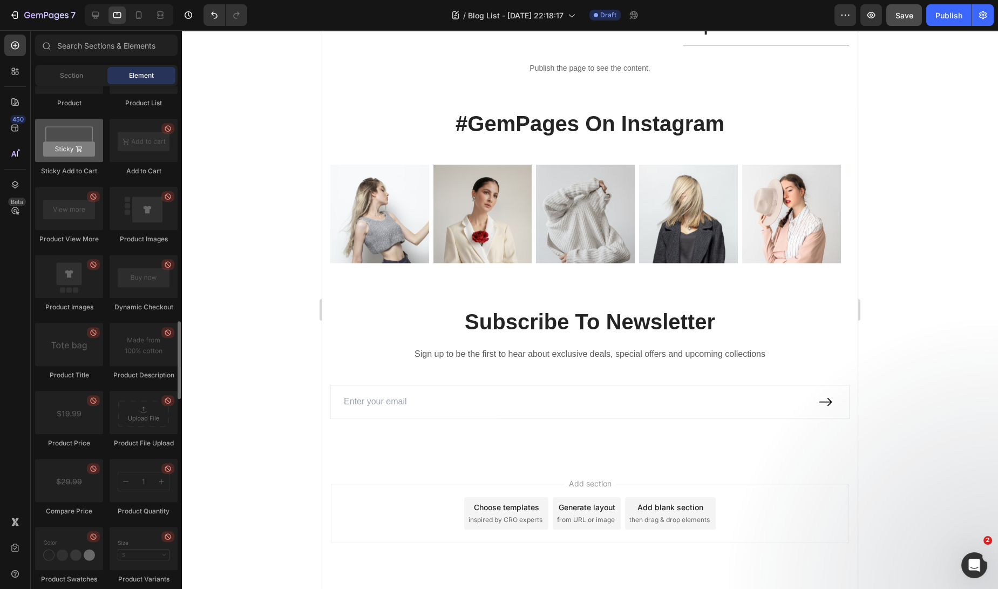
click at [72, 143] on div at bounding box center [69, 140] width 68 height 43
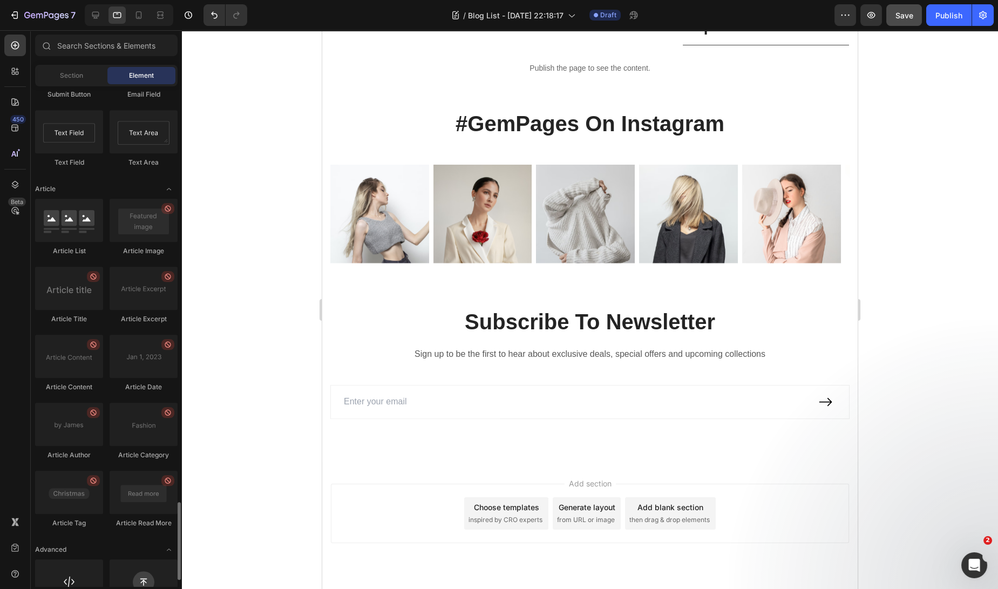
scroll to position [2698, 0]
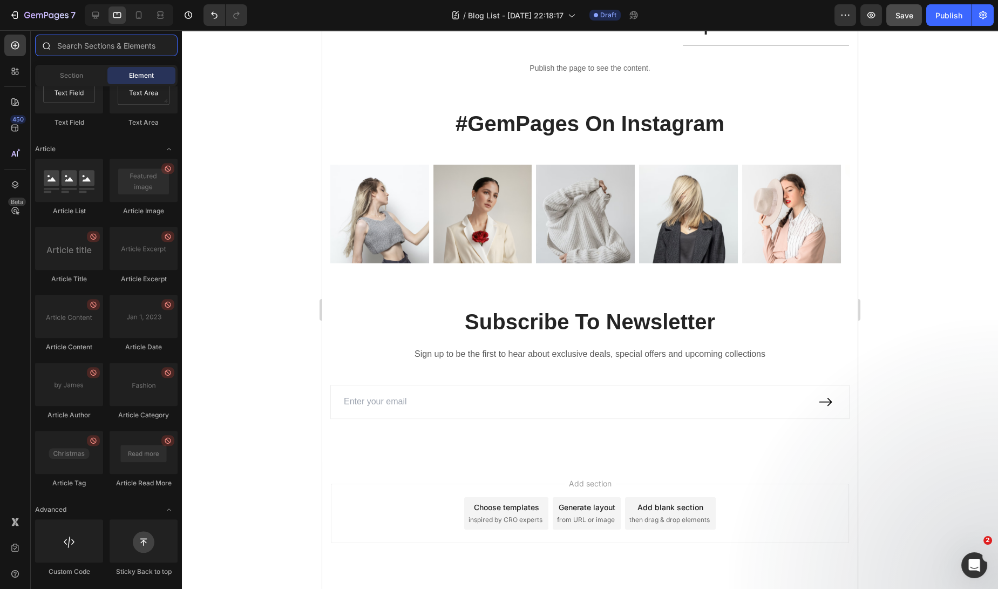
click at [105, 47] on input "text" at bounding box center [106, 46] width 142 height 22
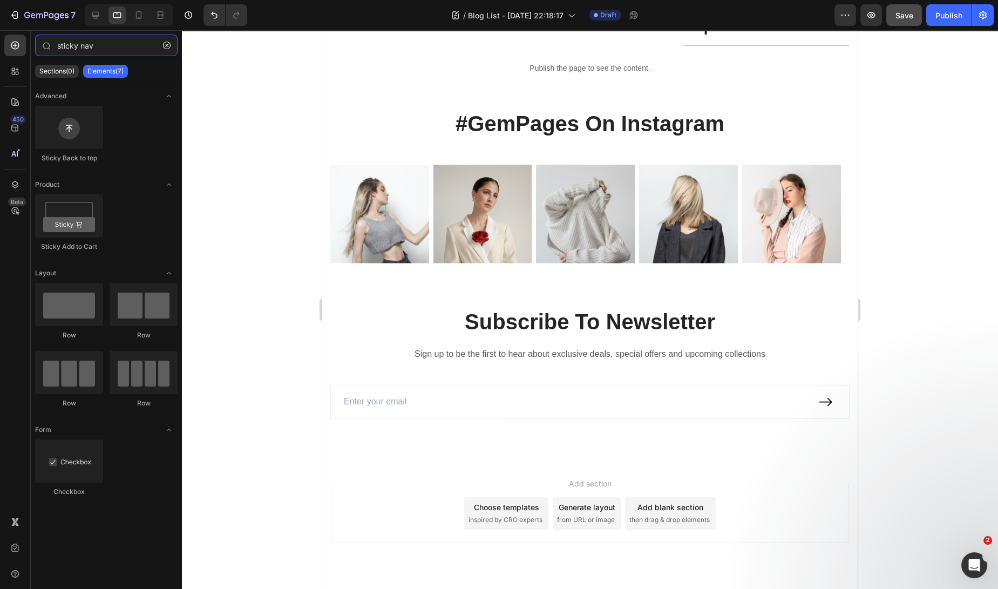
type input "sticky nav"
click at [101, 71] on p "Elements(7)" at bounding box center [105, 71] width 36 height 9
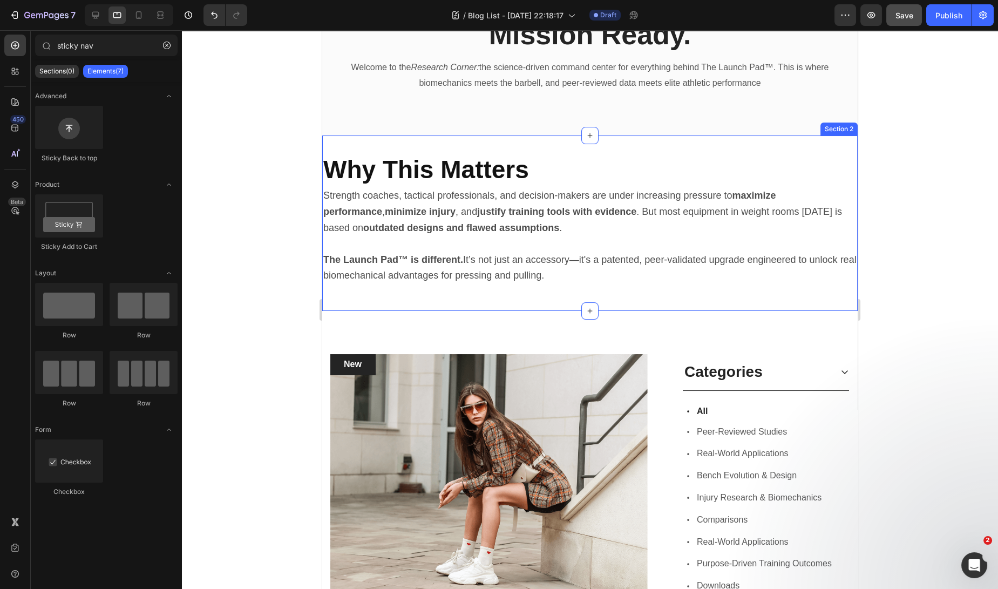
scroll to position [0, 0]
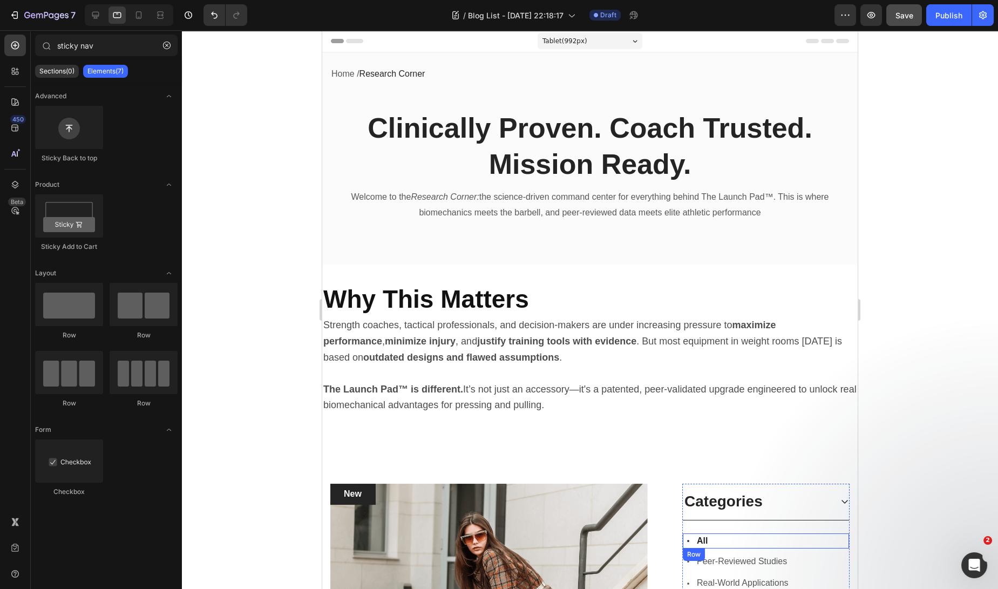
click at [761, 541] on div "Icon All Text block Row" at bounding box center [766, 540] width 166 height 15
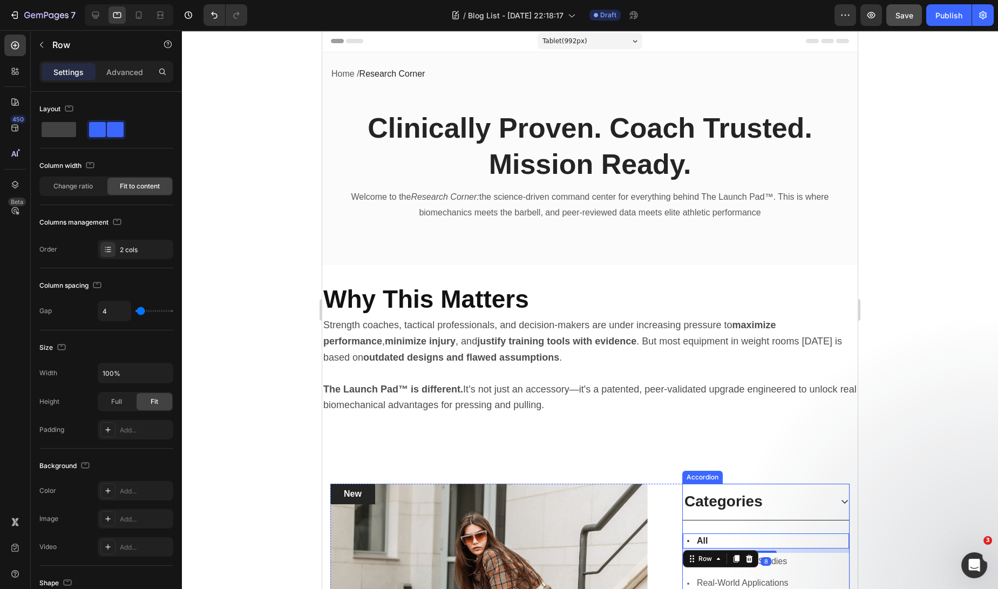
click at [765, 508] on div "Categories" at bounding box center [757, 501] width 149 height 23
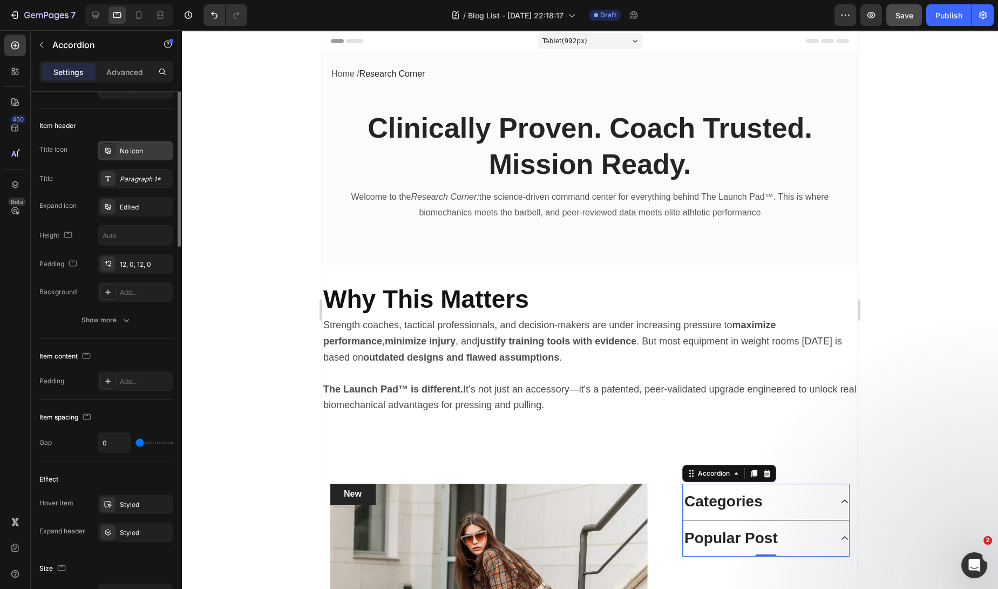
scroll to position [53, 0]
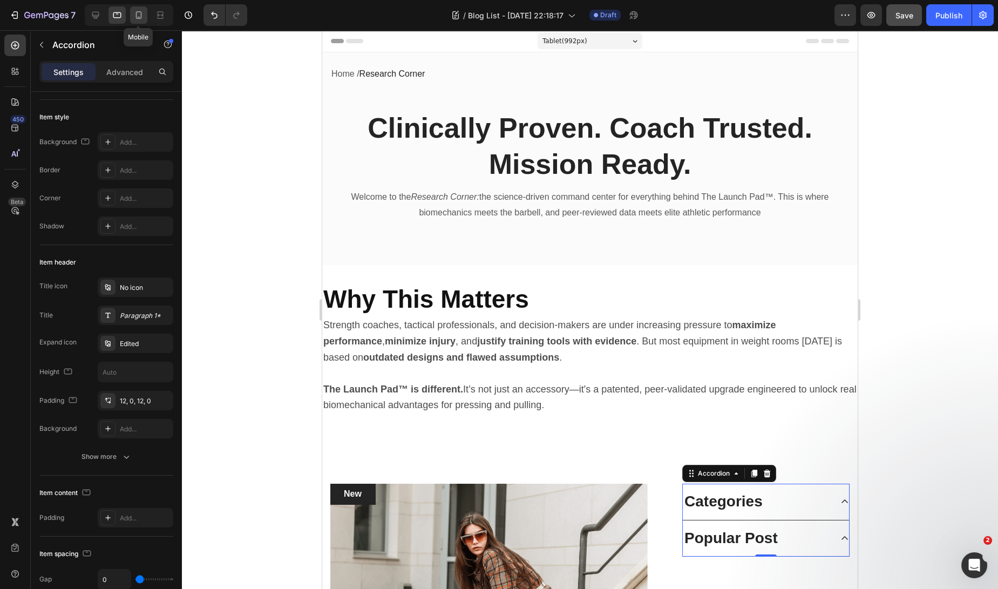
click at [140, 12] on icon at bounding box center [139, 15] width 6 height 8
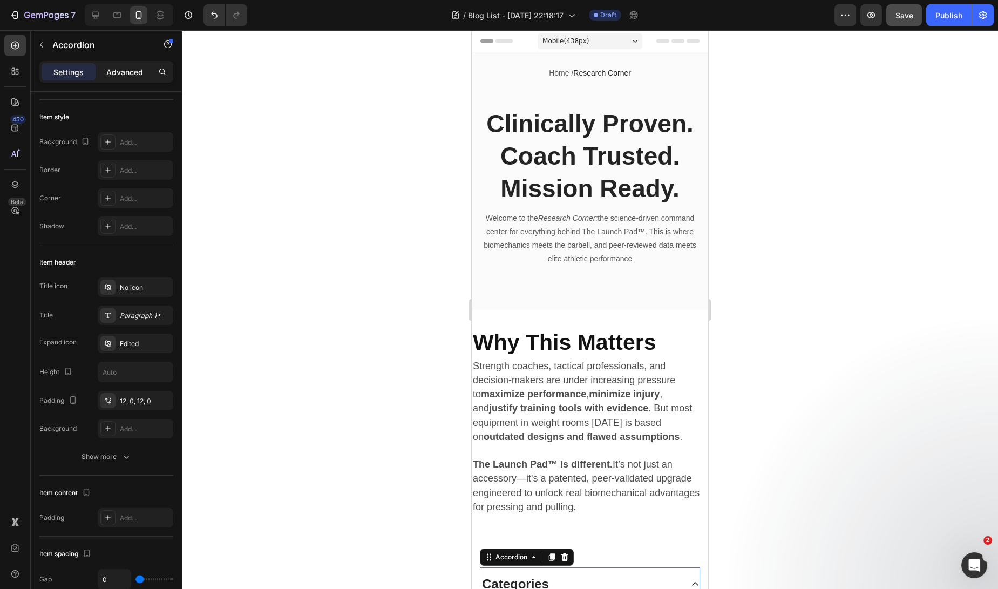
click at [126, 74] on p "Advanced" at bounding box center [124, 71] width 37 height 11
type input "100%"
type input "100"
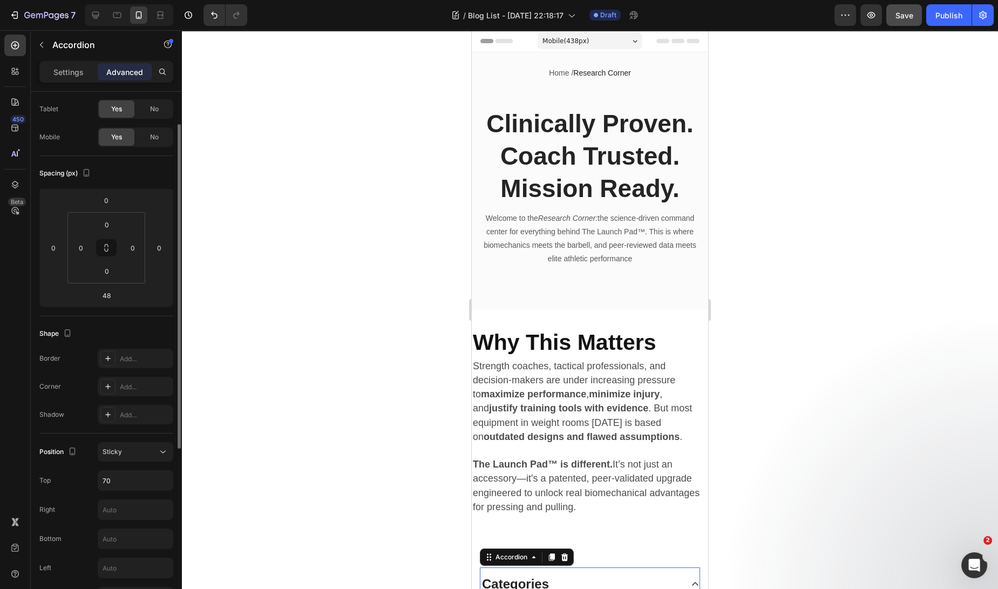
scroll to position [332, 0]
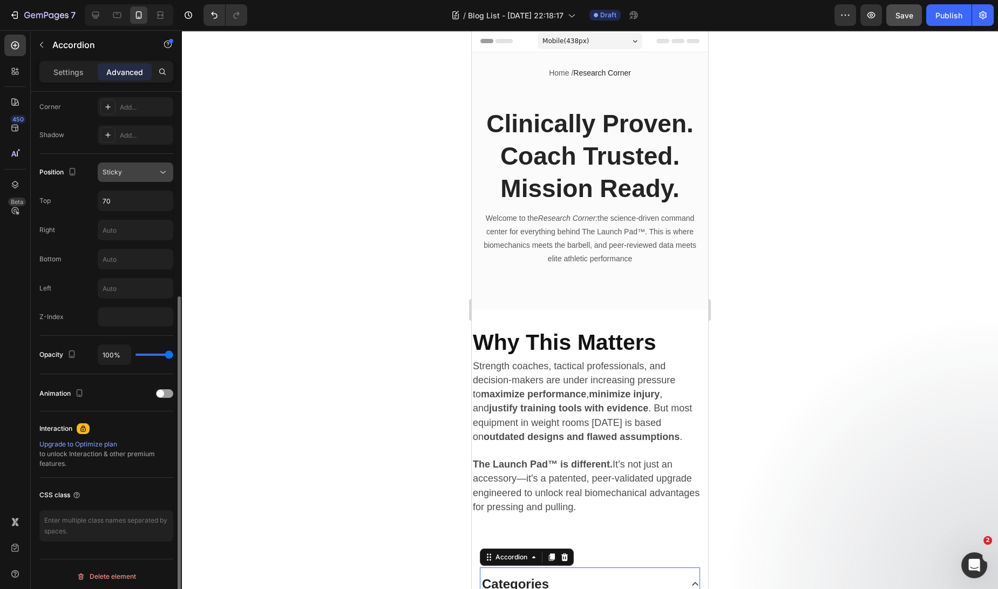
click at [155, 172] on div "Sticky" at bounding box center [130, 172] width 55 height 10
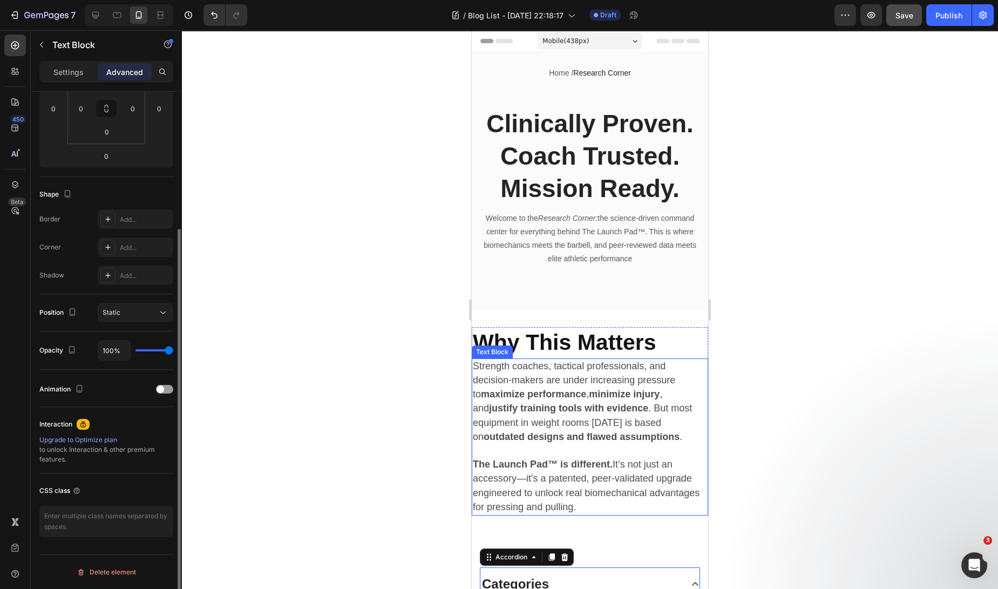
click at [666, 514] on p "The Launch Pad™ is different. It’s not just an accessory—it's a patented, peer-…" at bounding box center [590, 486] width 234 height 57
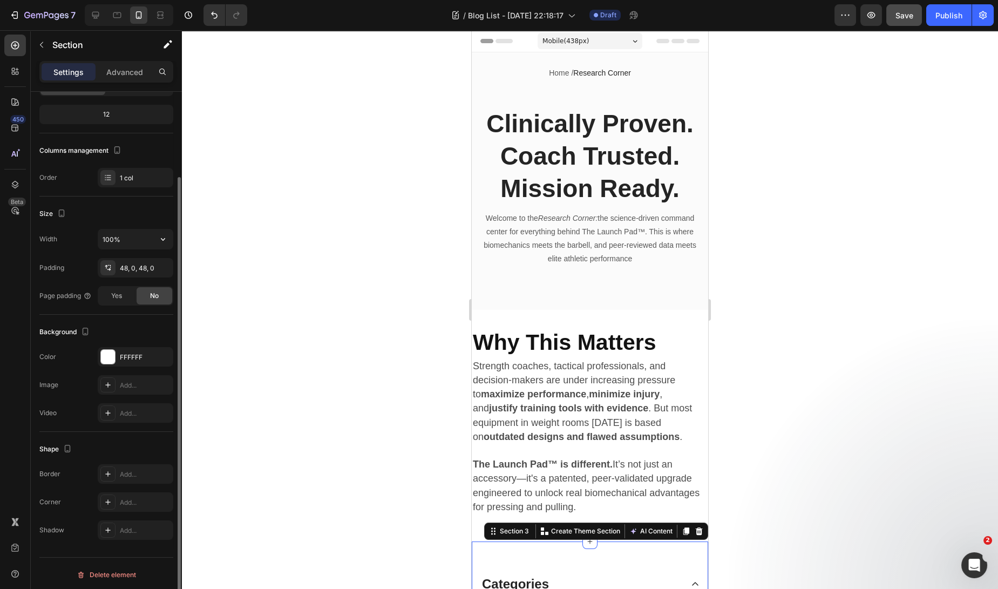
scroll to position [100, 0]
click at [130, 75] on p "Advanced" at bounding box center [124, 71] width 37 height 11
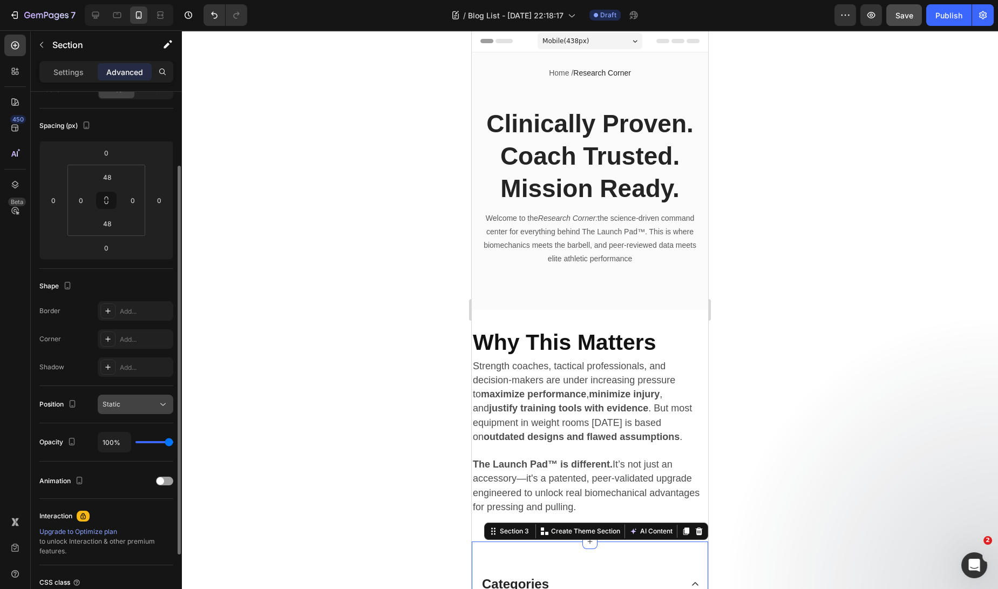
click at [125, 406] on div "Static" at bounding box center [130, 404] width 55 height 10
drag, startPoint x: 400, startPoint y: 479, endPoint x: 422, endPoint y: 487, distance: 23.7
click at [400, 479] on div at bounding box center [590, 309] width 816 height 558
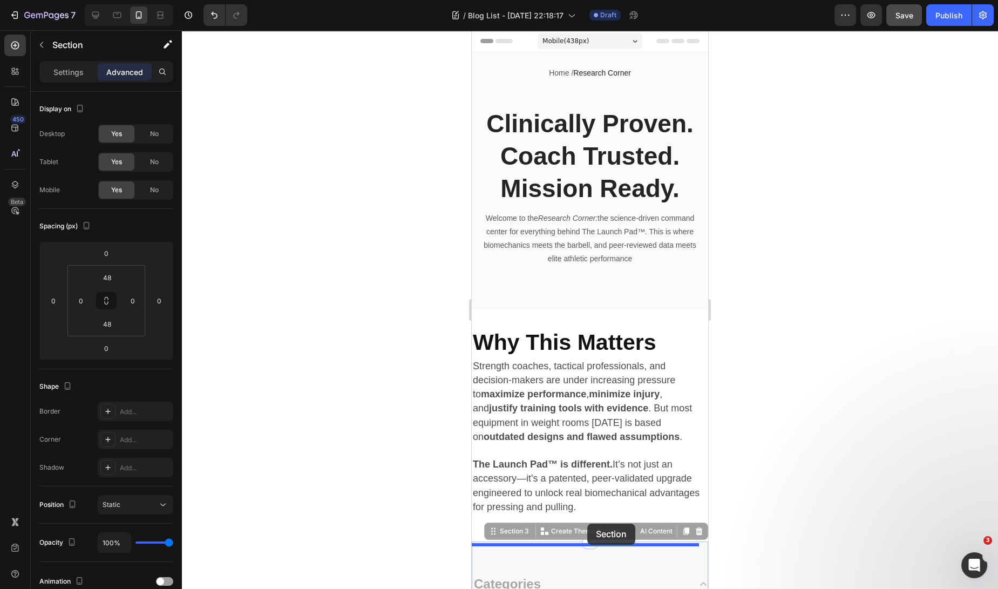
drag, startPoint x: 592, startPoint y: 555, endPoint x: 587, endPoint y: 523, distance: 31.8
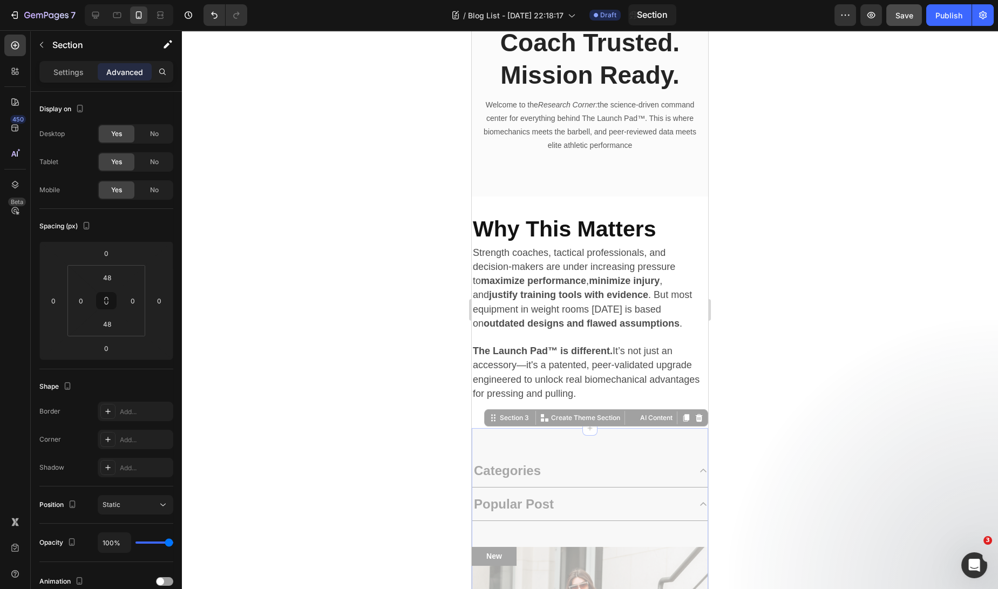
scroll to position [0, 0]
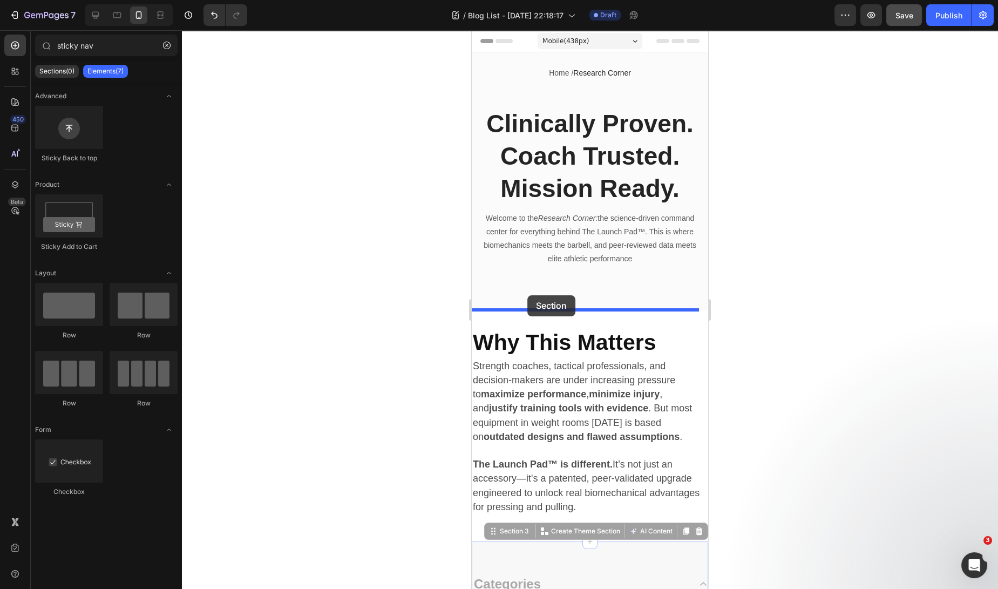
drag, startPoint x: 588, startPoint y: 87, endPoint x: 527, endPoint y: 295, distance: 216.3
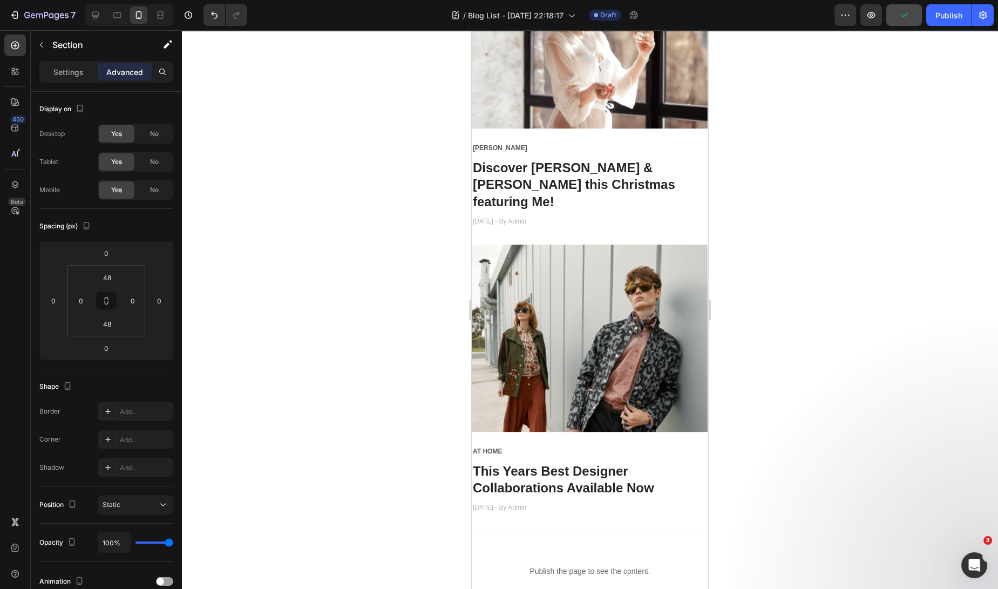
scroll to position [2244, 0]
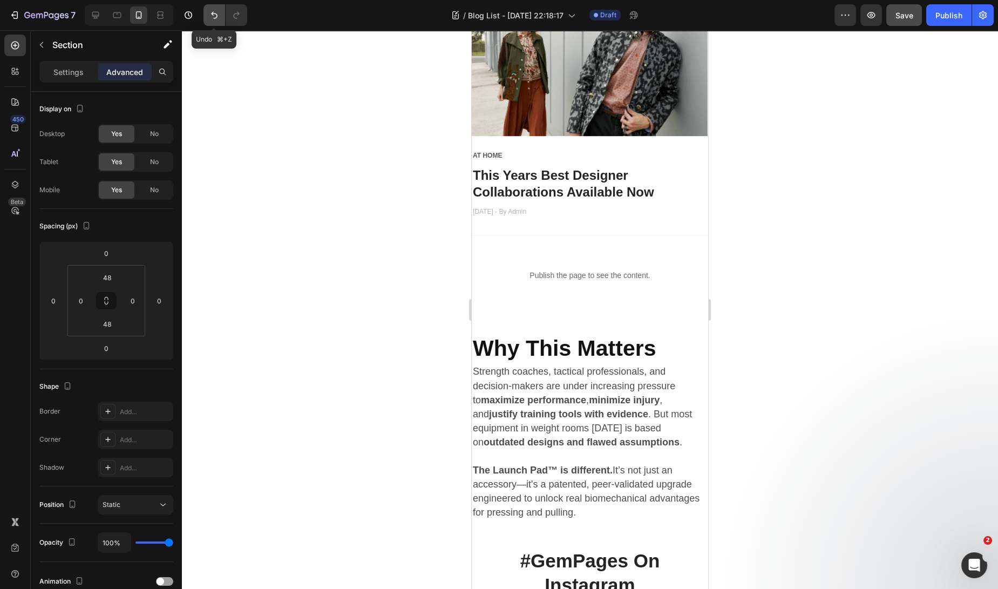
click at [212, 21] on button "Undo/Redo" at bounding box center [214, 15] width 22 height 22
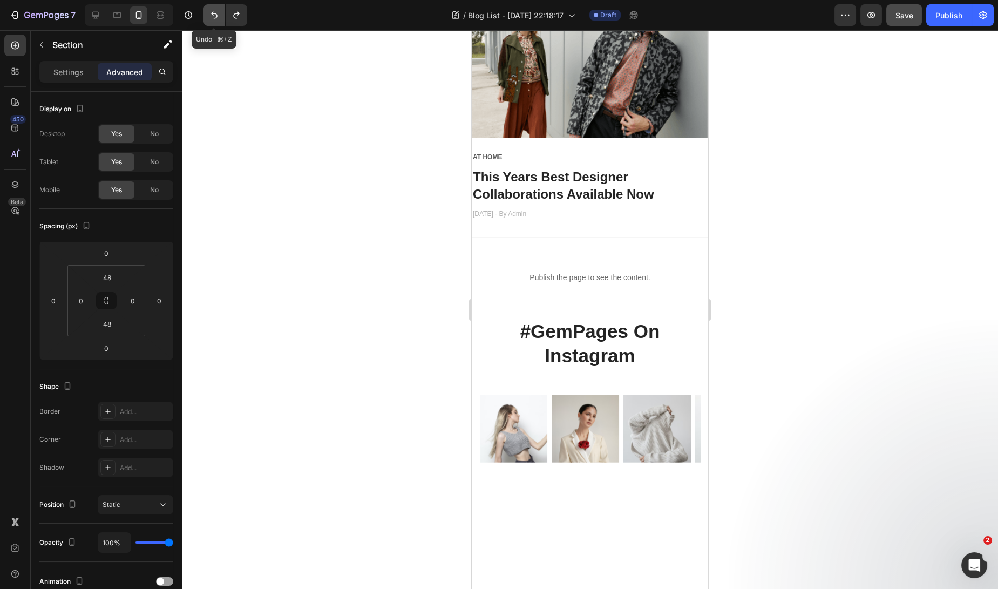
scroll to position [58, 0]
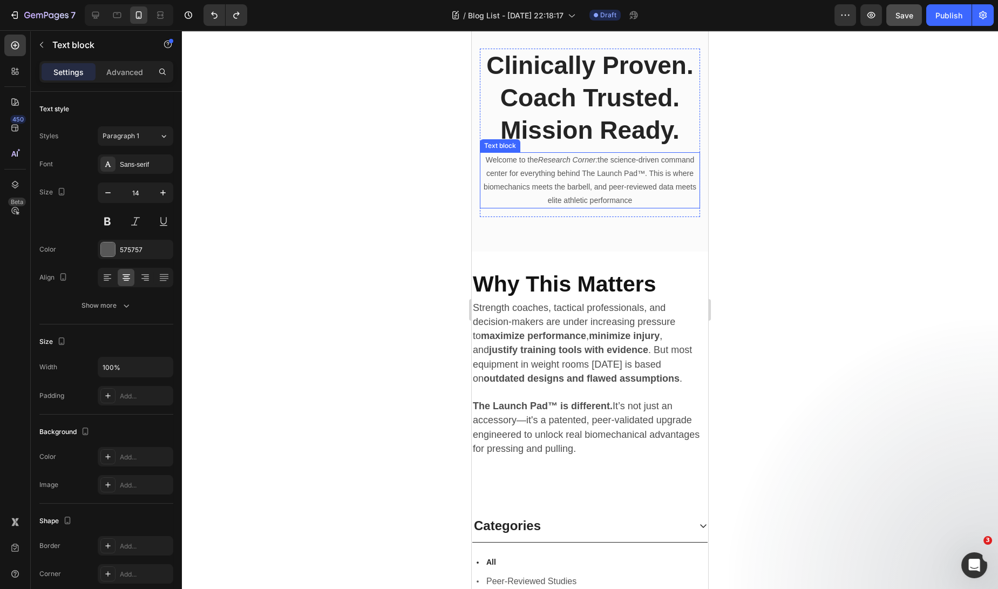
click at [637, 166] on p "Welcome to the Research Corner: the science-driven command center for everythin…" at bounding box center [590, 180] width 218 height 54
click at [165, 21] on div at bounding box center [160, 14] width 17 height 17
type input "16"
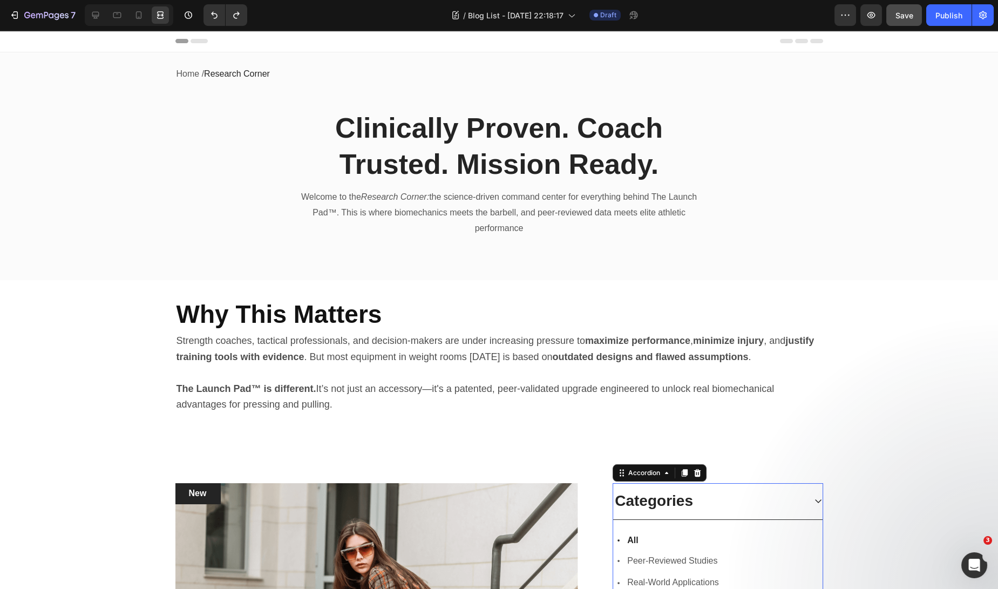
click at [711, 493] on div "Categories" at bounding box center [709, 500] width 192 height 23
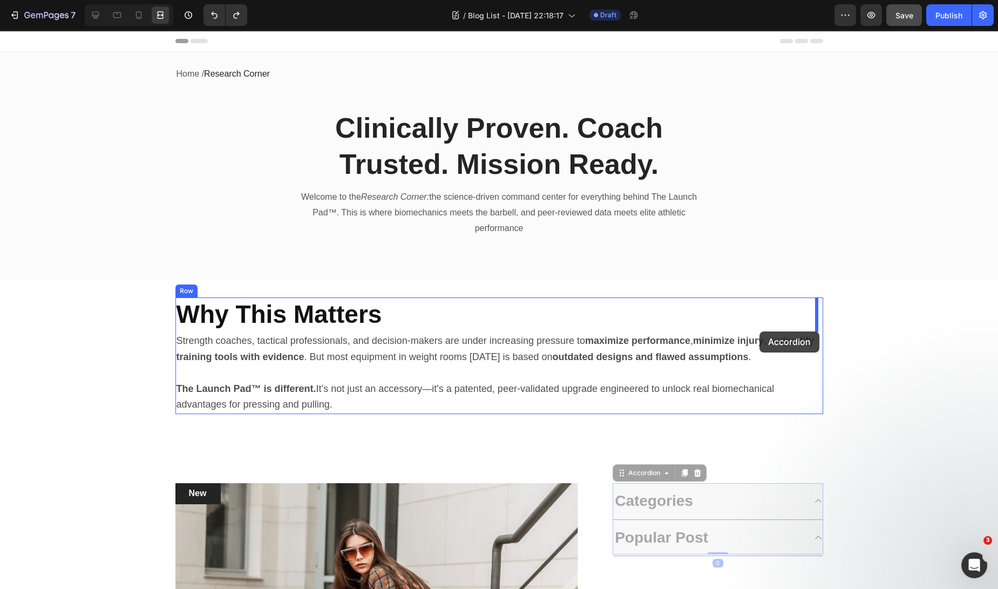
drag, startPoint x: 712, startPoint y: 494, endPoint x: 759, endPoint y: 331, distance: 169.1
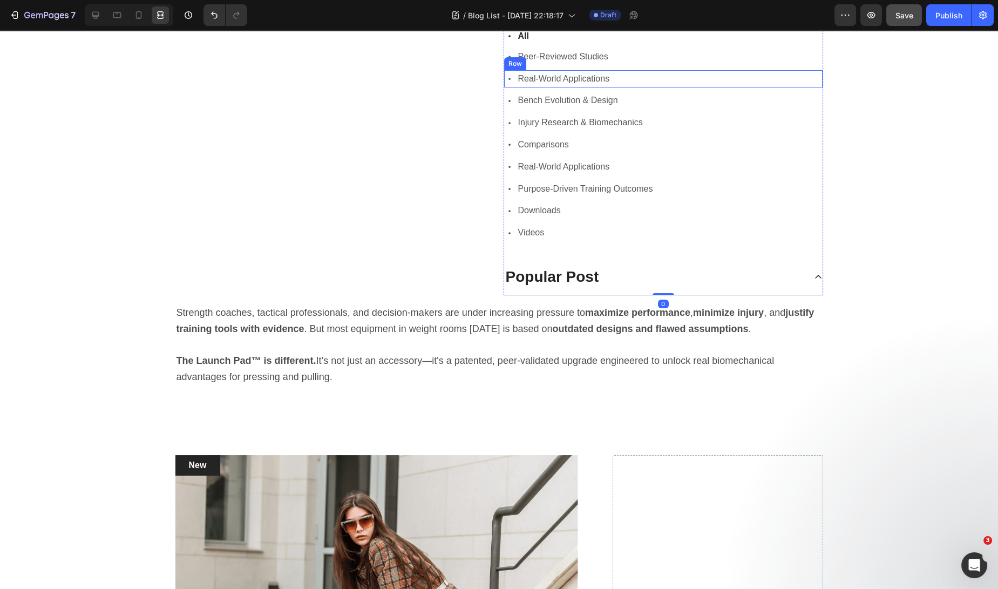
scroll to position [340, 0]
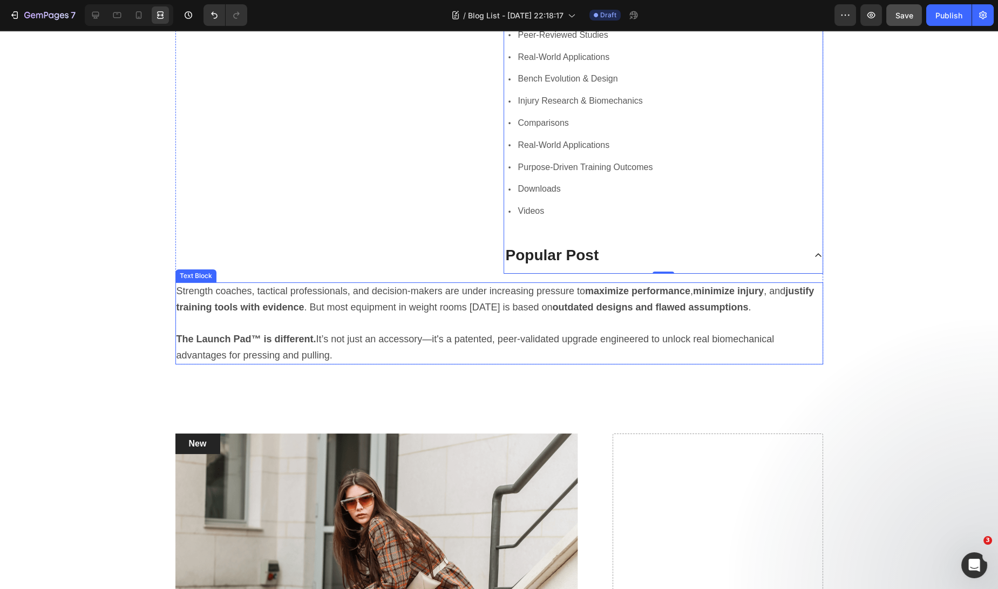
click at [370, 301] on span "Strength coaches, tactical professionals, and decision-makers are under increas…" at bounding box center [495, 298] width 638 height 27
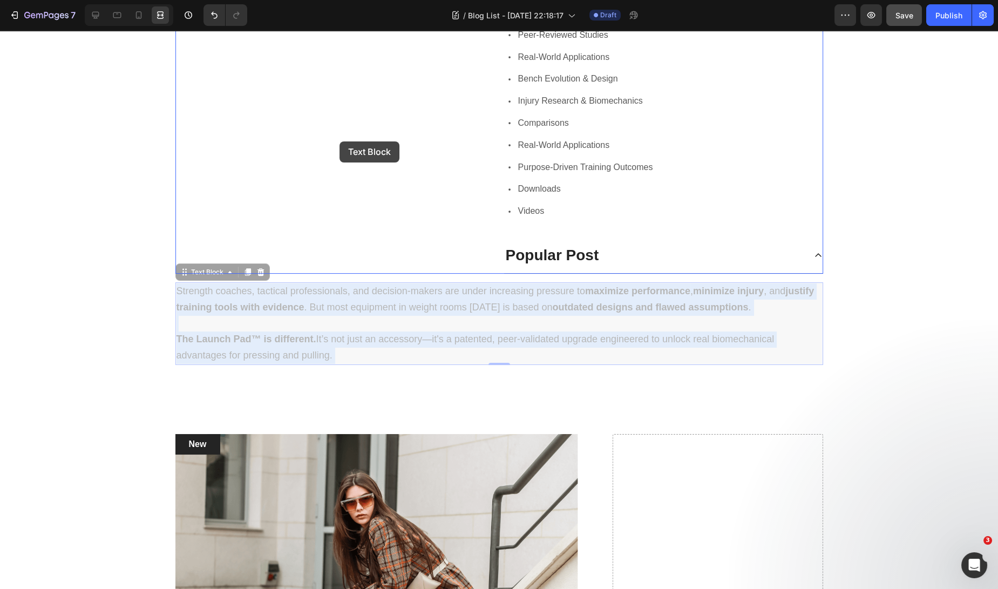
drag, startPoint x: 387, startPoint y: 291, endPoint x: 340, endPoint y: 142, distance: 156.3
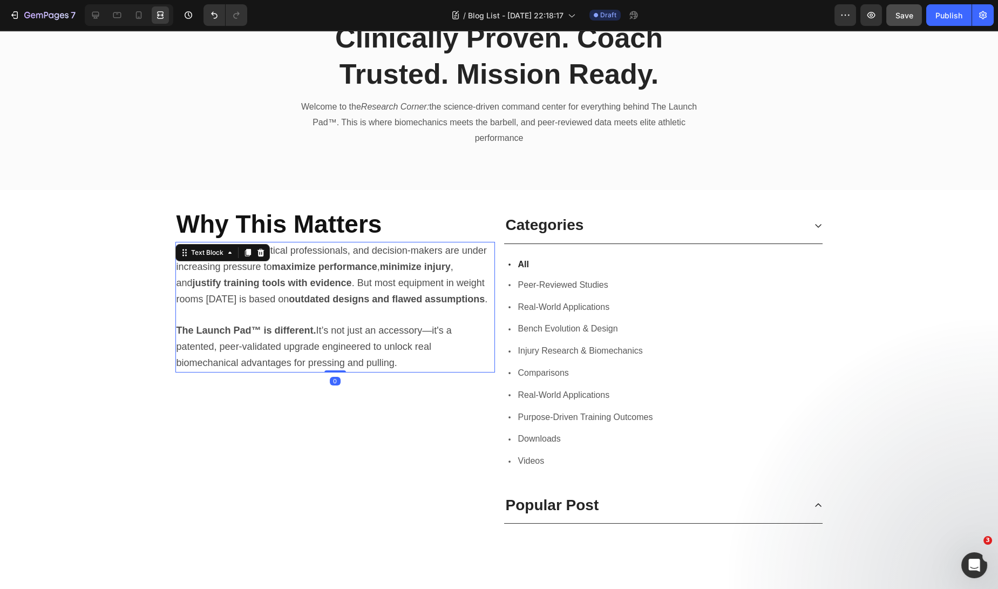
scroll to position [0, 0]
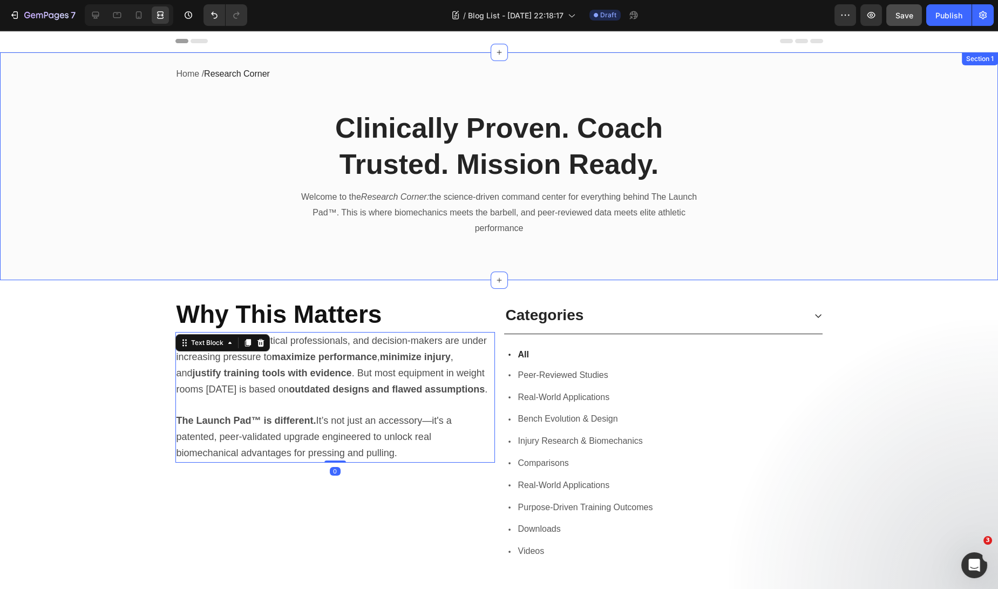
click at [789, 221] on div "Home / Research Corner Text block Row Clinically Proven. Coach Trusted. Mission…" at bounding box center [498, 159] width 981 height 189
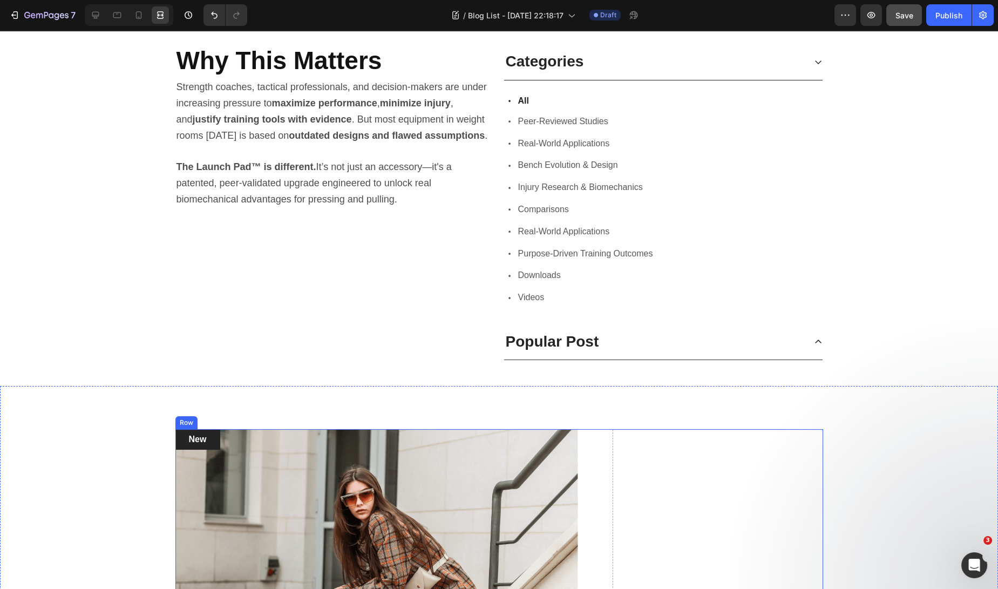
scroll to position [247, 0]
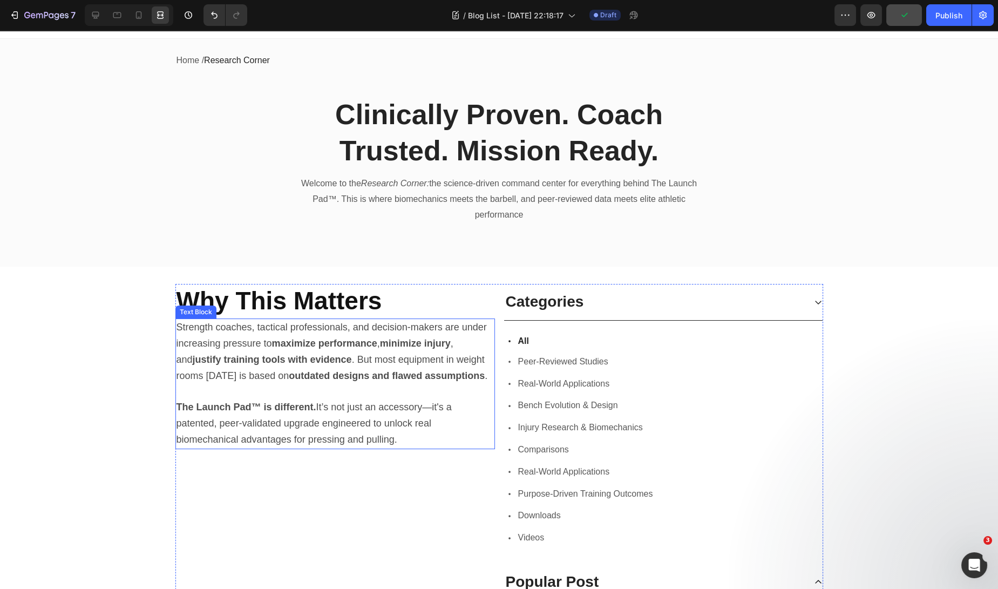
scroll to position [0, 0]
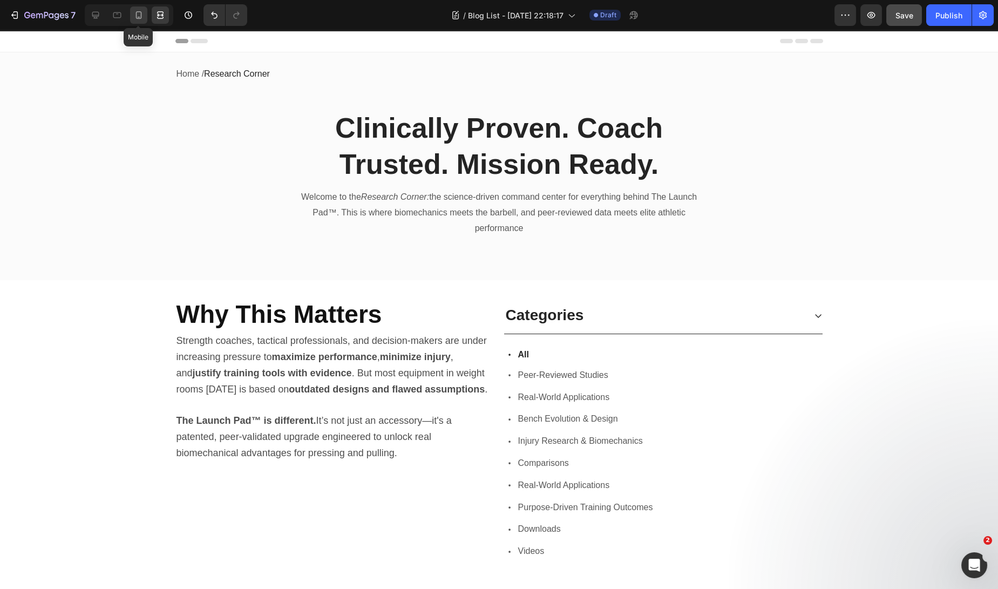
click at [135, 10] on icon at bounding box center [138, 15] width 11 height 11
type input "0"
type input "100%"
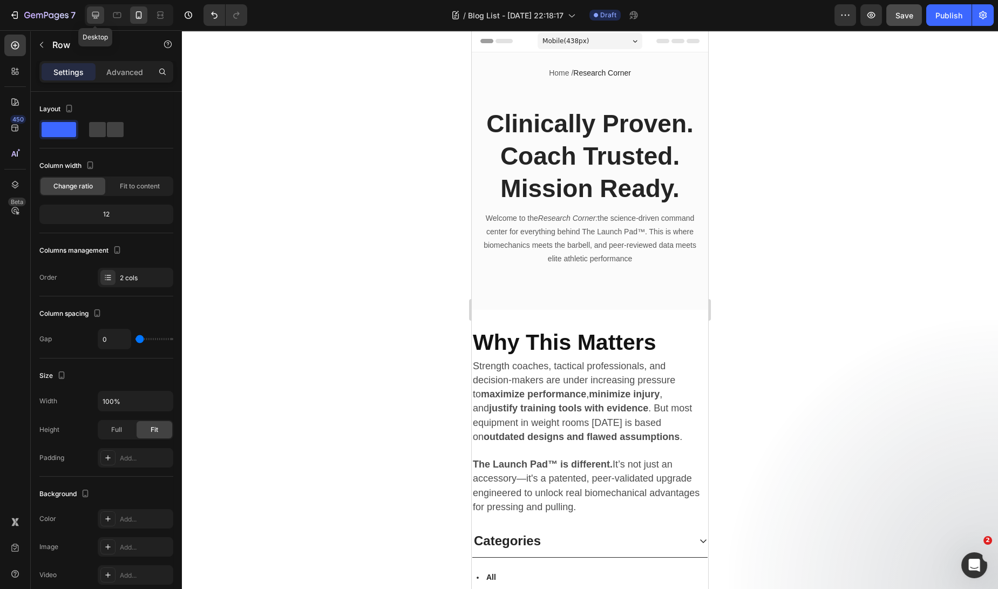
click at [102, 21] on div at bounding box center [95, 14] width 17 height 17
type input "32"
type input "1200"
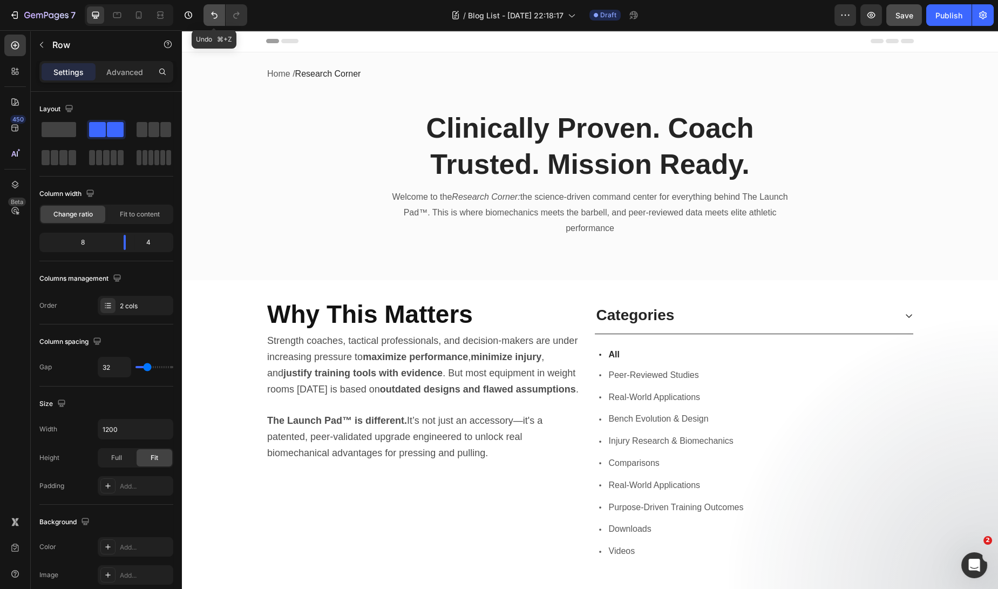
click at [212, 13] on icon "Undo/Redo" at bounding box center [214, 15] width 6 height 7
click at [212, 12] on icon "Undo/Redo" at bounding box center [214, 15] width 6 height 7
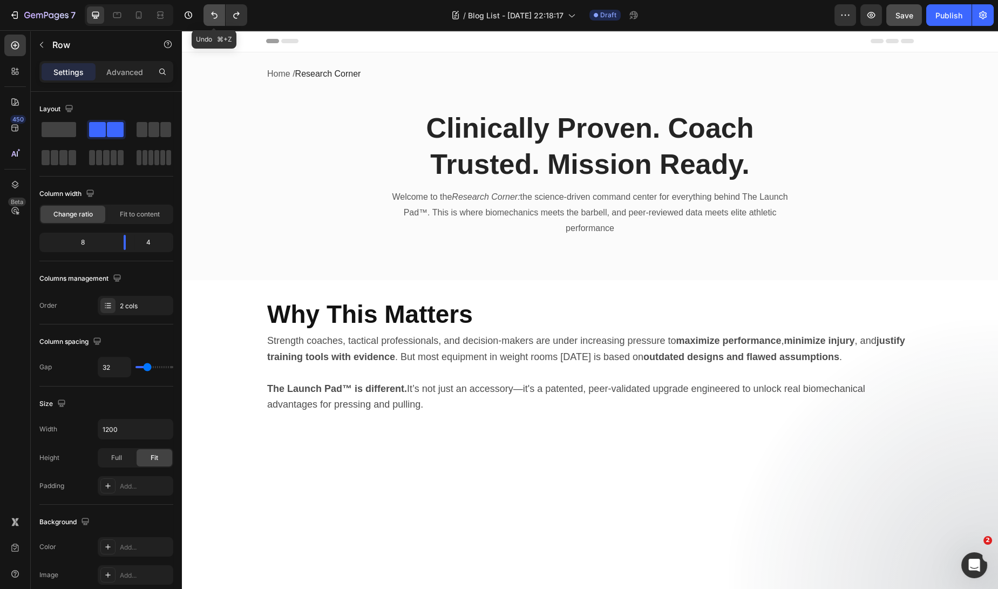
click at [213, 12] on icon "Undo/Redo" at bounding box center [214, 15] width 11 height 11
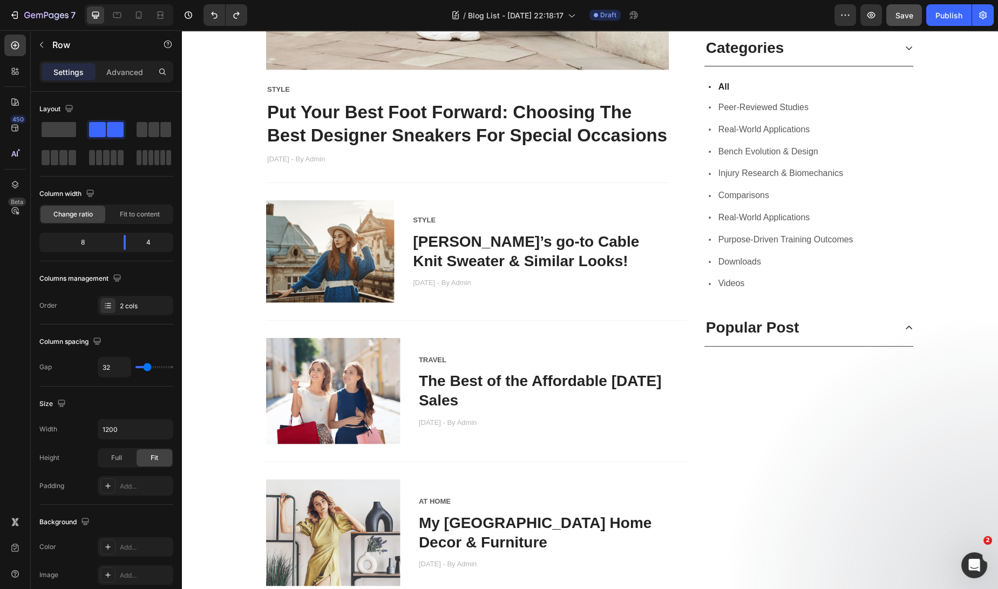
scroll to position [698, 0]
